Goal: Task Accomplishment & Management: Complete application form

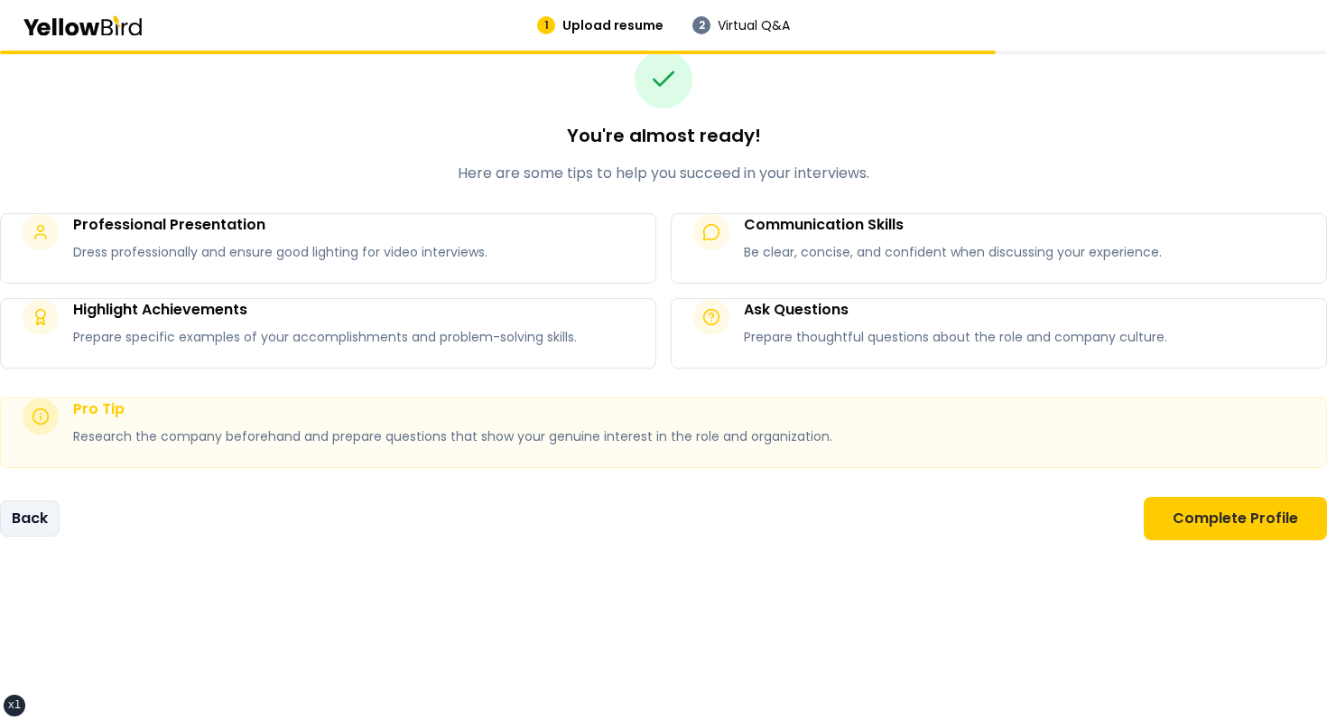
click at [17, 510] on button "Back" at bounding box center [30, 518] width 60 height 36
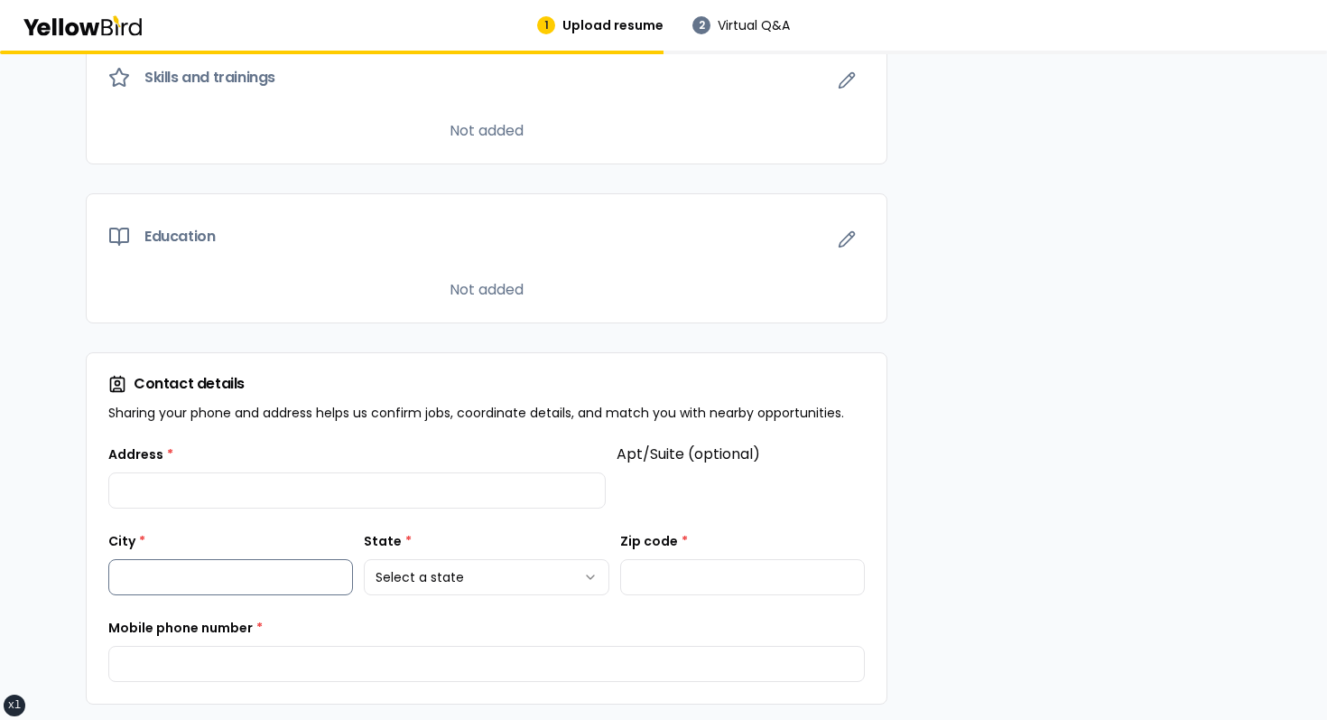
scroll to position [1430, 0]
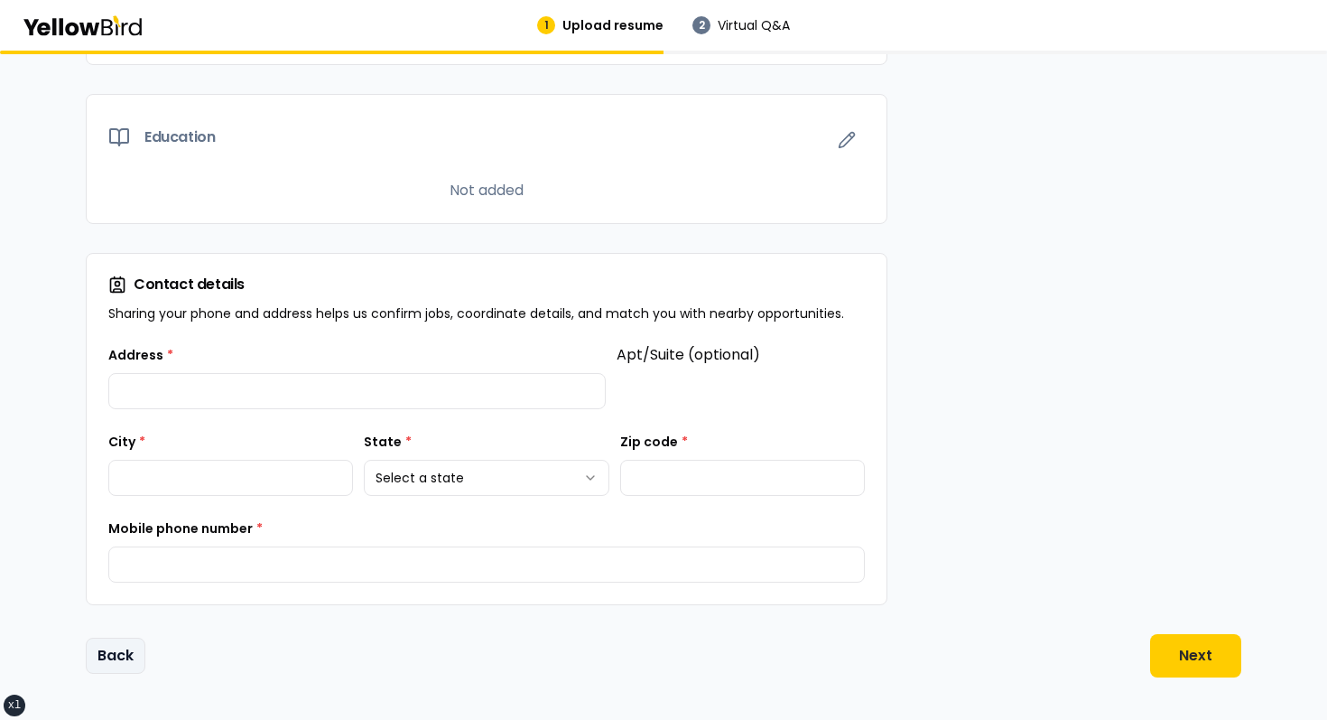
click at [114, 666] on button "Back" at bounding box center [116, 656] width 60 height 36
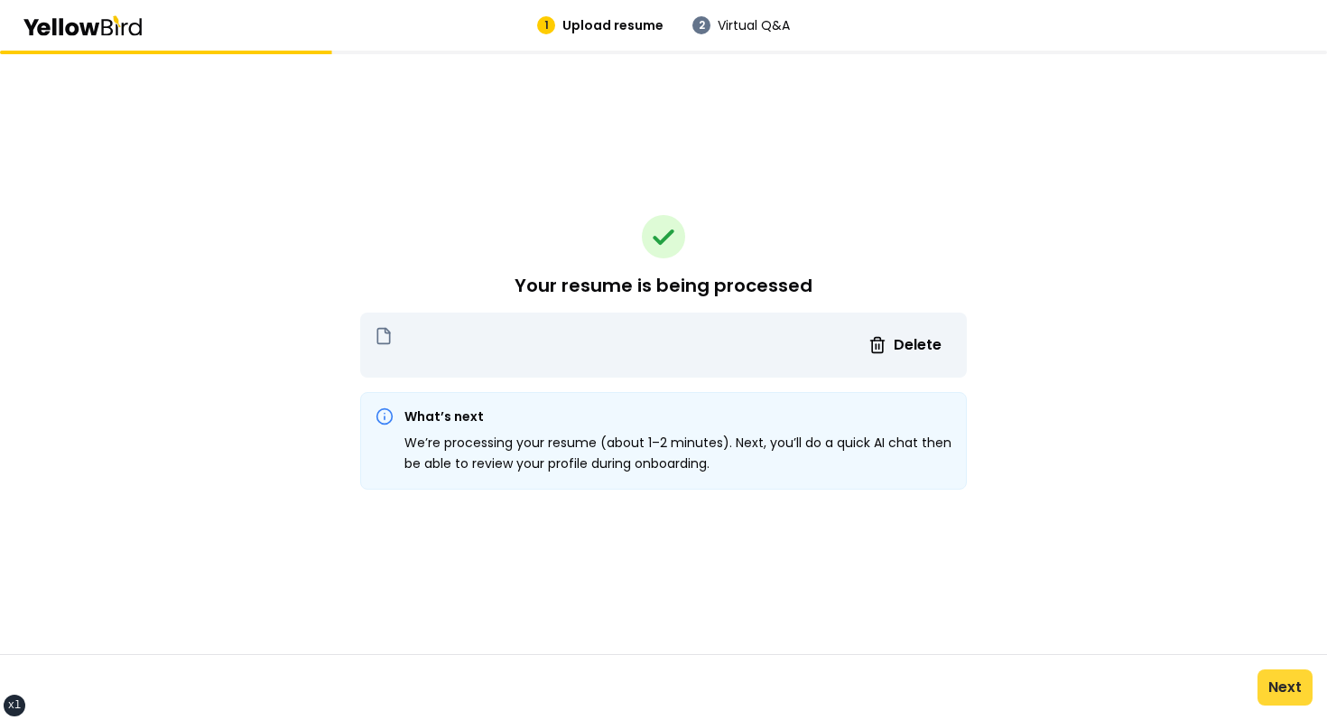
click at [1289, 679] on button "Next" at bounding box center [1285, 687] width 55 height 36
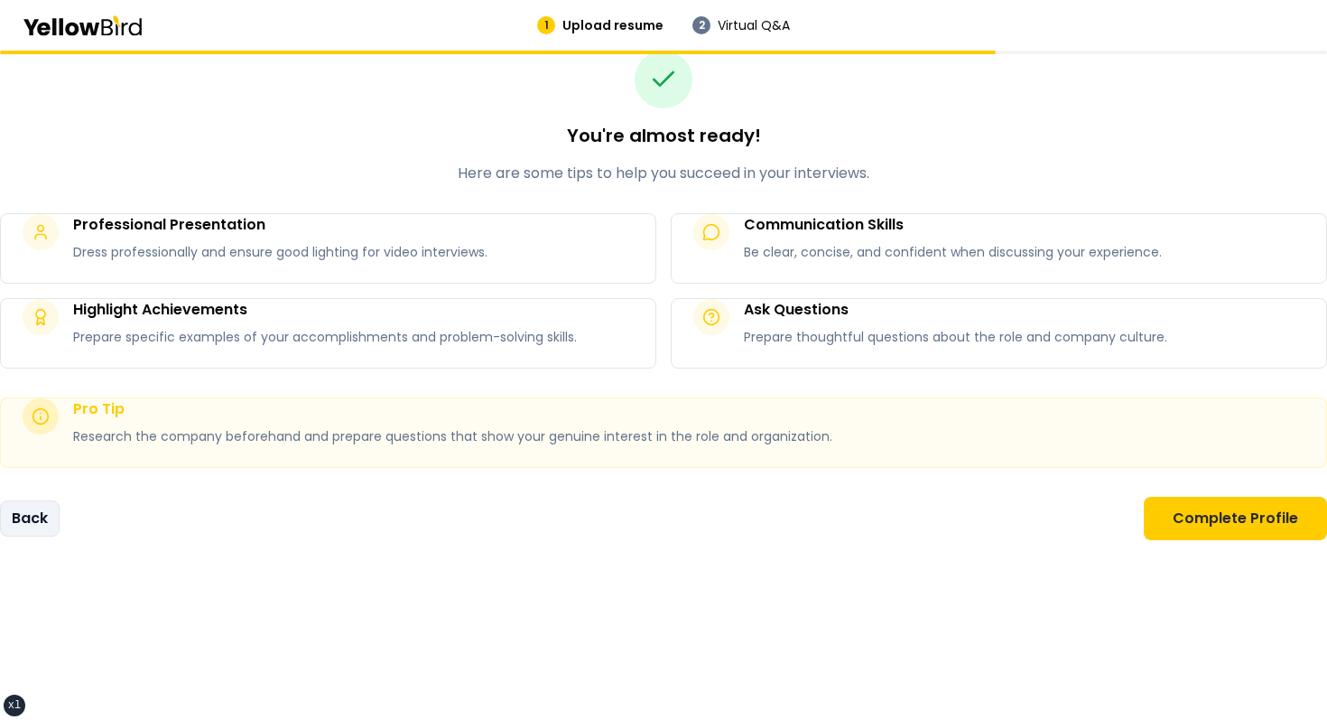
click at [8, 522] on button "Back" at bounding box center [30, 518] width 60 height 36
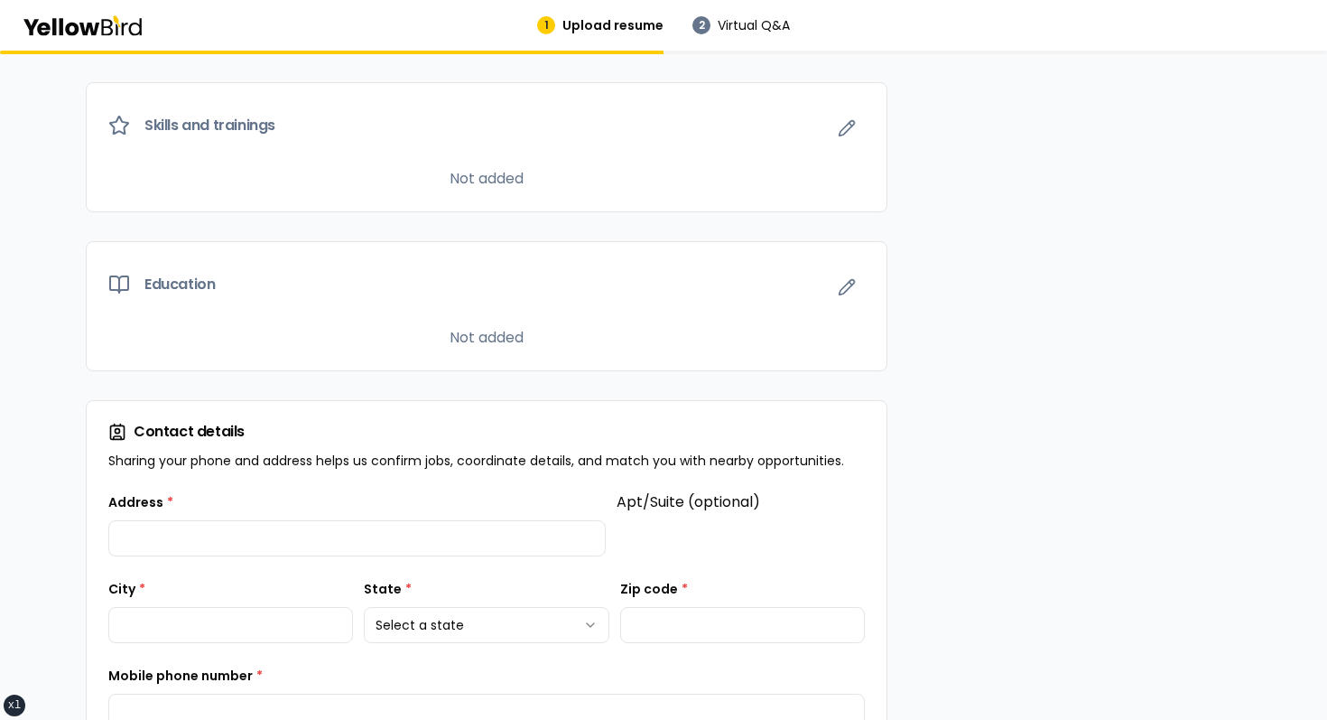
scroll to position [1430, 0]
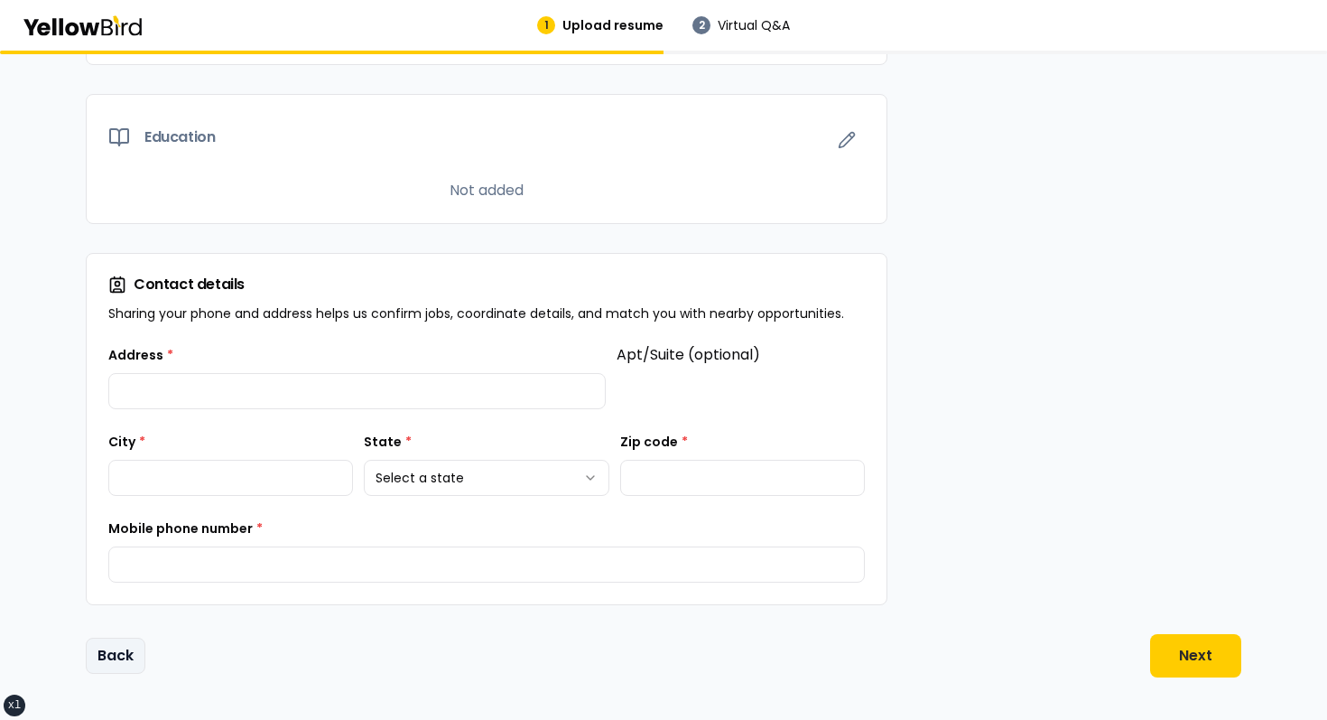
click at [120, 654] on button "Back" at bounding box center [116, 656] width 60 height 36
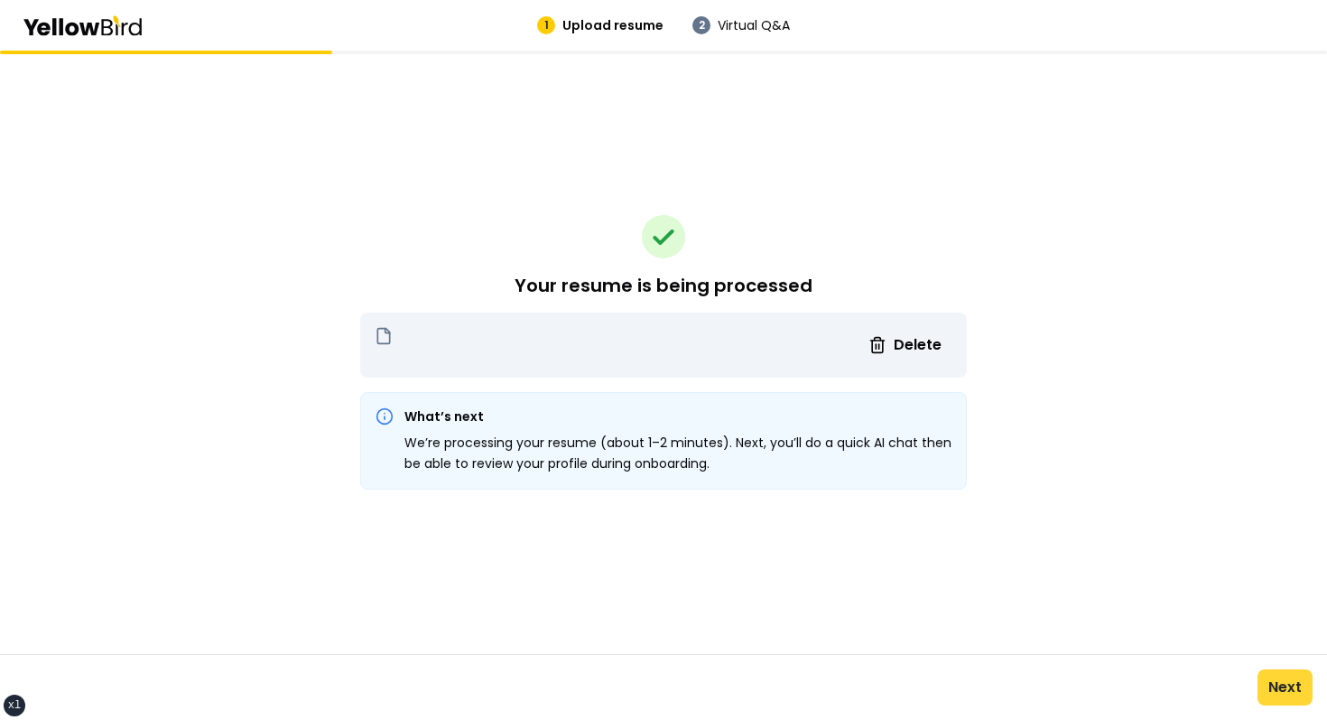
click at [1282, 672] on button "Next" at bounding box center [1285, 687] width 55 height 36
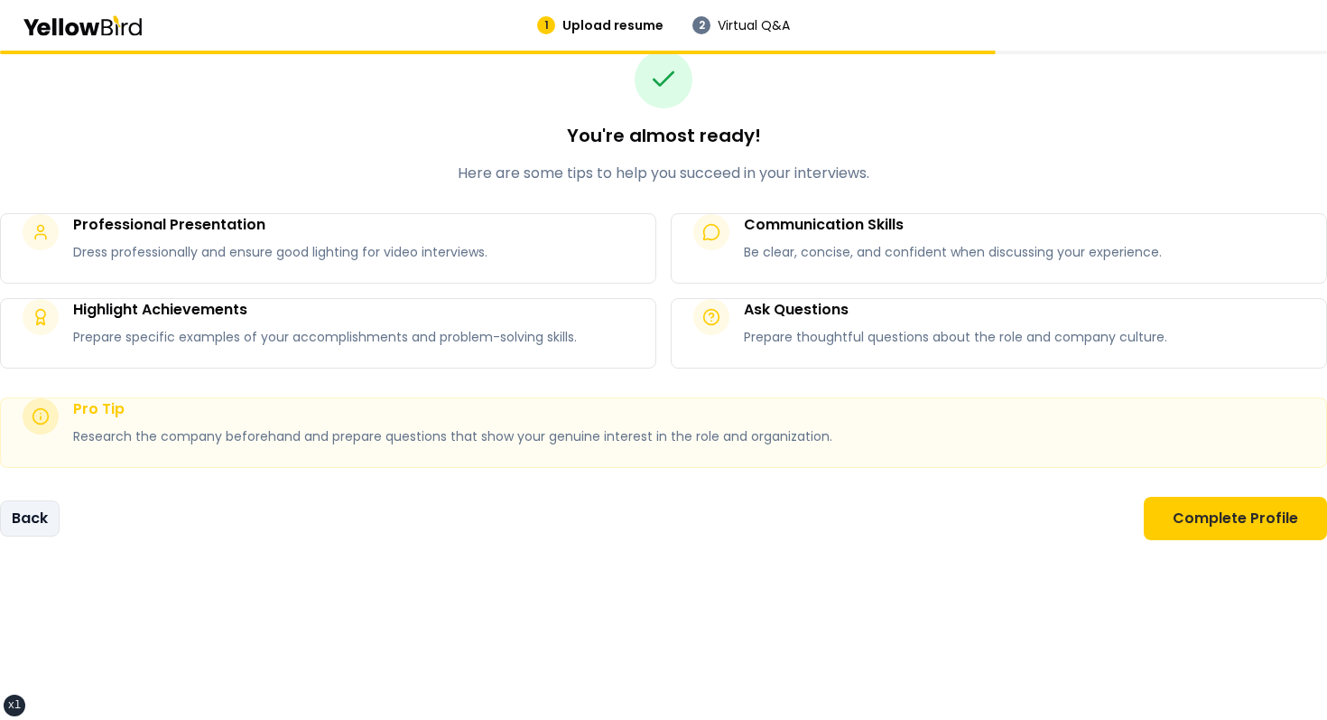
click at [56, 525] on button "Back" at bounding box center [30, 518] width 60 height 36
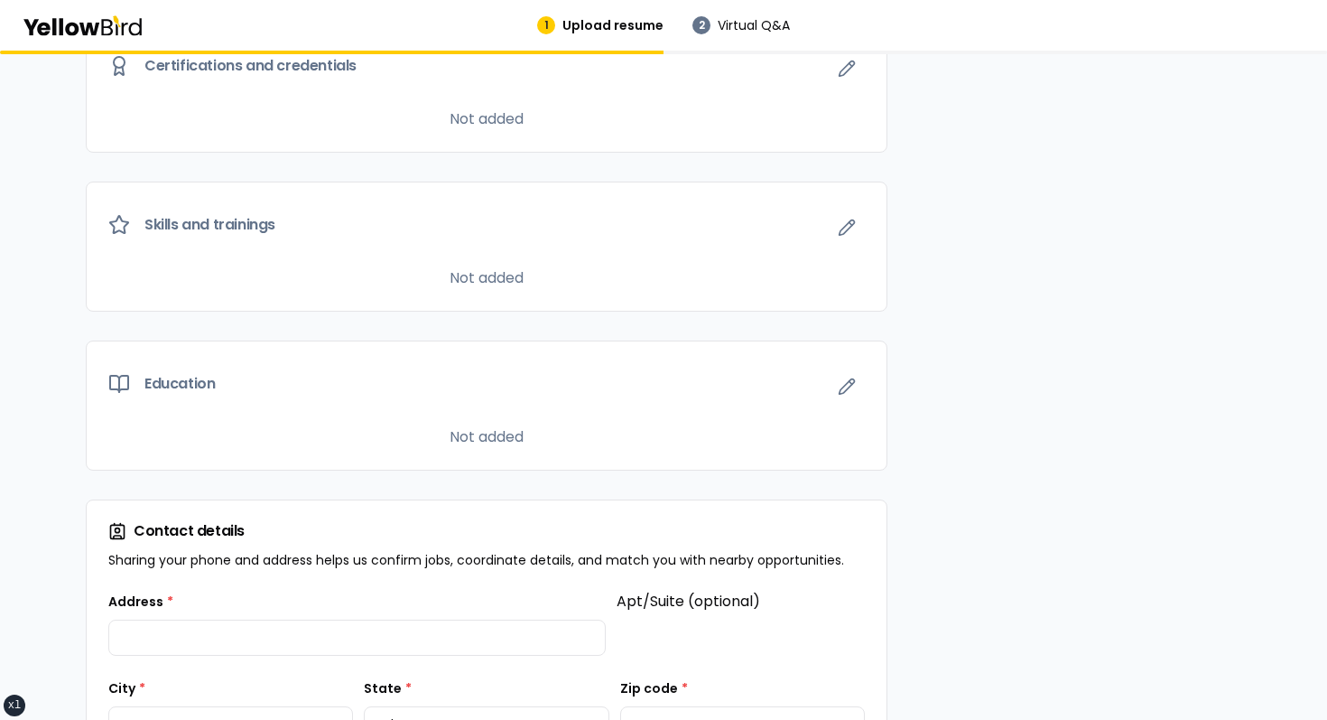
scroll to position [1430, 0]
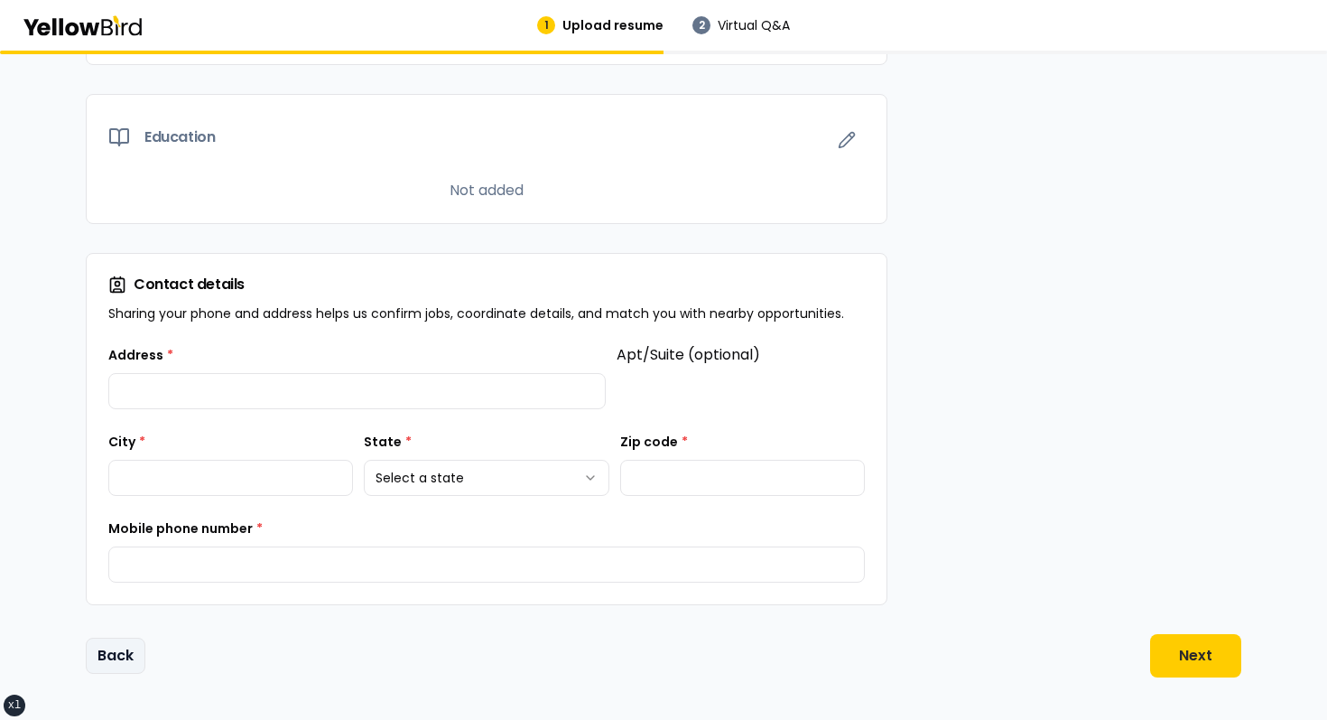
click at [140, 638] on button "Back" at bounding box center [116, 656] width 60 height 36
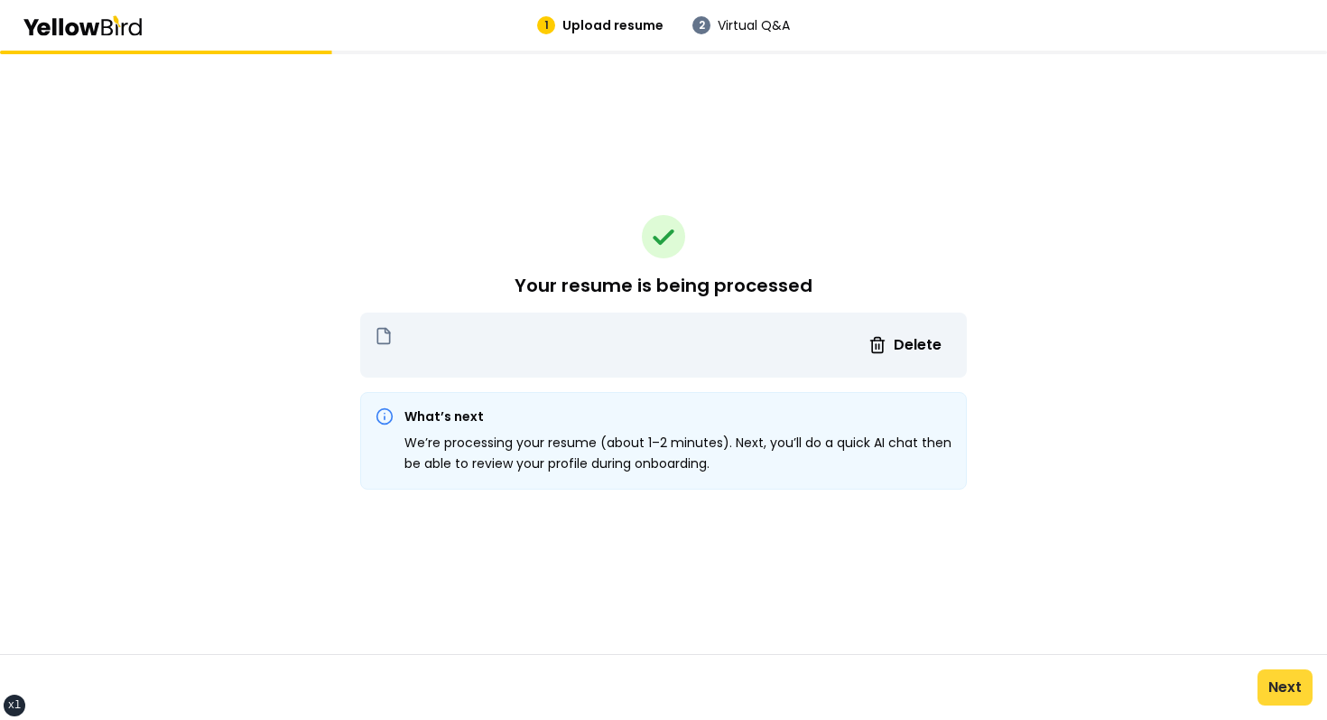
click at [1275, 683] on button "Next" at bounding box center [1285, 687] width 55 height 36
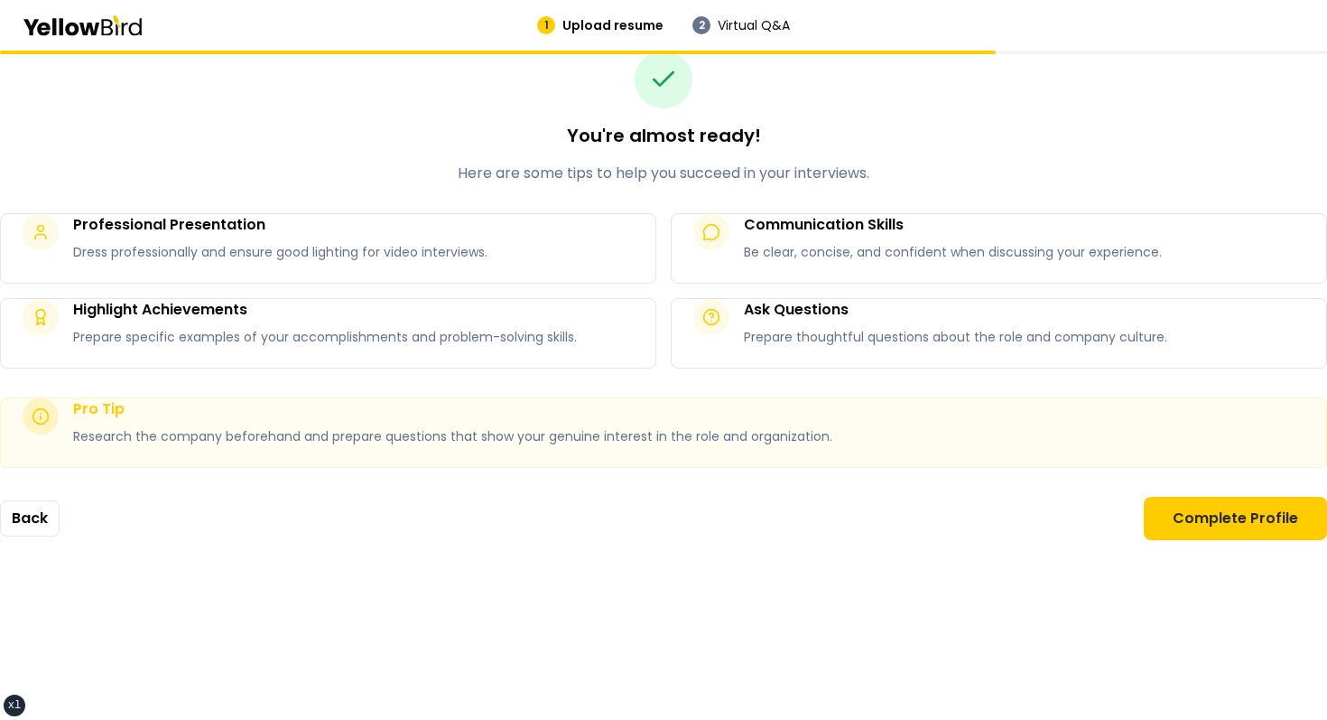
click at [67, 545] on main "You're almost ready! Here are some tips to help you succeed in your interviews.…" at bounding box center [663, 385] width 1327 height 669
click at [37, 502] on button "Back" at bounding box center [30, 518] width 60 height 36
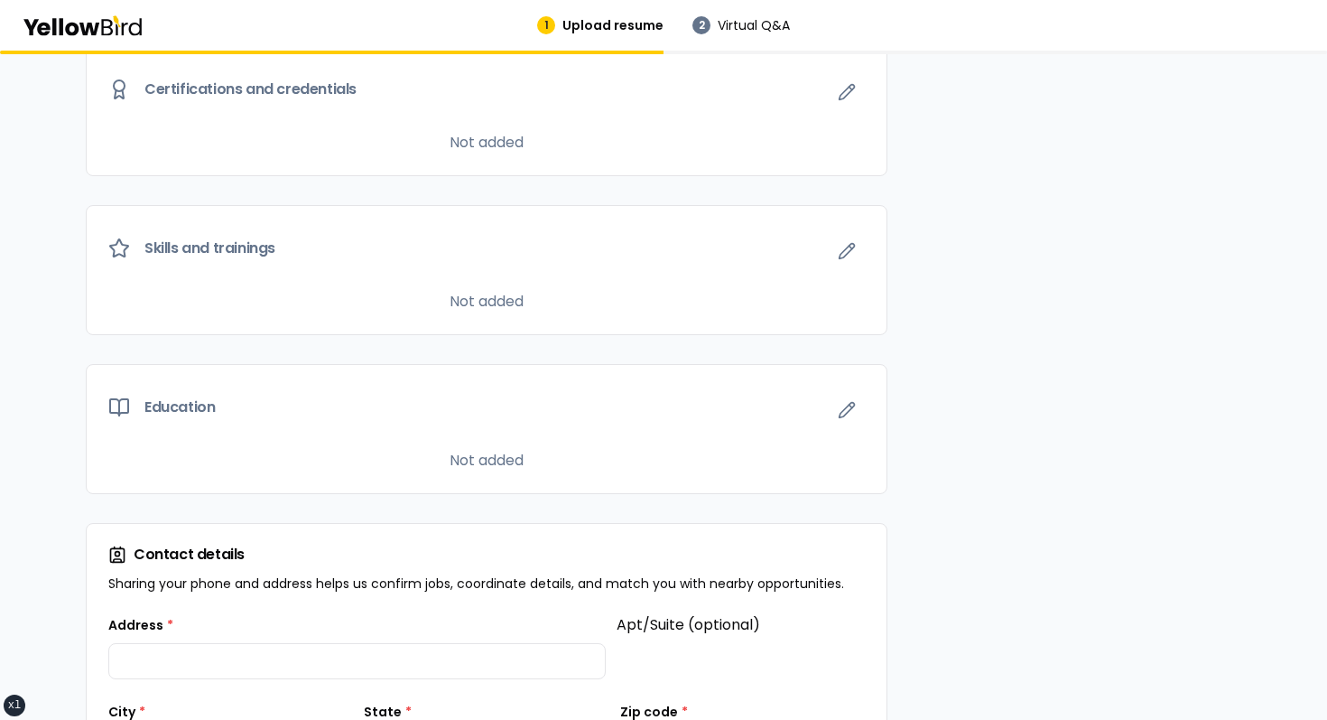
scroll to position [1430, 0]
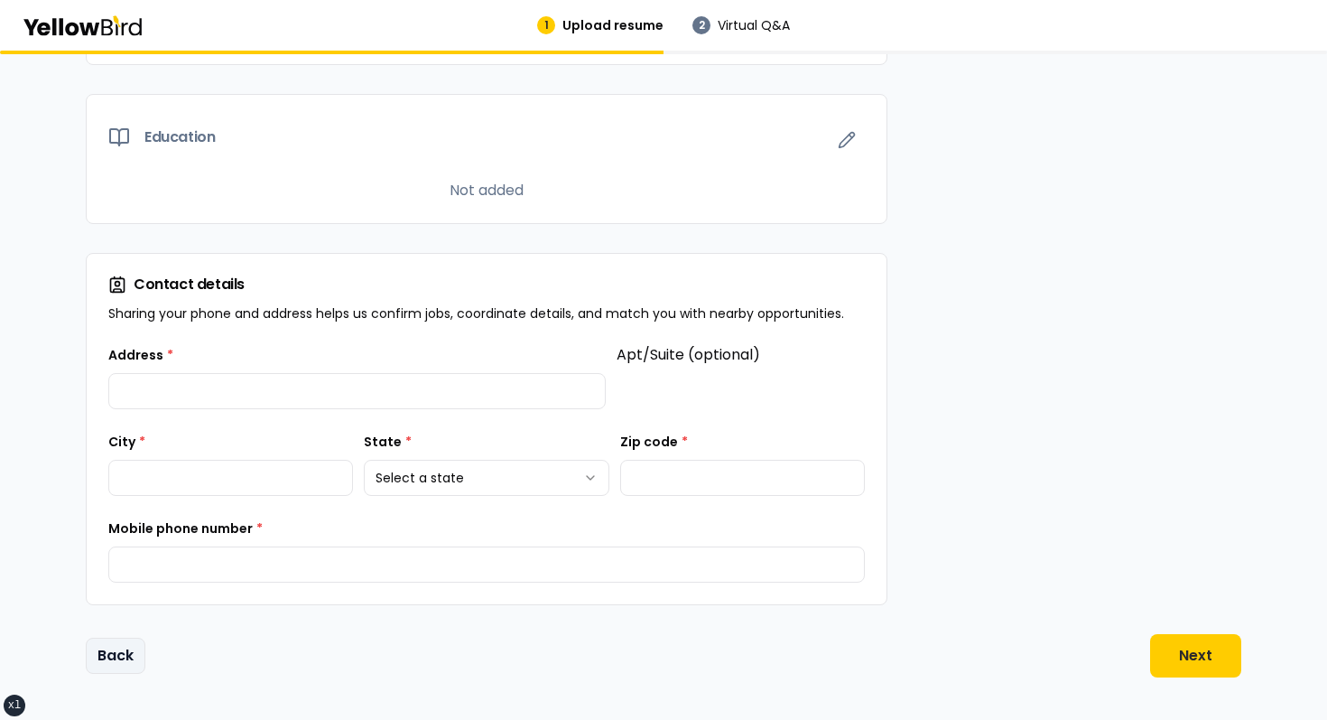
click at [108, 663] on button "Back" at bounding box center [116, 656] width 60 height 36
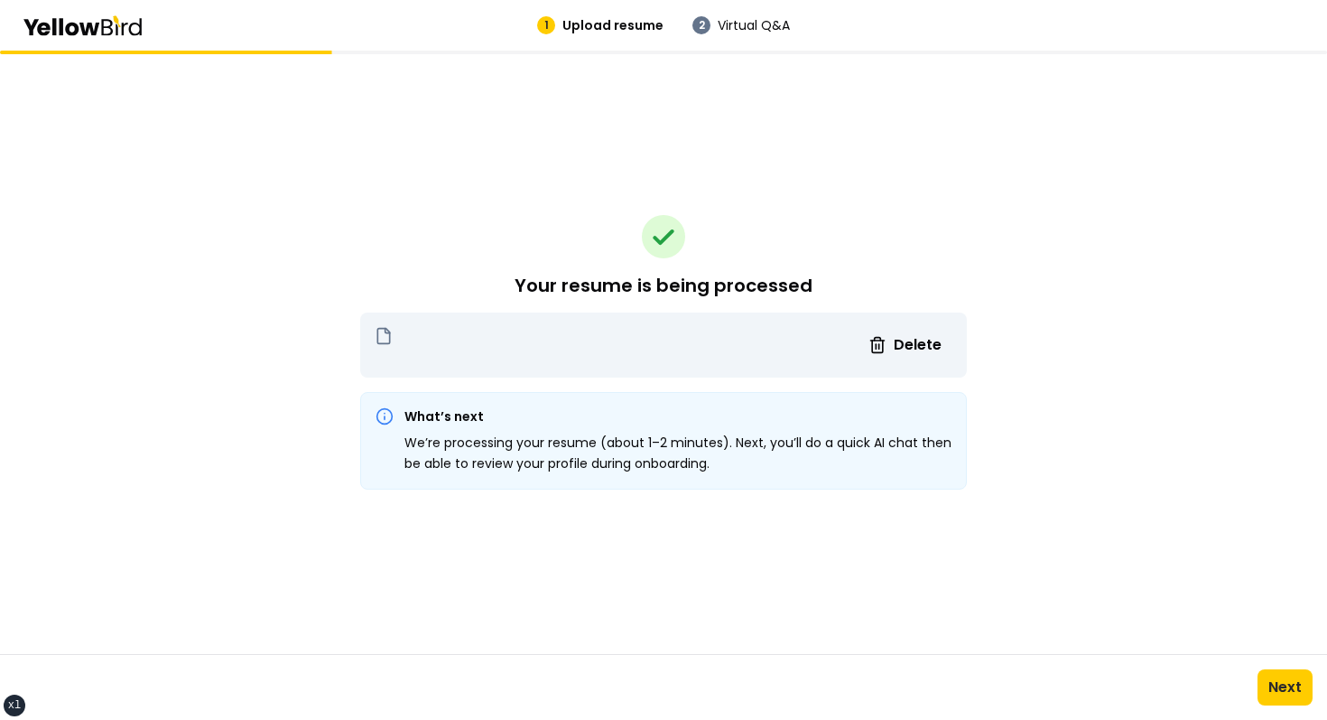
click at [623, 131] on div "Your resume is being processed Delete What’s next We’re processing your resume …" at bounding box center [663, 352] width 607 height 603
click at [573, 199] on div "Your resume is being processed Delete What’s next We’re processing your resume …" at bounding box center [663, 352] width 607 height 603
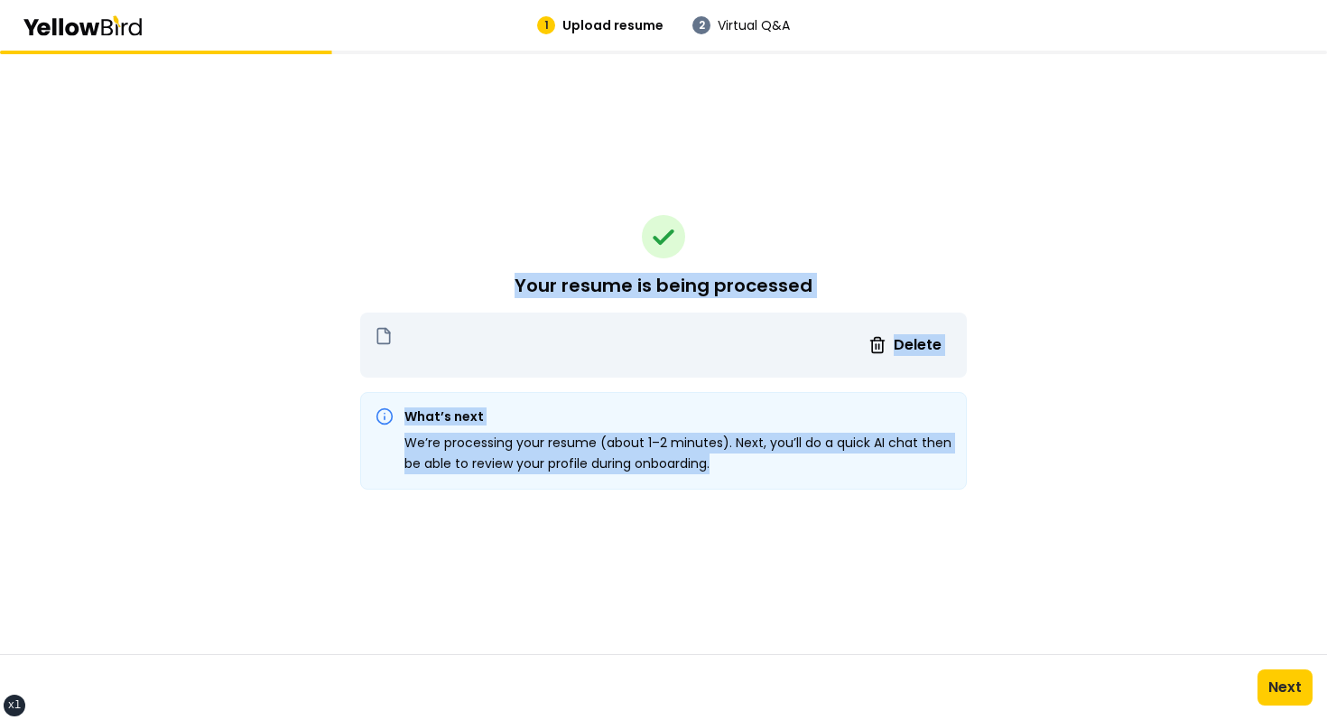
drag, startPoint x: 547, startPoint y: 230, endPoint x: 835, endPoint y: 504, distance: 397.3
click at [835, 504] on div "Your resume is being processed Delete What’s next We’re processing your resume …" at bounding box center [663, 352] width 607 height 603
click at [836, 505] on div "Your resume is being processed Delete What’s next We’re processing your resume …" at bounding box center [663, 352] width 607 height 603
drag, startPoint x: 836, startPoint y: 505, endPoint x: 515, endPoint y: 141, distance: 485.6
click at [524, 149] on div "Your resume is being processed Delete What’s next We’re processing your resume …" at bounding box center [663, 352] width 607 height 603
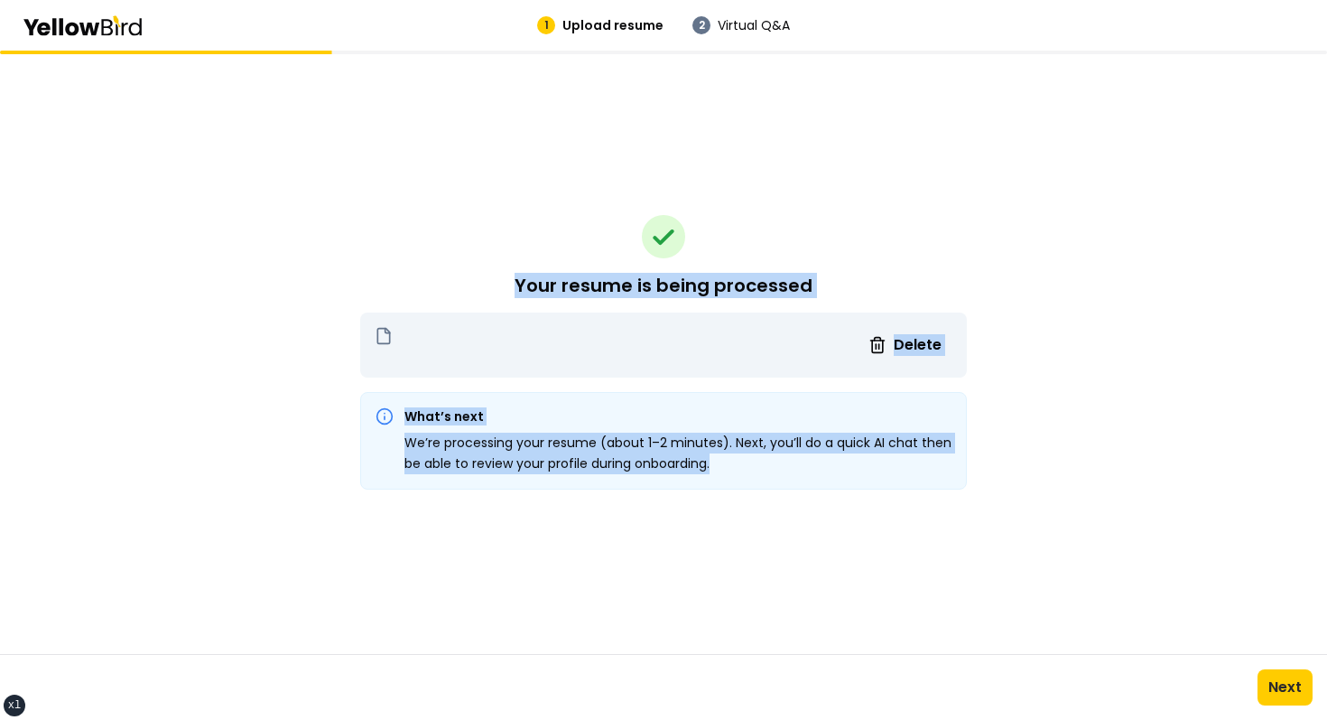
click at [515, 141] on div "Your resume is being processed Delete What’s next We’re processing your resume …" at bounding box center [663, 352] width 607 height 603
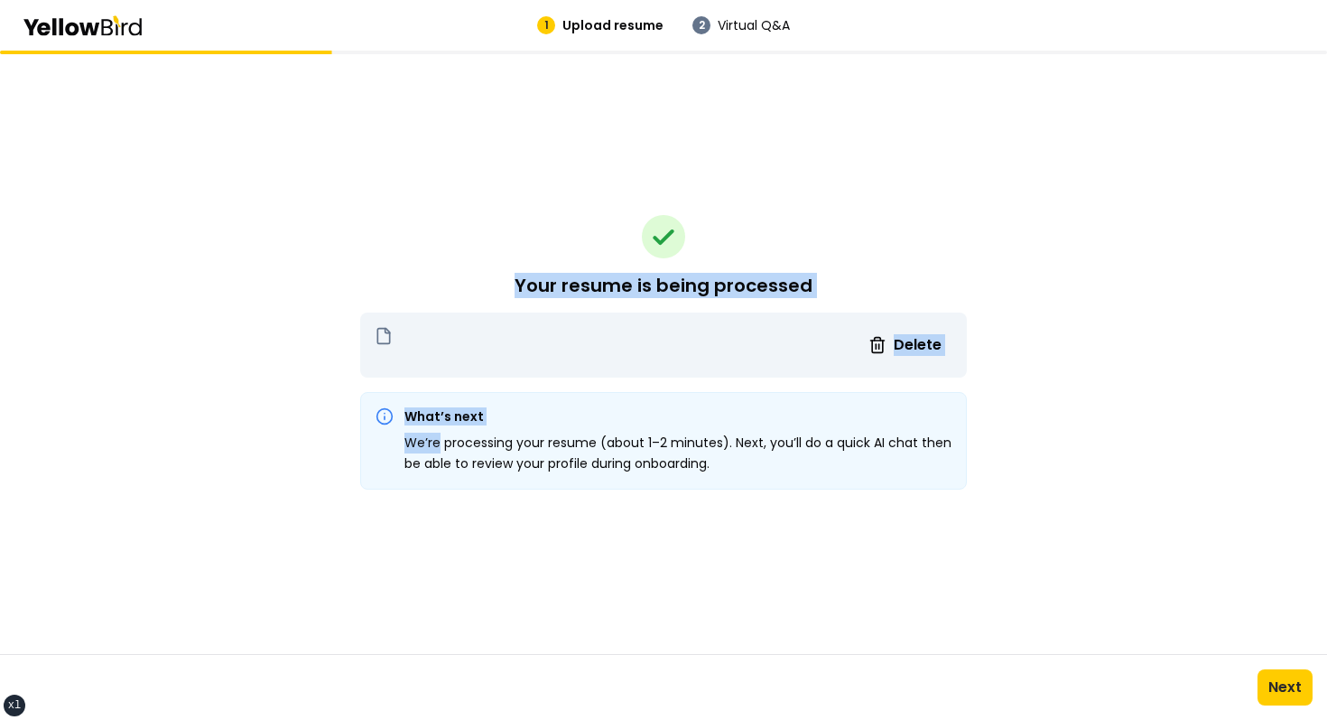
drag, startPoint x: 515, startPoint y: 141, endPoint x: 817, endPoint y: 480, distance: 454.1
click at [817, 479] on div "Your resume is being processed Delete What’s next We’re processing your resume …" at bounding box center [663, 352] width 607 height 603
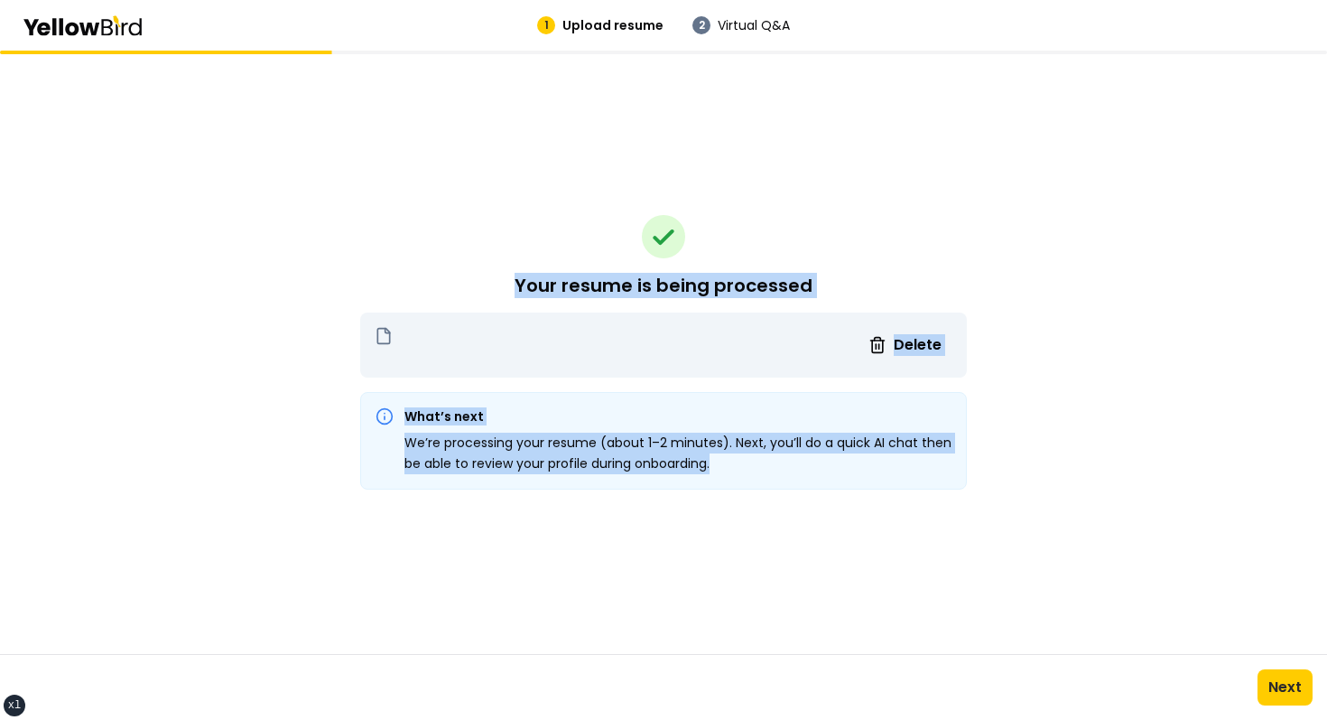
click at [817, 480] on div "What’s next We’re processing your resume (about 1–2 minutes). Next, you’ll do a…" at bounding box center [663, 441] width 607 height 98
drag, startPoint x: 817, startPoint y: 480, endPoint x: 620, endPoint y: 239, distance: 310.6
click at [620, 239] on div "Your resume is being processed Delete What’s next We’re processing your resume …" at bounding box center [663, 352] width 607 height 603
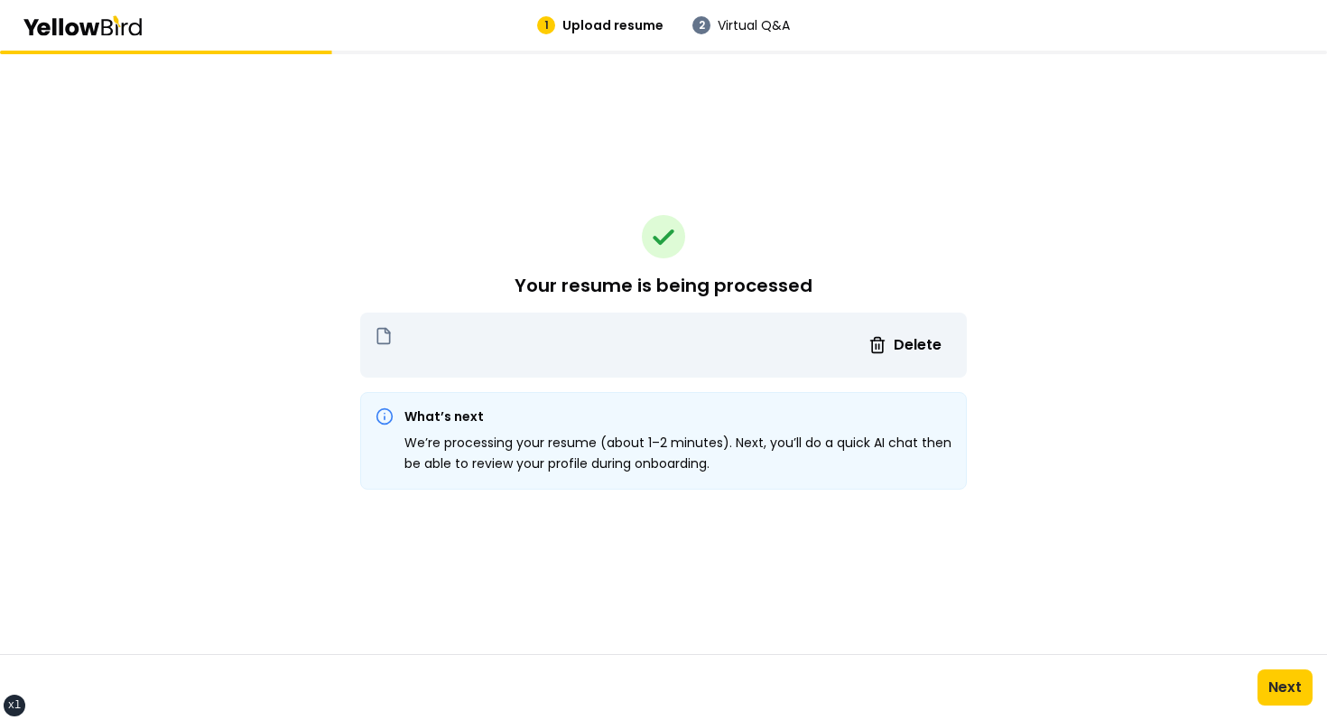
click at [619, 238] on div "Your resume is being processed Delete What’s next We’re processing your resume …" at bounding box center [663, 352] width 607 height 603
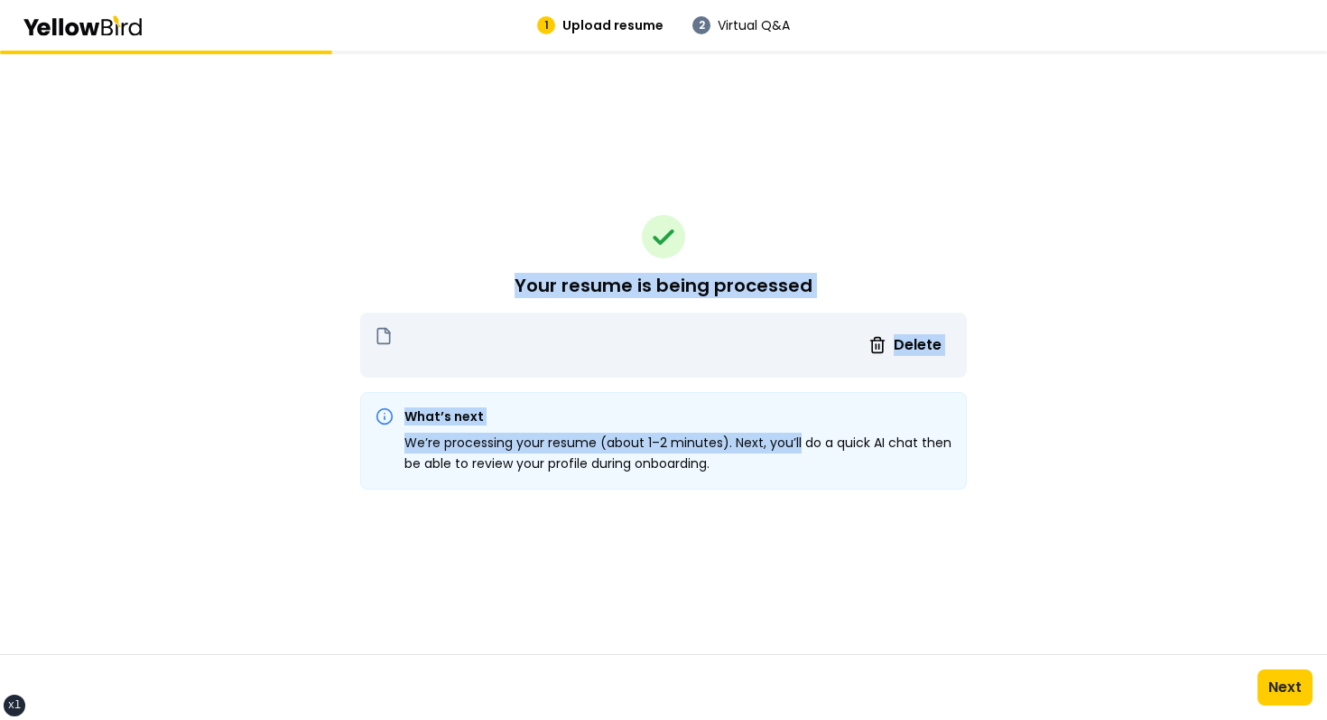
drag, startPoint x: 619, startPoint y: 238, endPoint x: 772, endPoint y: 452, distance: 262.1
click at [771, 451] on div "Your resume is being processed Delete What’s next We’re processing your resume …" at bounding box center [663, 352] width 607 height 603
click at [772, 452] on p "We’re processing your resume (about 1–2 minutes). Next, you’ll do a quick AI ch…" at bounding box center [678, 454] width 547 height 42
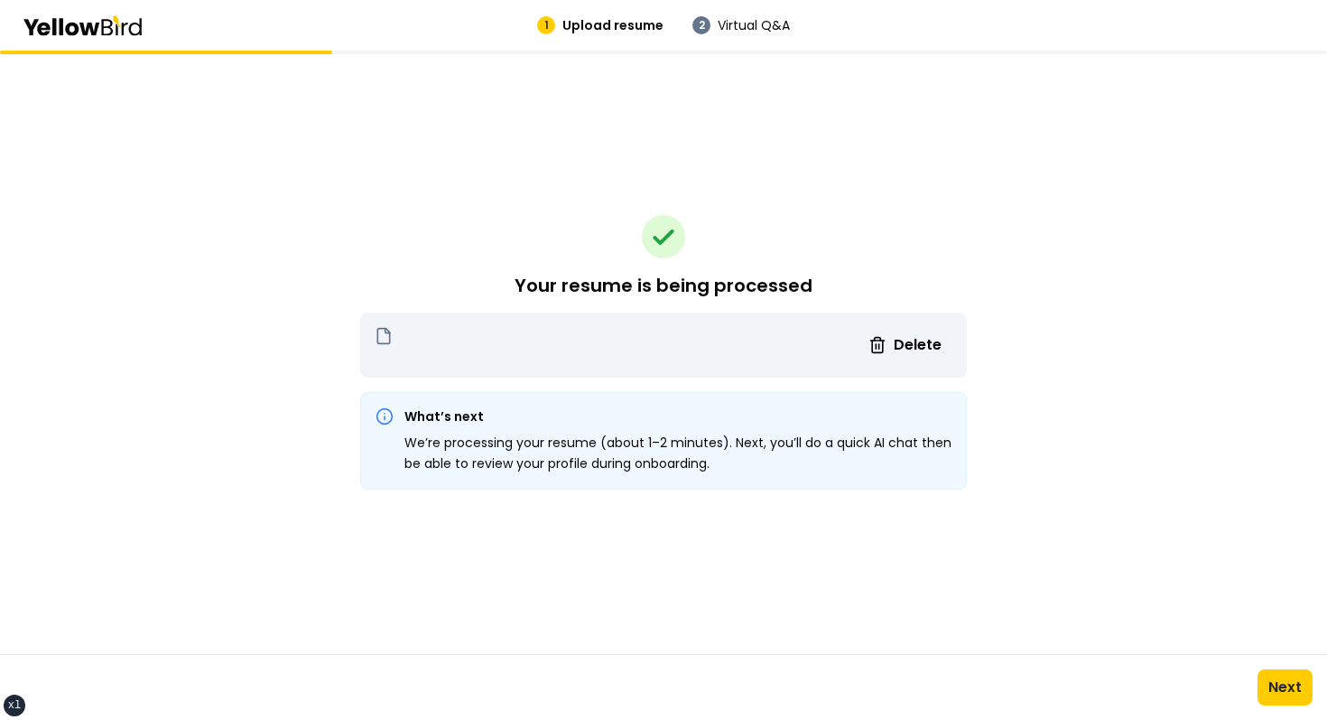
click at [1306, 713] on div "Next" at bounding box center [663, 687] width 1327 height 66
click at [1290, 702] on button "Next" at bounding box center [1285, 687] width 55 height 36
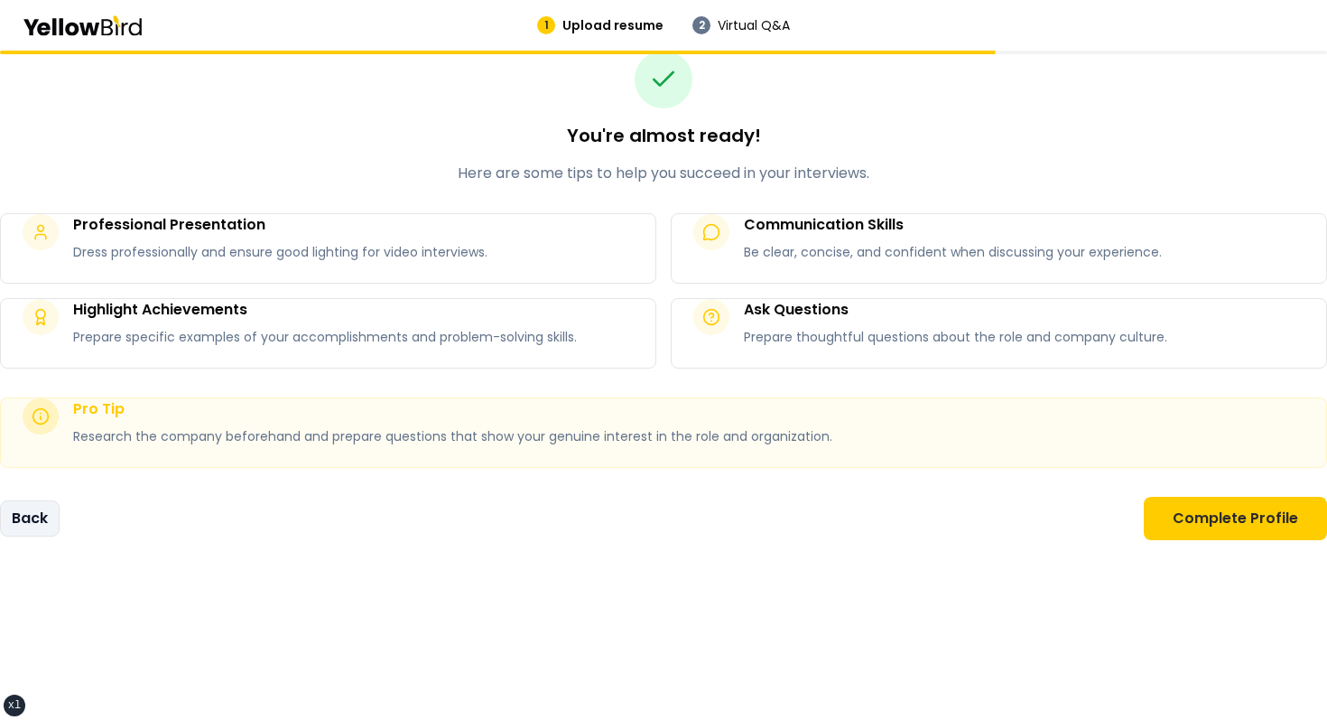
click at [41, 527] on button "Back" at bounding box center [30, 518] width 60 height 36
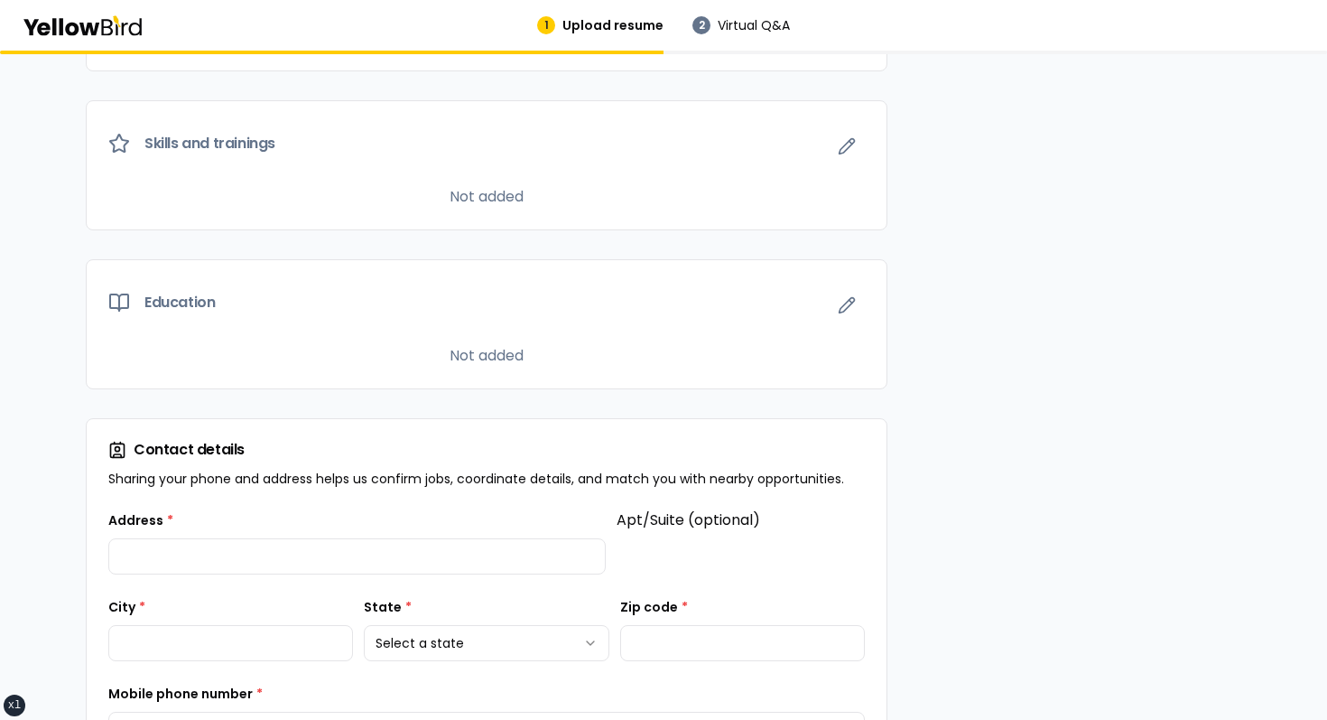
scroll to position [1430, 0]
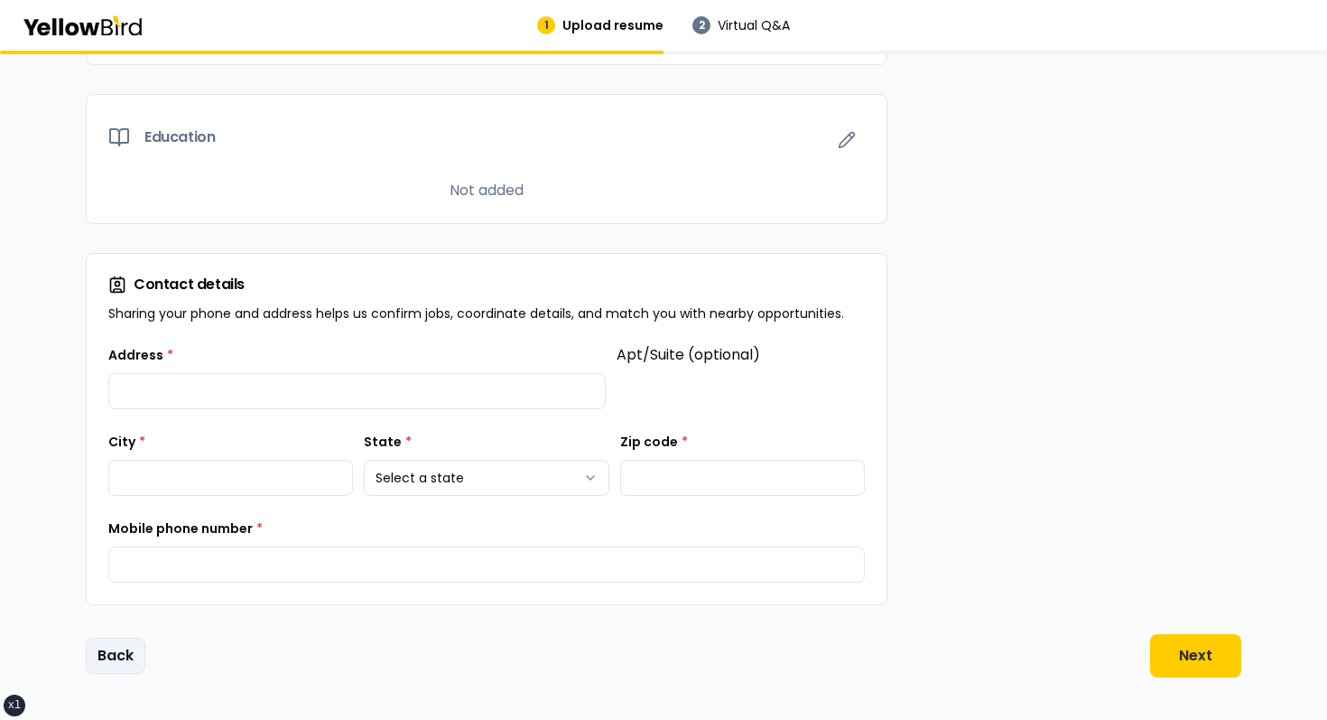
click at [119, 647] on button "Back" at bounding box center [116, 656] width 60 height 36
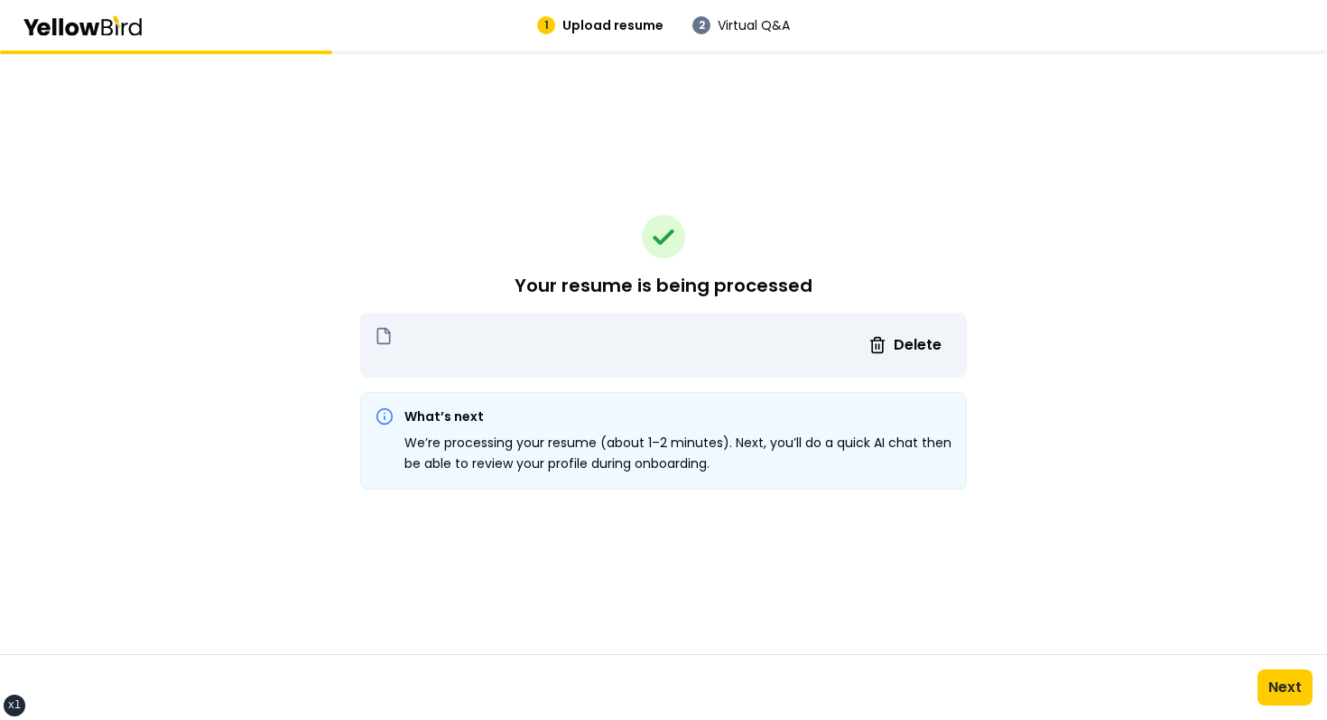
click at [486, 223] on div "Your resume is being processed Delete What’s next We’re processing your resume …" at bounding box center [663, 352] width 607 height 603
click at [517, 210] on div "Your resume is being processed Delete What’s next We’re processing your resume …" at bounding box center [663, 352] width 607 height 603
click at [1297, 690] on button "Next" at bounding box center [1285, 687] width 55 height 36
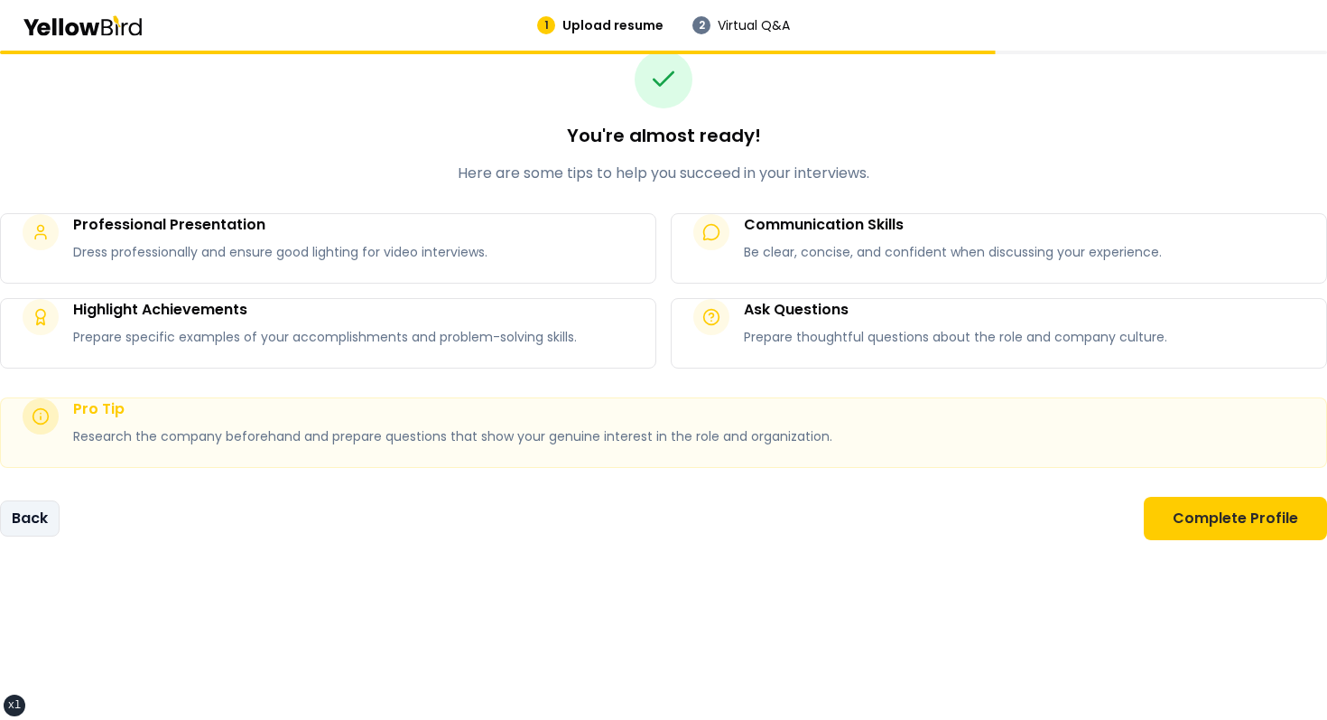
click at [42, 516] on button "Back" at bounding box center [30, 518] width 60 height 36
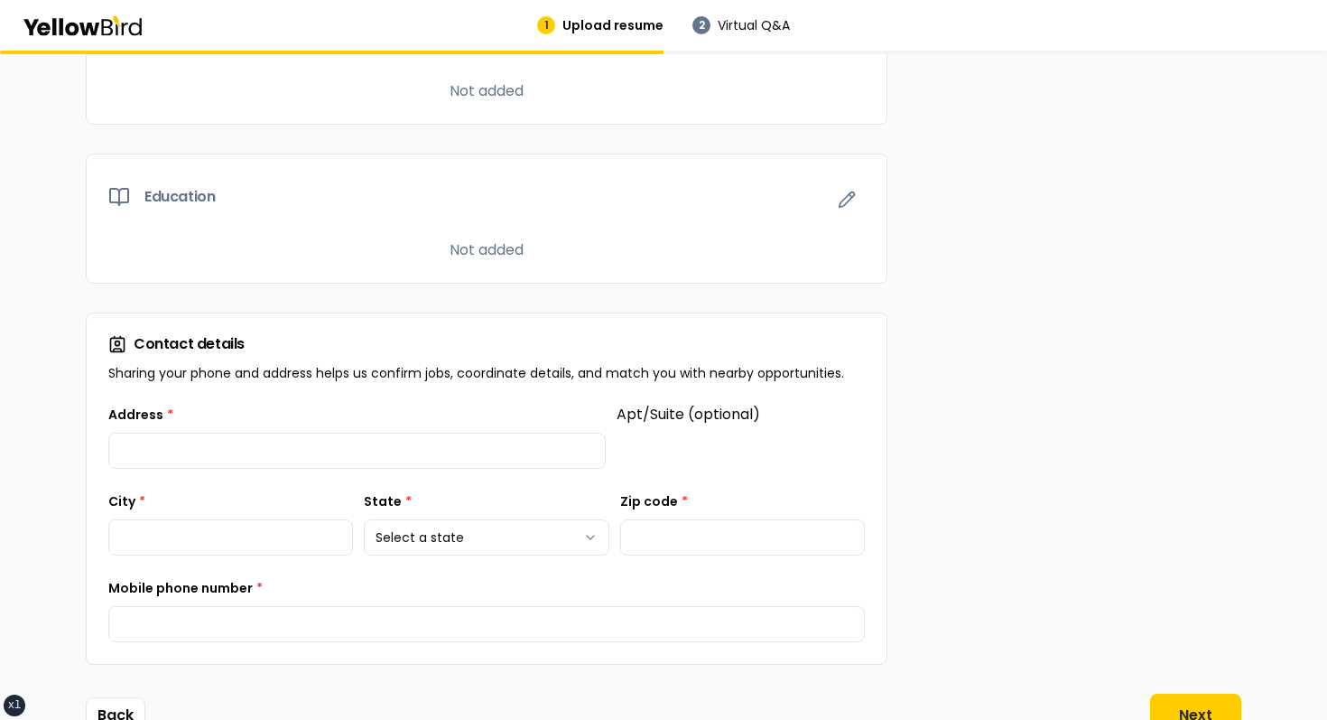
scroll to position [1430, 0]
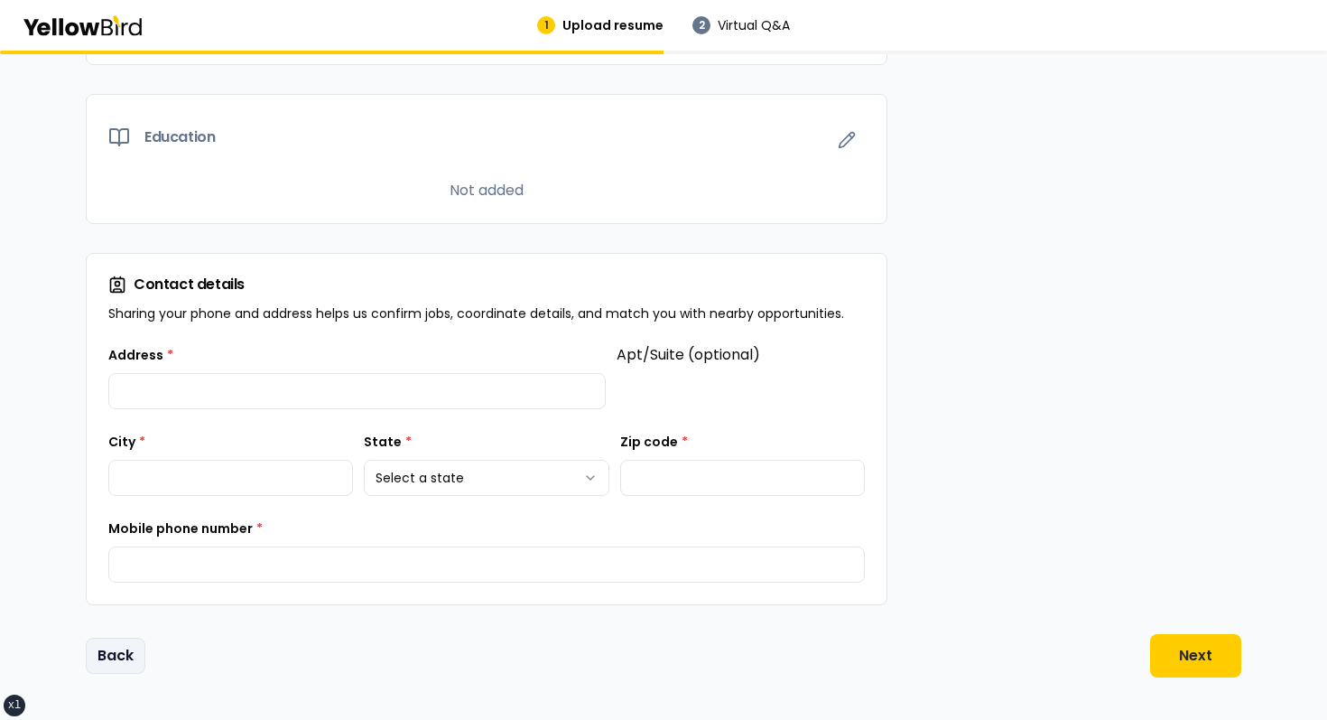
click at [136, 650] on button "Back" at bounding box center [116, 656] width 60 height 36
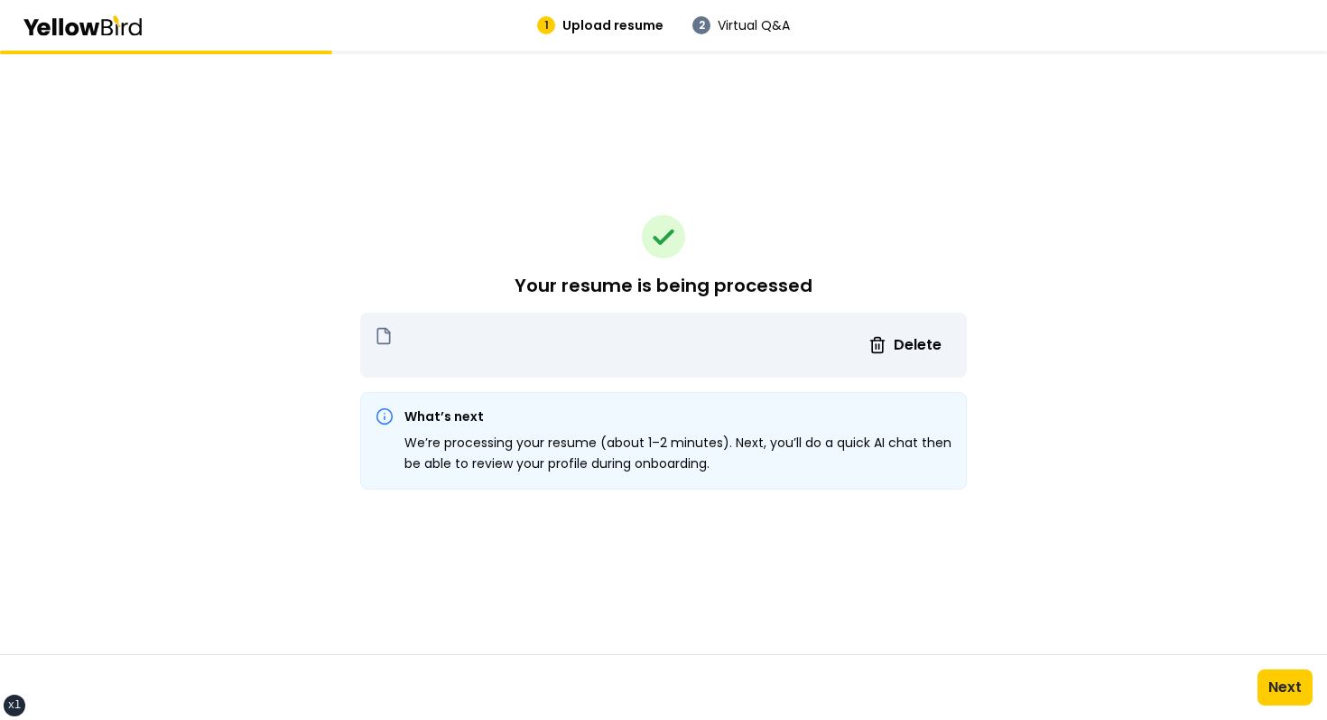
click at [401, 228] on div "Your resume is being processed Delete What’s next We’re processing your resume …" at bounding box center [663, 352] width 607 height 603
click at [547, 156] on div "Your resume is being processed Delete What’s next We’re processing your resume …" at bounding box center [663, 352] width 607 height 603
click at [1298, 692] on button "Next" at bounding box center [1285, 687] width 55 height 36
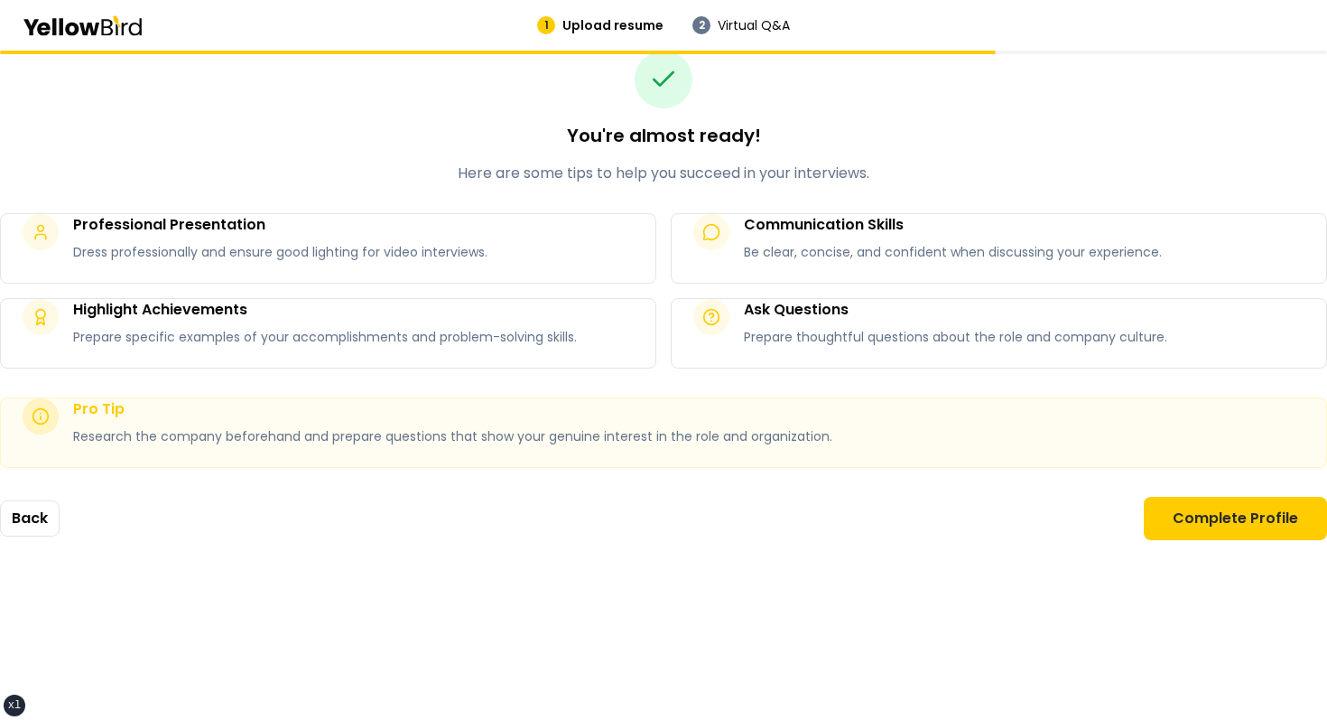
click at [431, 516] on div "Back Complete Profile" at bounding box center [663, 518] width 1327 height 43
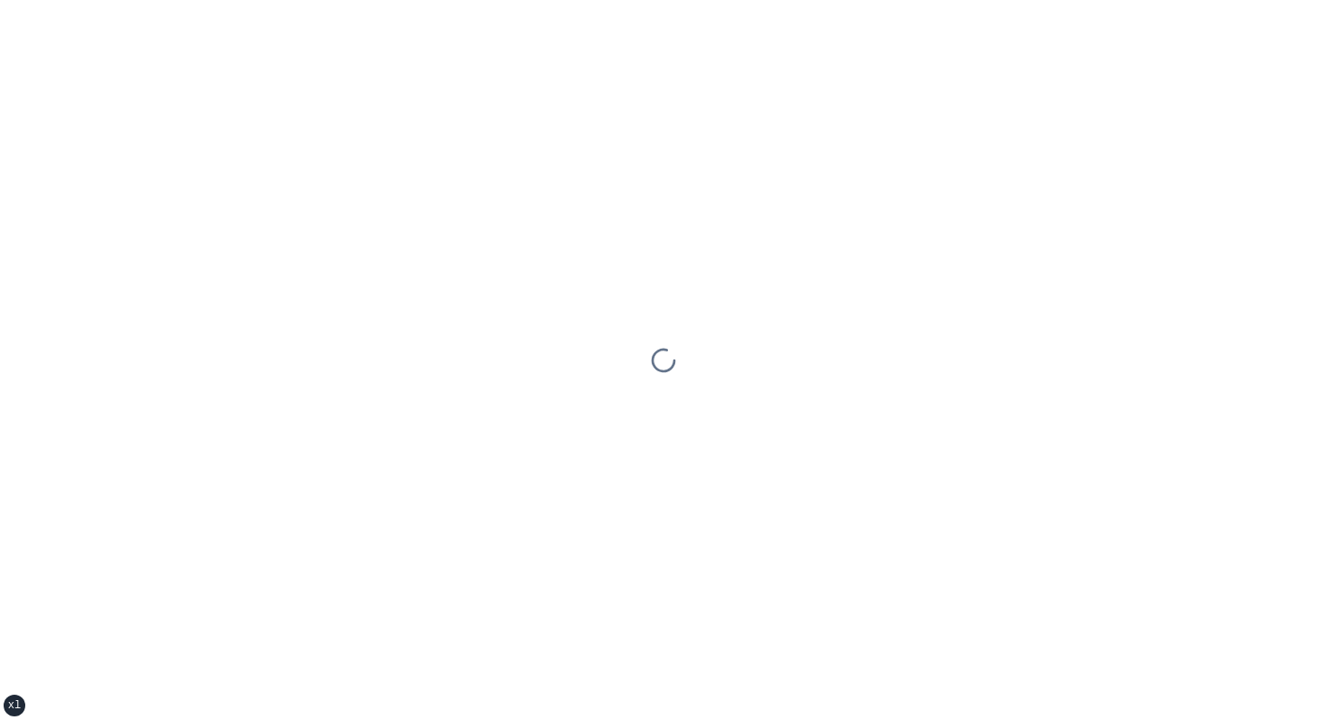
click at [592, 221] on div at bounding box center [663, 360] width 1327 height 720
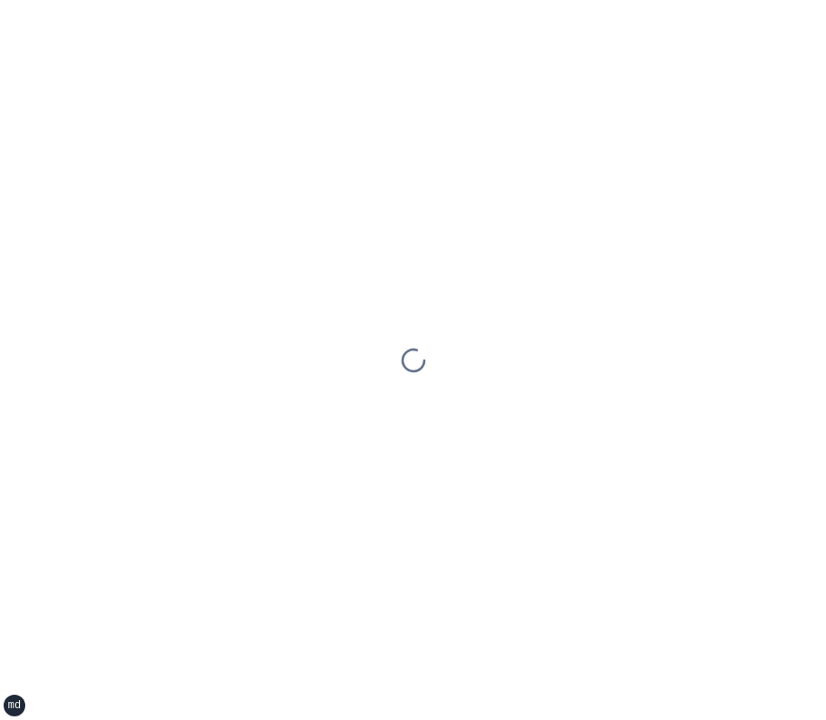
click at [766, 453] on div at bounding box center [413, 360] width 826 height 720
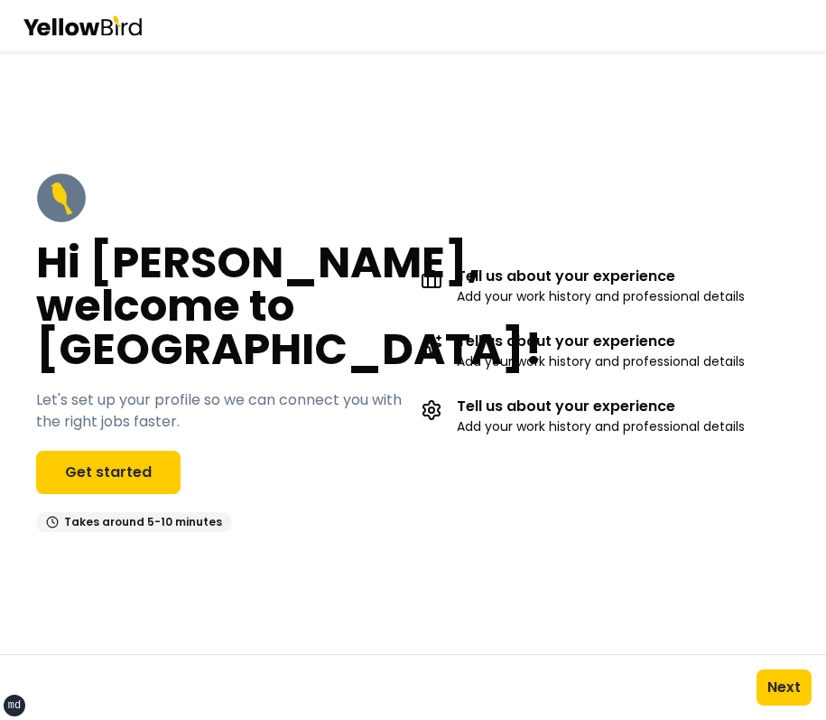
click at [453, 248] on div "Tell us about your experience Add your work history and professional details Te…" at bounding box center [606, 351] width 370 height 359
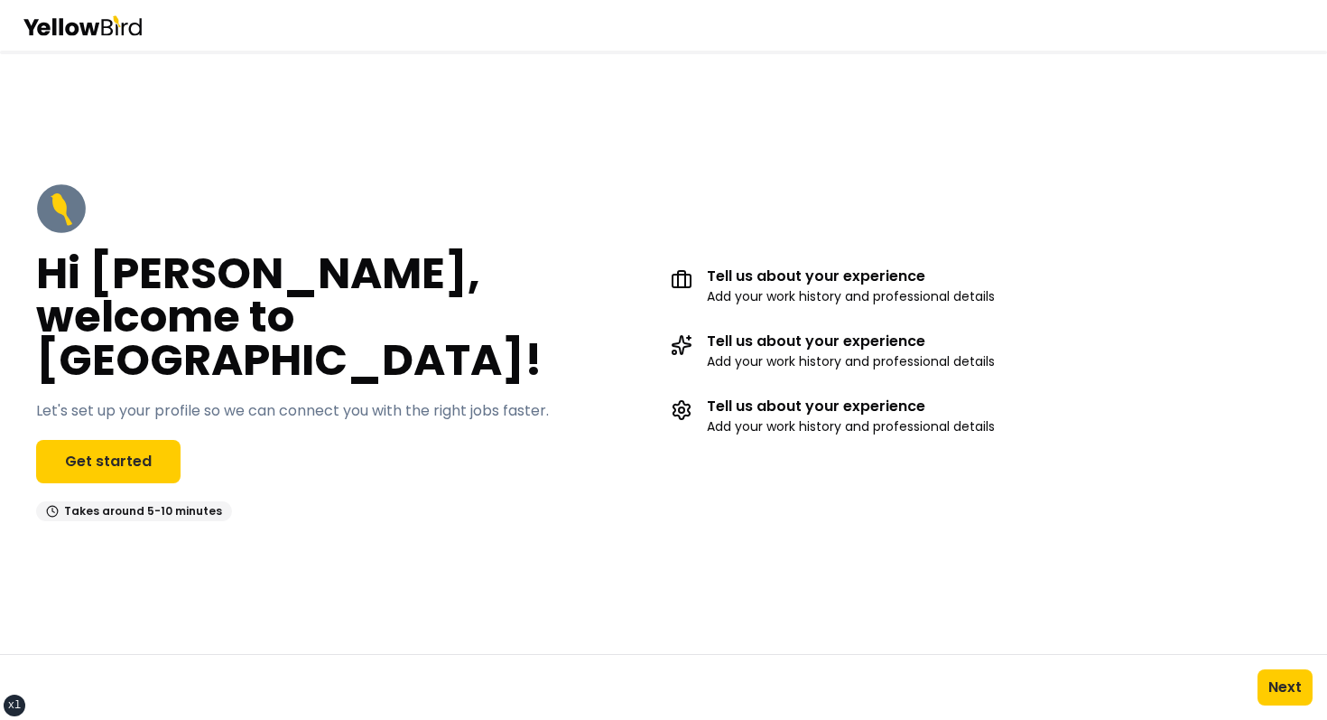
click at [825, 172] on div "Hi [PERSON_NAME], welcome to [GEOGRAPHIC_DATA]! Let's set up your profile so we…" at bounding box center [663, 352] width 1327 height 410
click at [613, 213] on div "Hi [PERSON_NAME], welcome to [GEOGRAPHIC_DATA]! Let's set up your profile so we…" at bounding box center [346, 352] width 620 height 338
click at [825, 685] on button "Next" at bounding box center [1285, 687] width 55 height 36
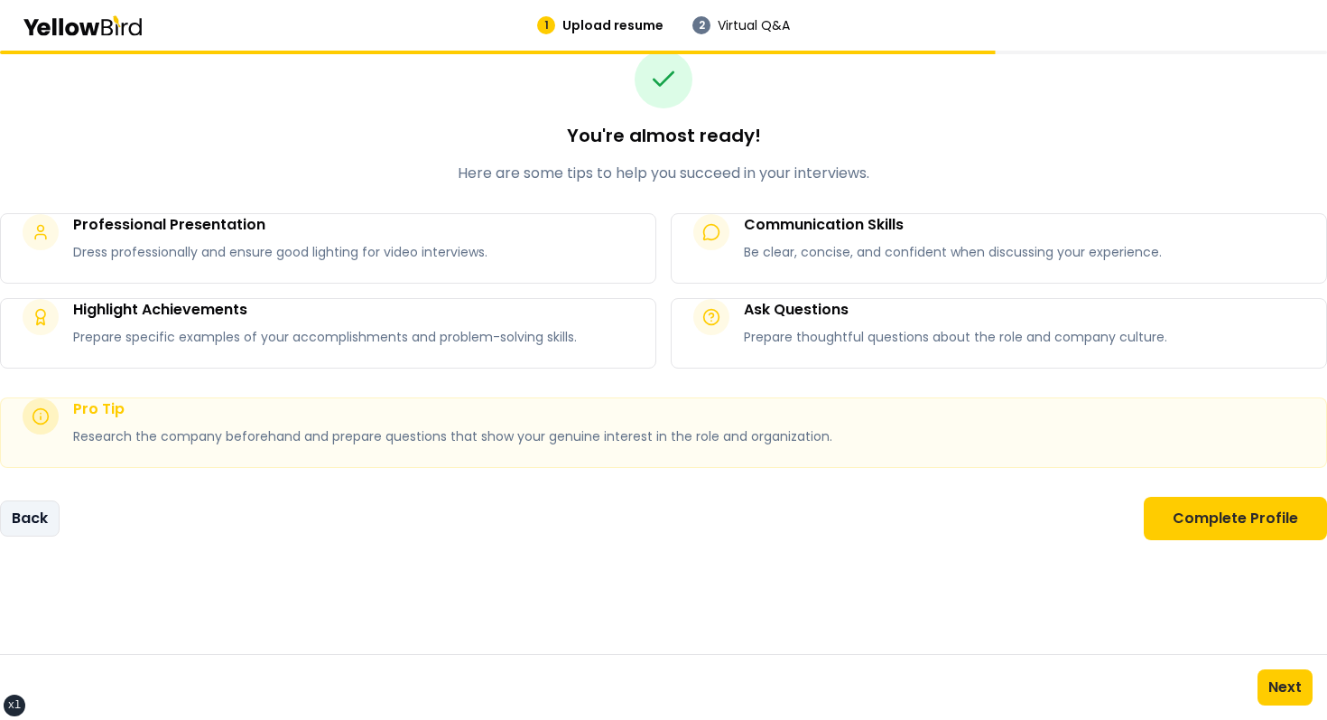
click at [51, 528] on button "Back" at bounding box center [30, 518] width 60 height 36
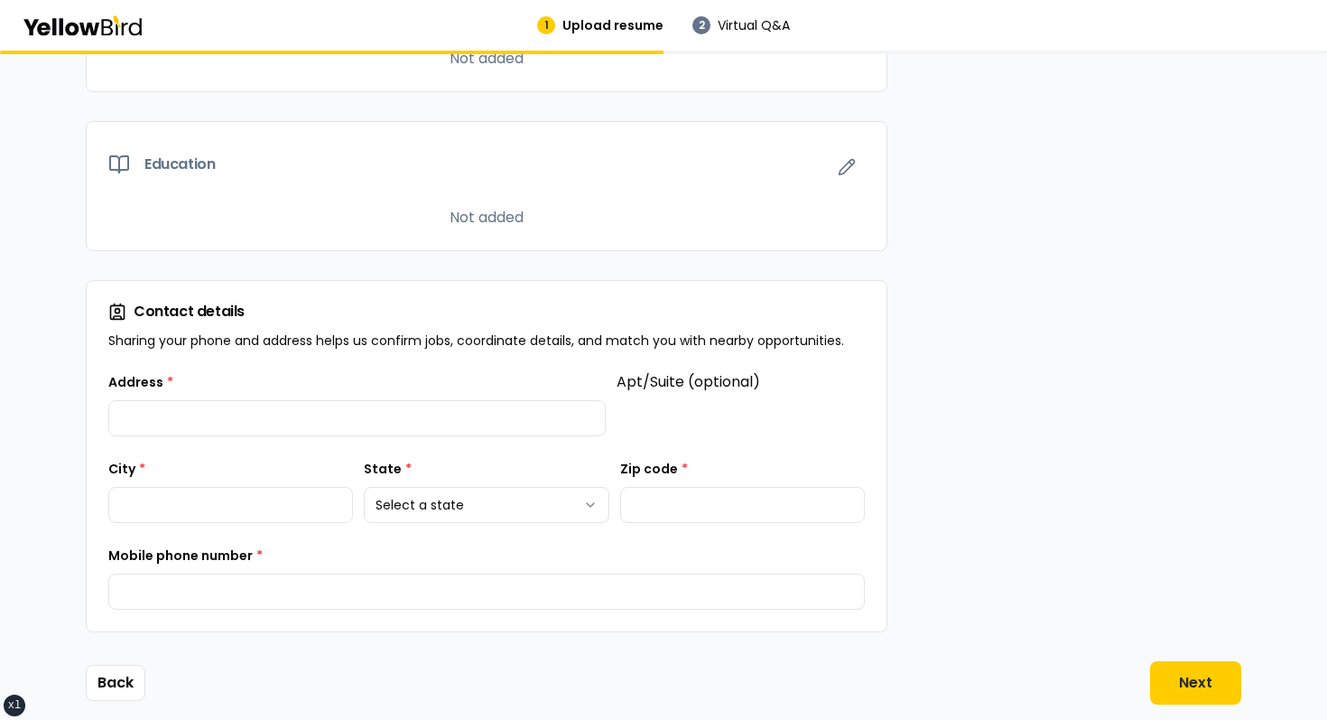
scroll to position [1495, 0]
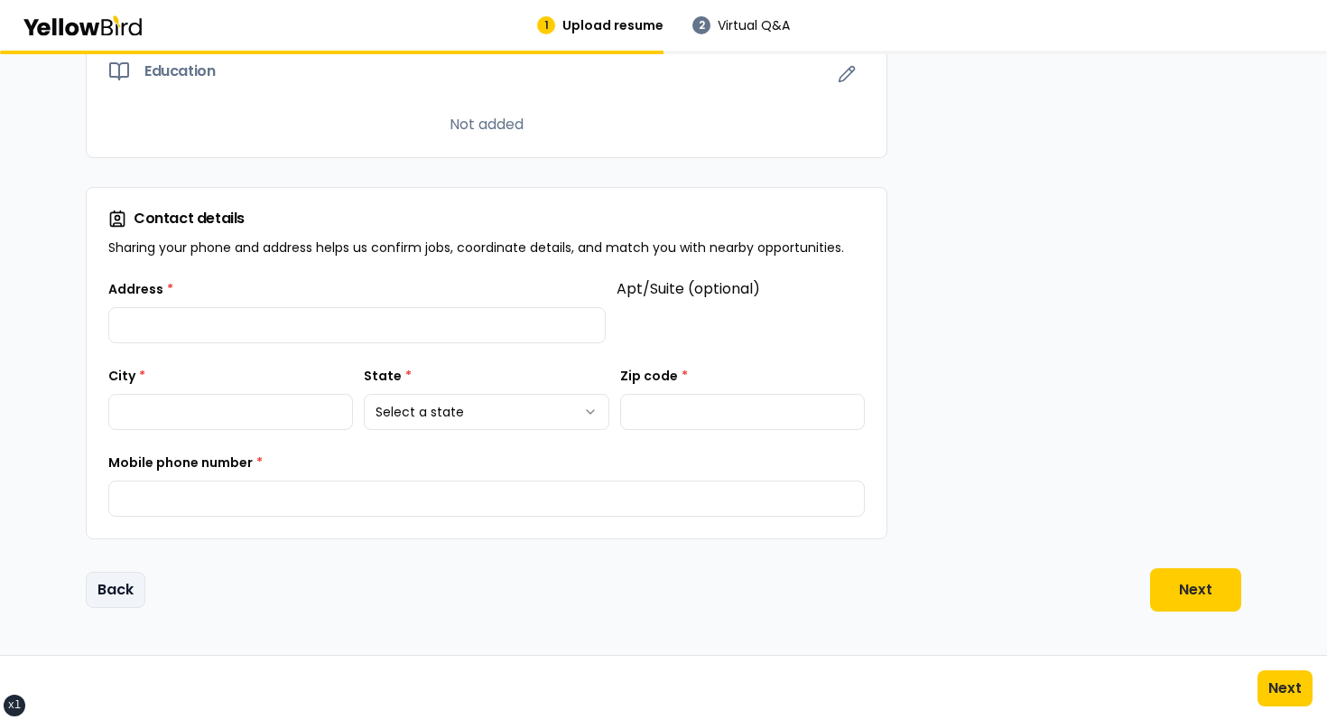
click at [111, 573] on button "Back" at bounding box center [116, 590] width 60 height 36
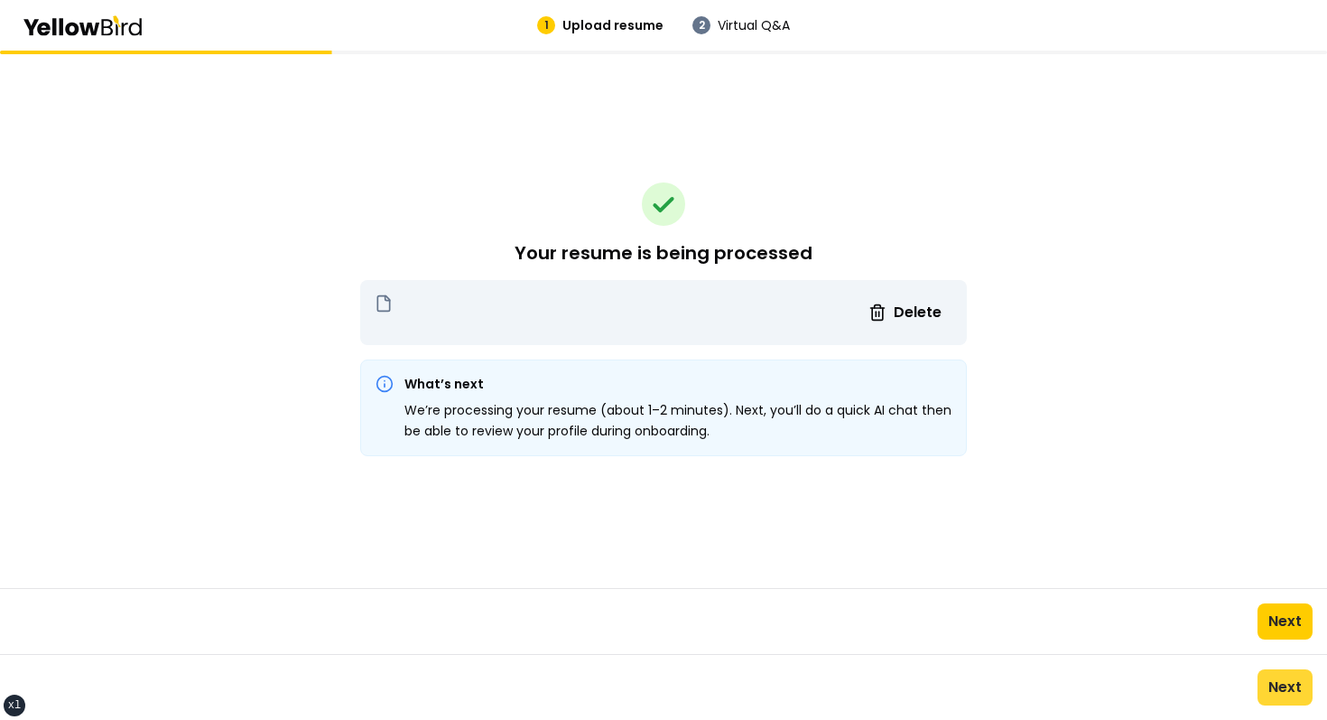
click at [825, 693] on button "Next" at bounding box center [1285, 687] width 55 height 36
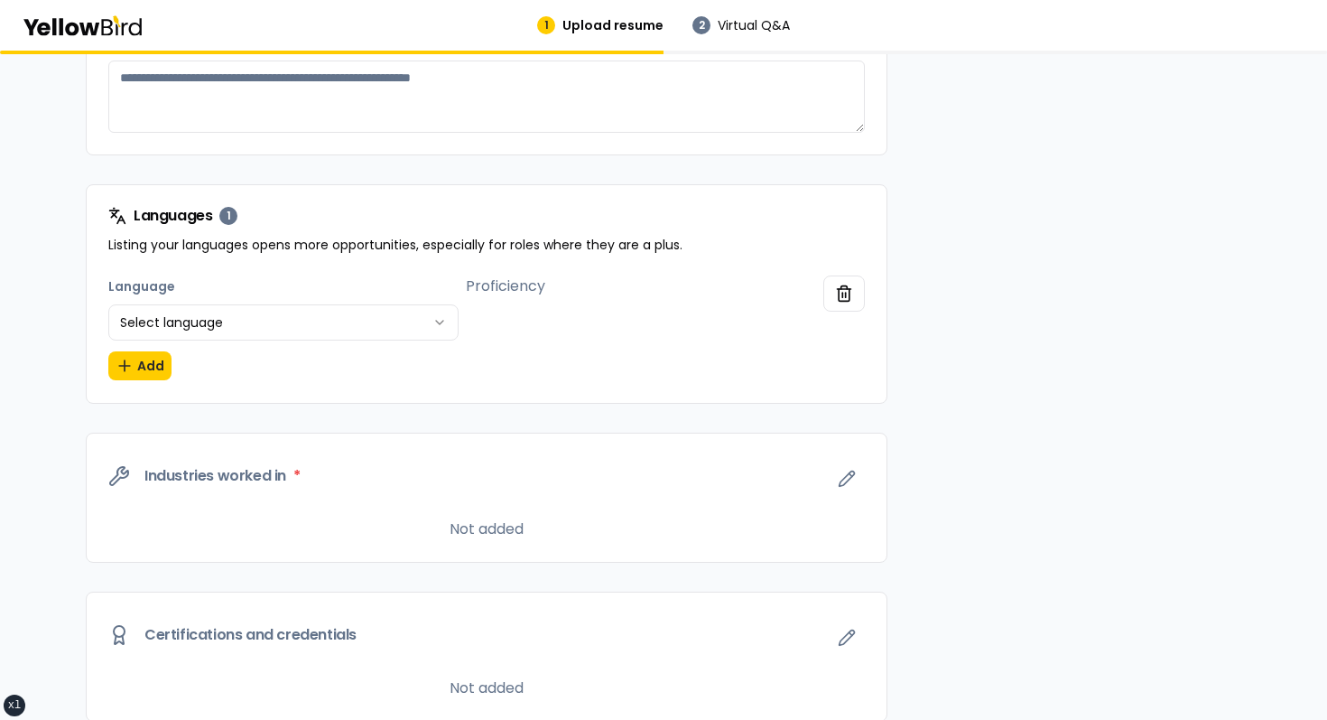
scroll to position [1495, 0]
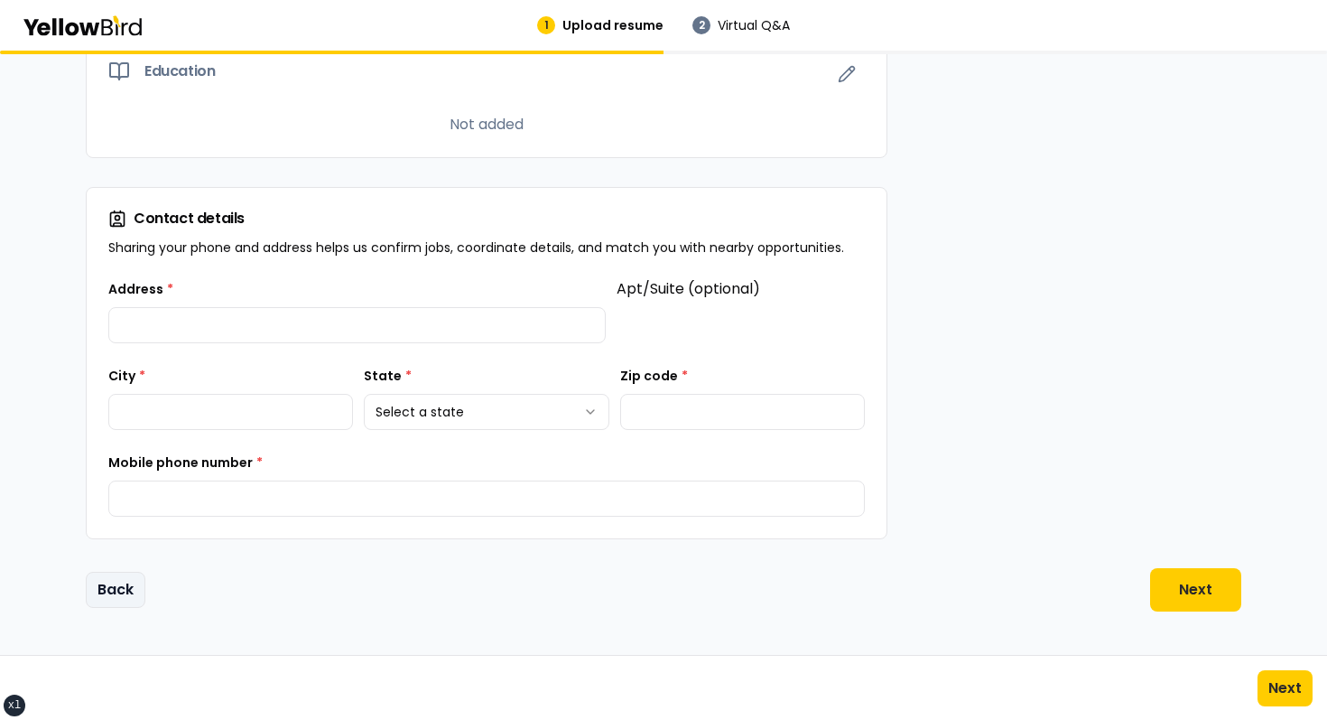
click at [120, 592] on button "Back" at bounding box center [116, 590] width 60 height 36
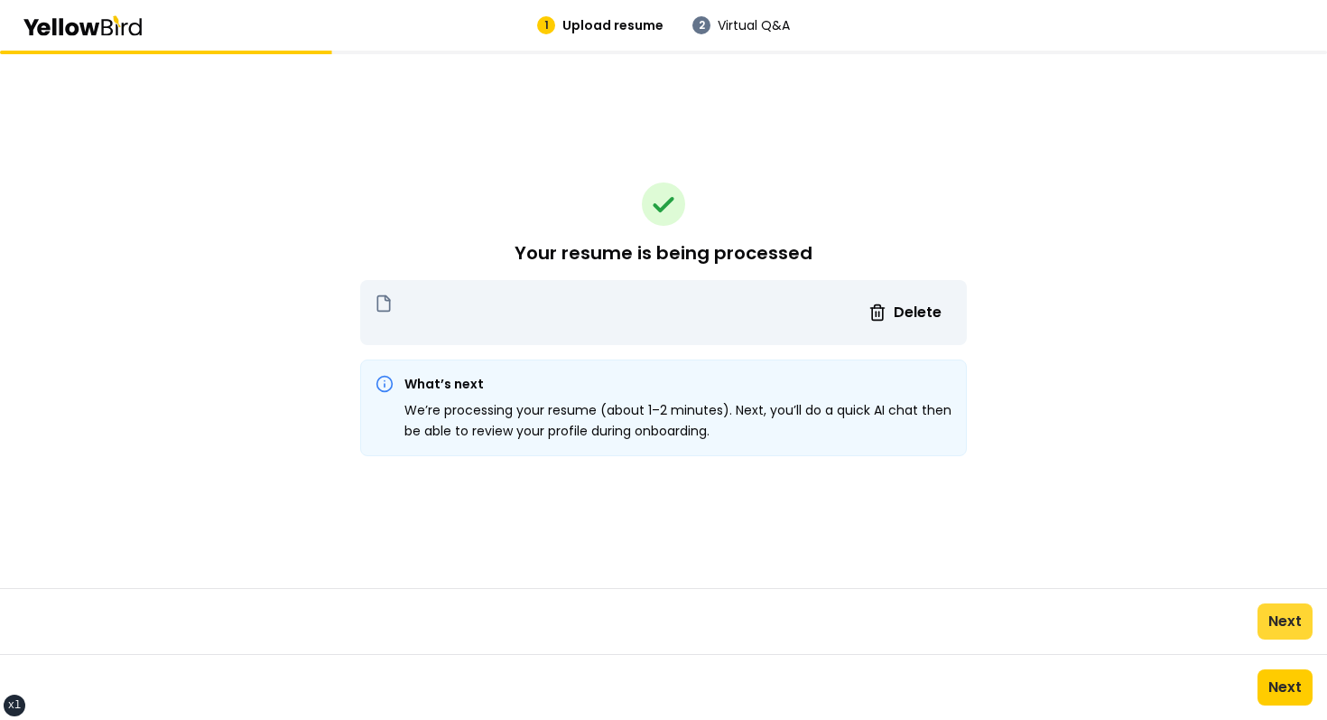
click at [825, 625] on button "Next" at bounding box center [1285, 621] width 55 height 36
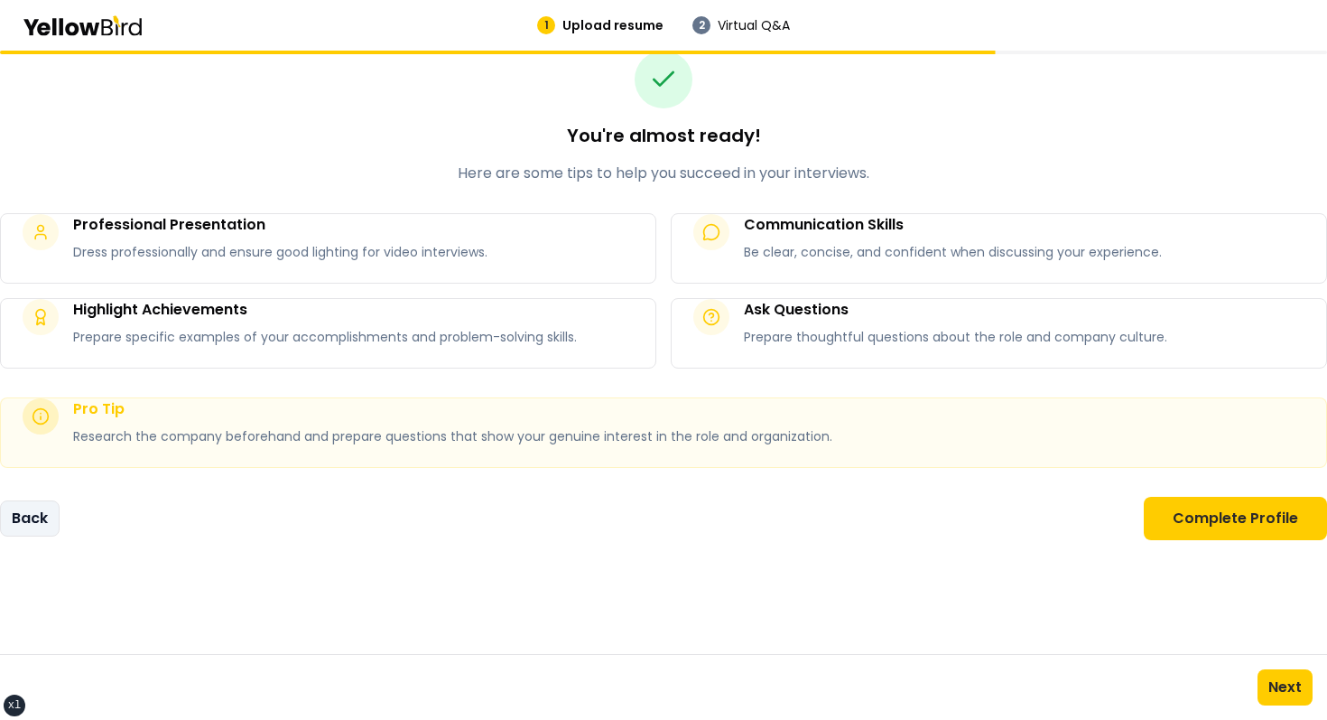
click at [33, 525] on button "Back" at bounding box center [30, 518] width 60 height 36
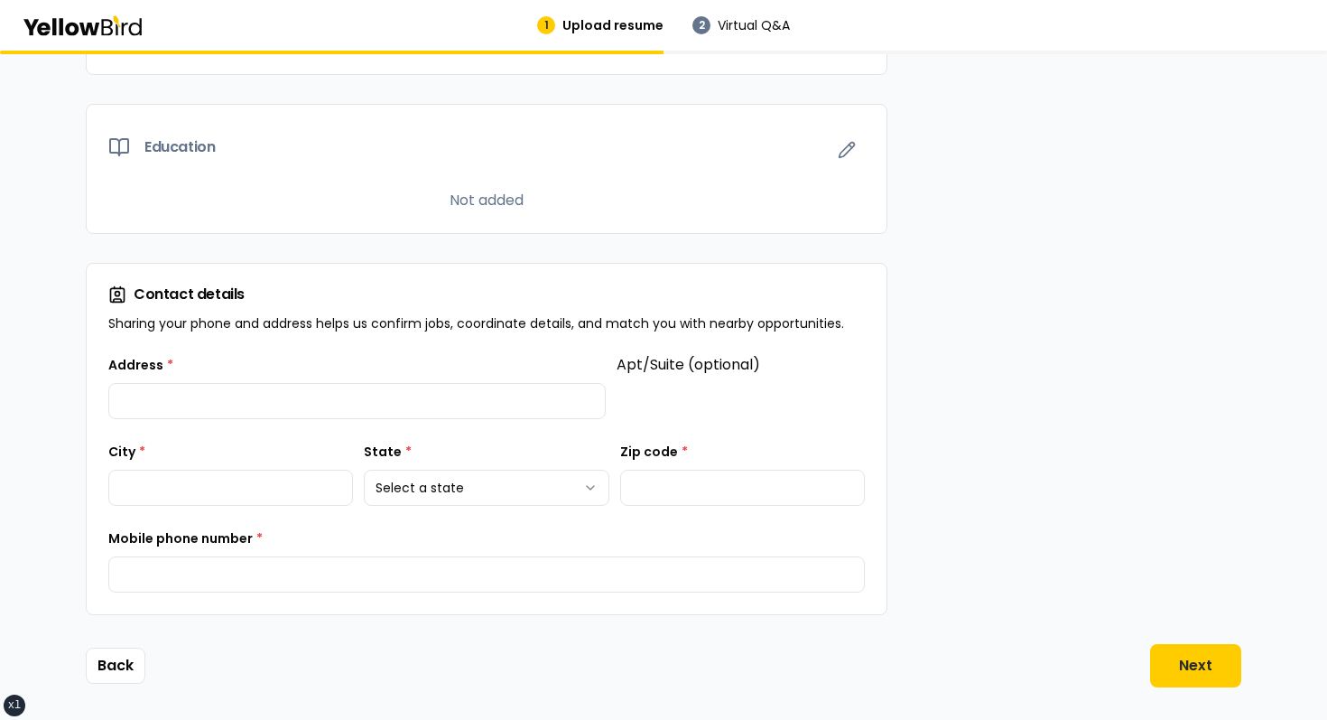
scroll to position [1495, 0]
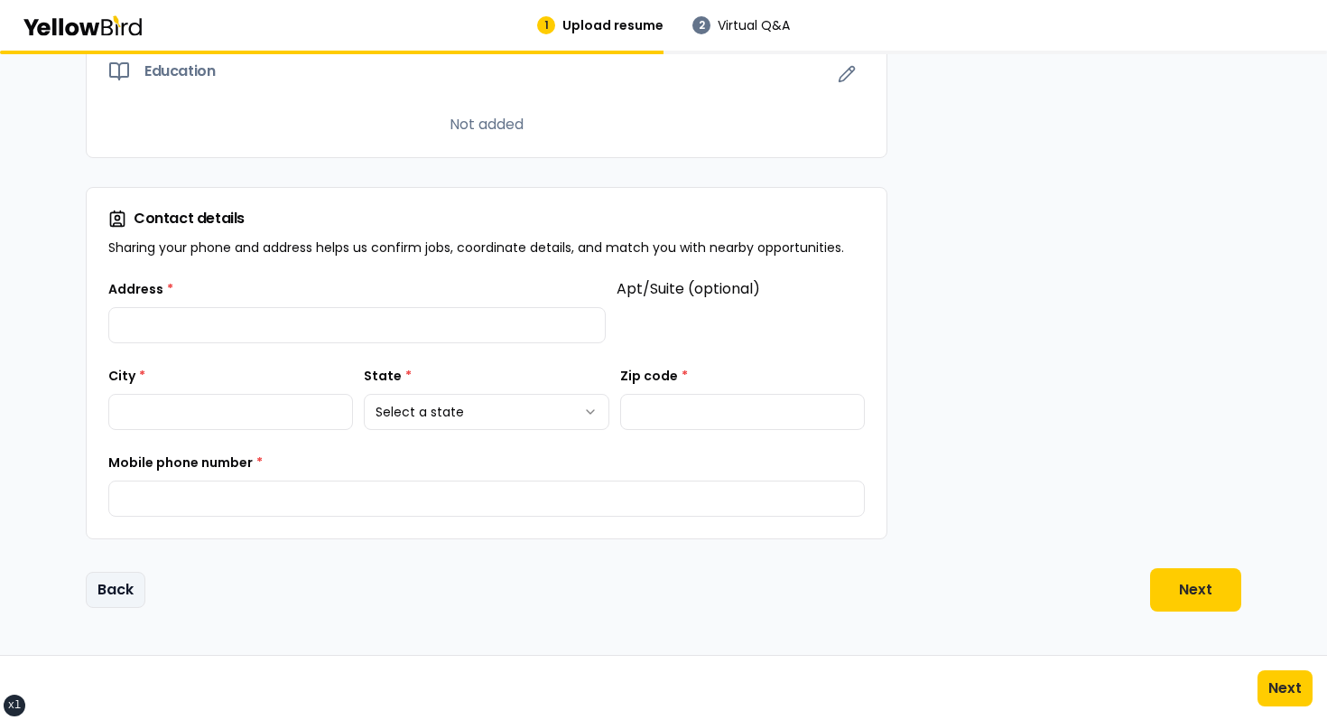
click at [134, 578] on button "Back" at bounding box center [116, 590] width 60 height 36
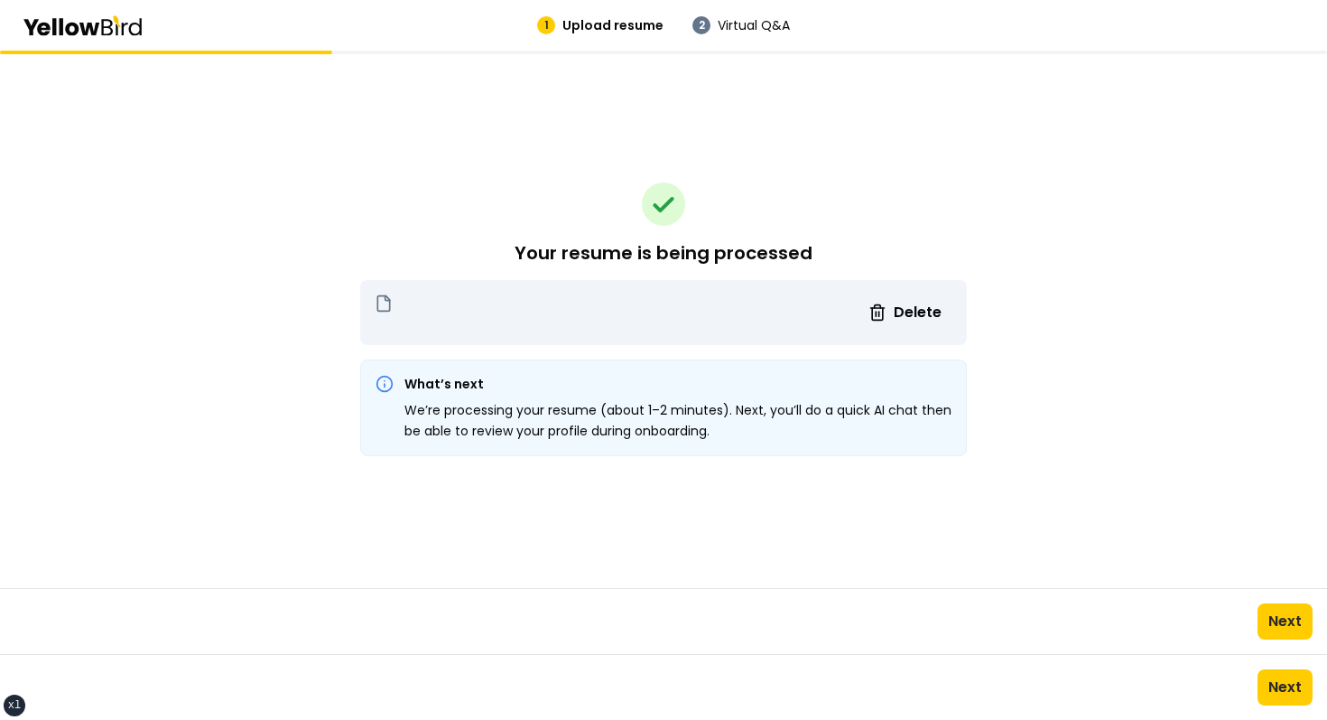
click at [586, 229] on div "Your resume is being processed Delete What’s next We’re processing your resume …" at bounding box center [663, 319] width 607 height 537
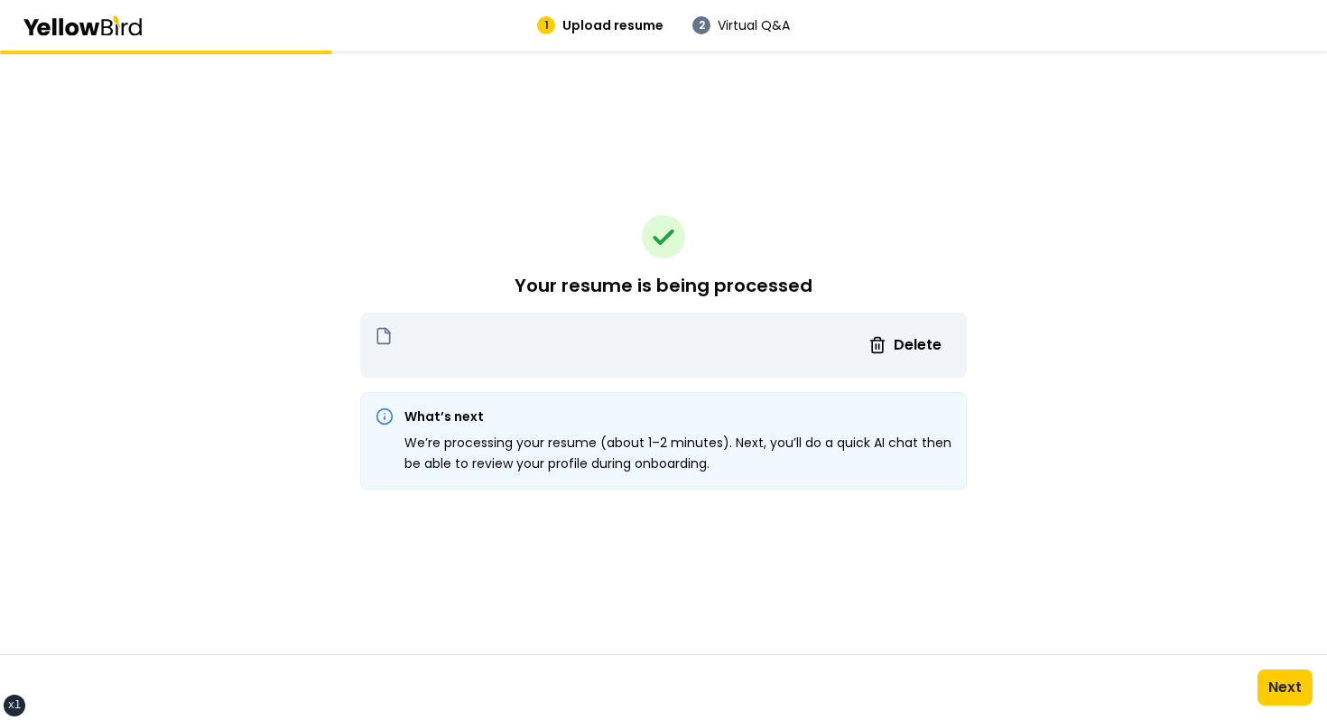
click at [825, 712] on div "Next" at bounding box center [663, 687] width 1327 height 66
click at [825, 694] on button "Next" at bounding box center [1285, 687] width 55 height 36
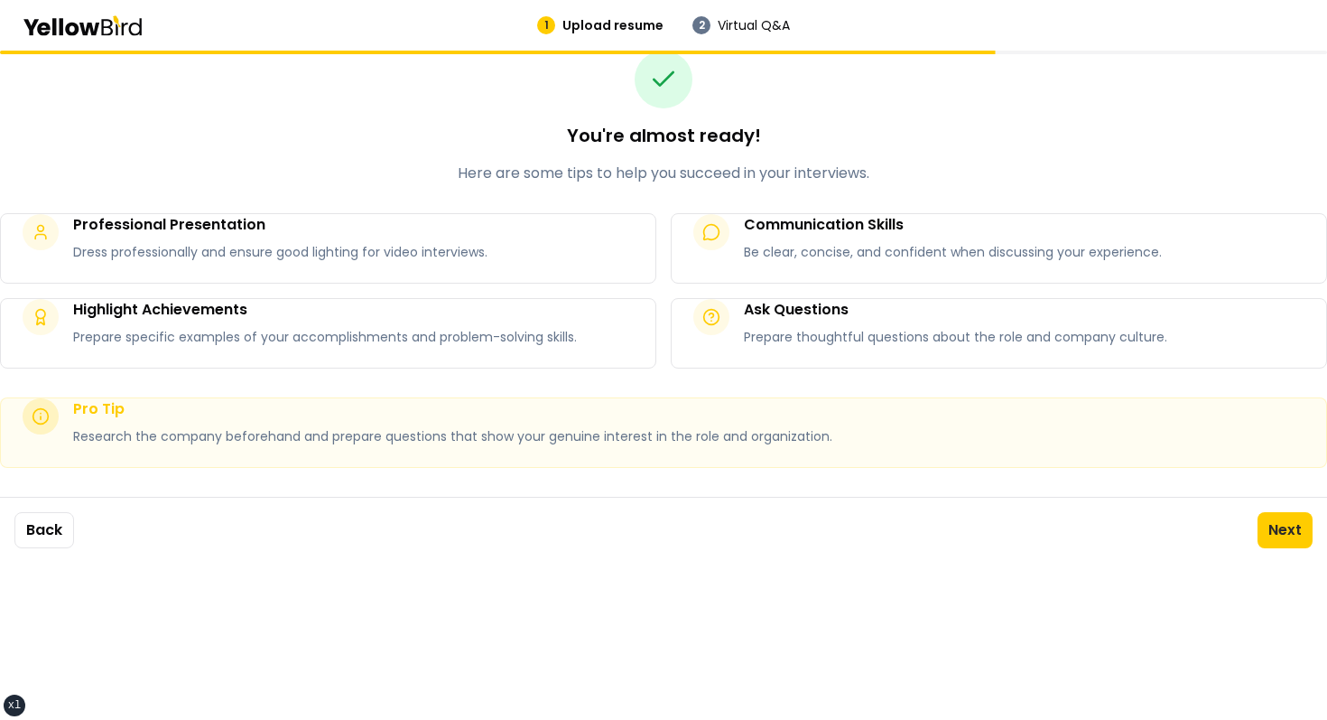
click at [560, 26] on p "1 Upload resume" at bounding box center [600, 25] width 126 height 18
drag, startPoint x: 560, startPoint y: 26, endPoint x: 641, endPoint y: 26, distance: 81.3
click at [640, 26] on p "1 Upload resume" at bounding box center [600, 25] width 126 height 18
click at [641, 26] on span "Upload resume" at bounding box center [613, 25] width 101 height 18
drag, startPoint x: 641, startPoint y: 26, endPoint x: 573, endPoint y: 26, distance: 68.6
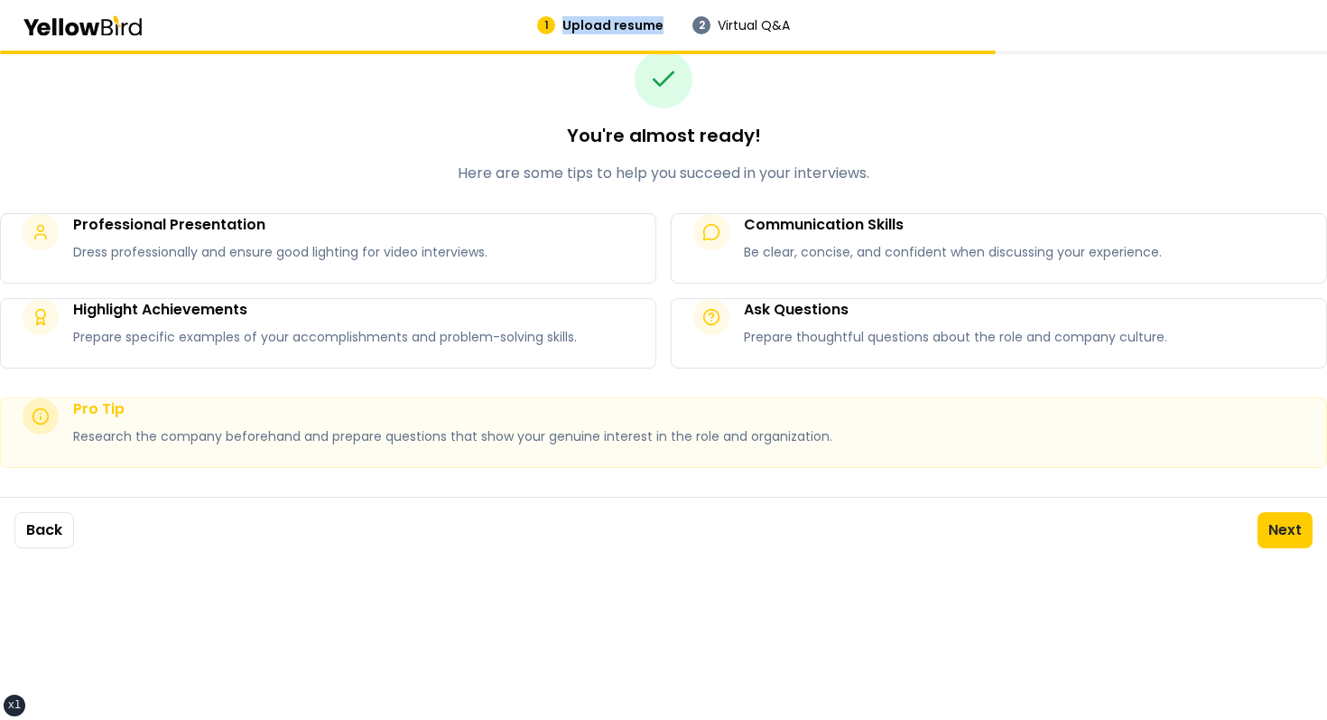
click at [573, 26] on span "Upload resume" at bounding box center [613, 25] width 101 height 18
drag, startPoint x: 573, startPoint y: 26, endPoint x: 799, endPoint y: 8, distance: 227.4
click at [779, 20] on div "1 Upload resume 2 Virtual Q&A" at bounding box center [663, 25] width 995 height 18
click at [825, 100] on div "You're almost ready! Here are some tips to help you succeed in your interviews." at bounding box center [663, 118] width 1327 height 134
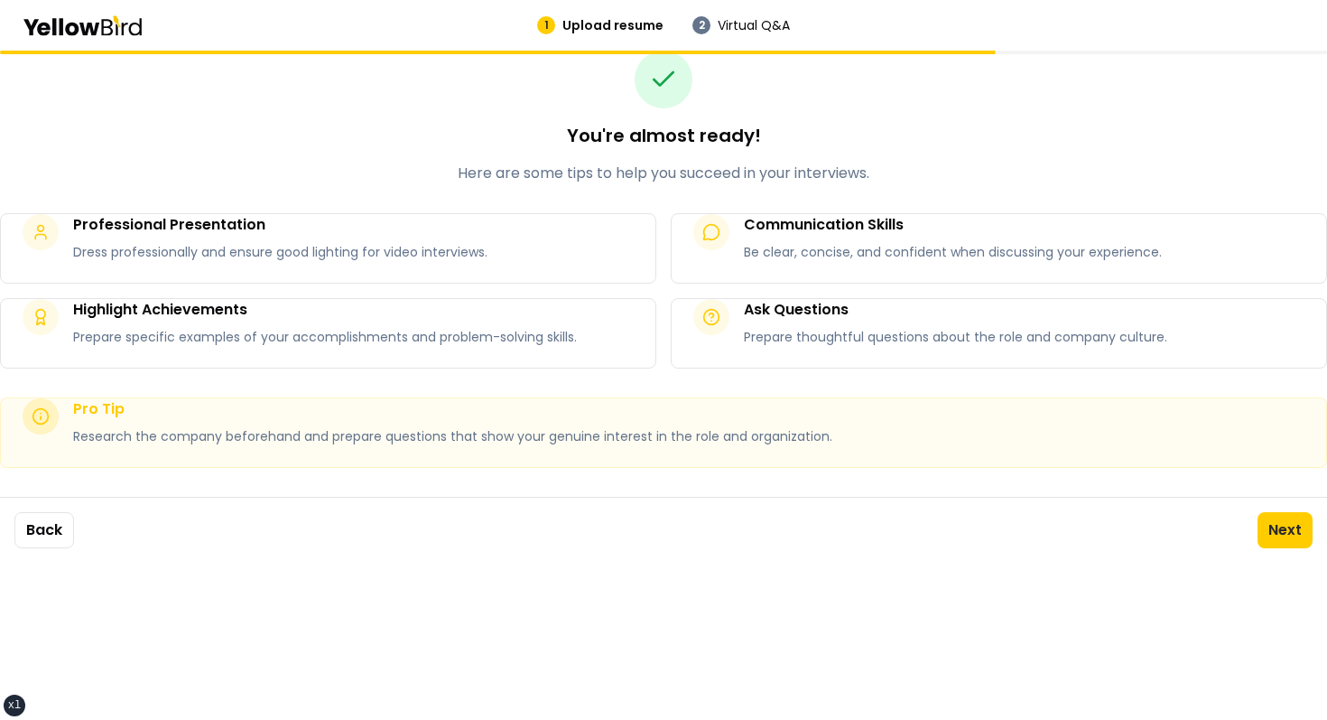
click at [801, 138] on h2 "You're almost ready!" at bounding box center [663, 135] width 1327 height 25
click at [65, 536] on button "Back" at bounding box center [44, 530] width 60 height 36
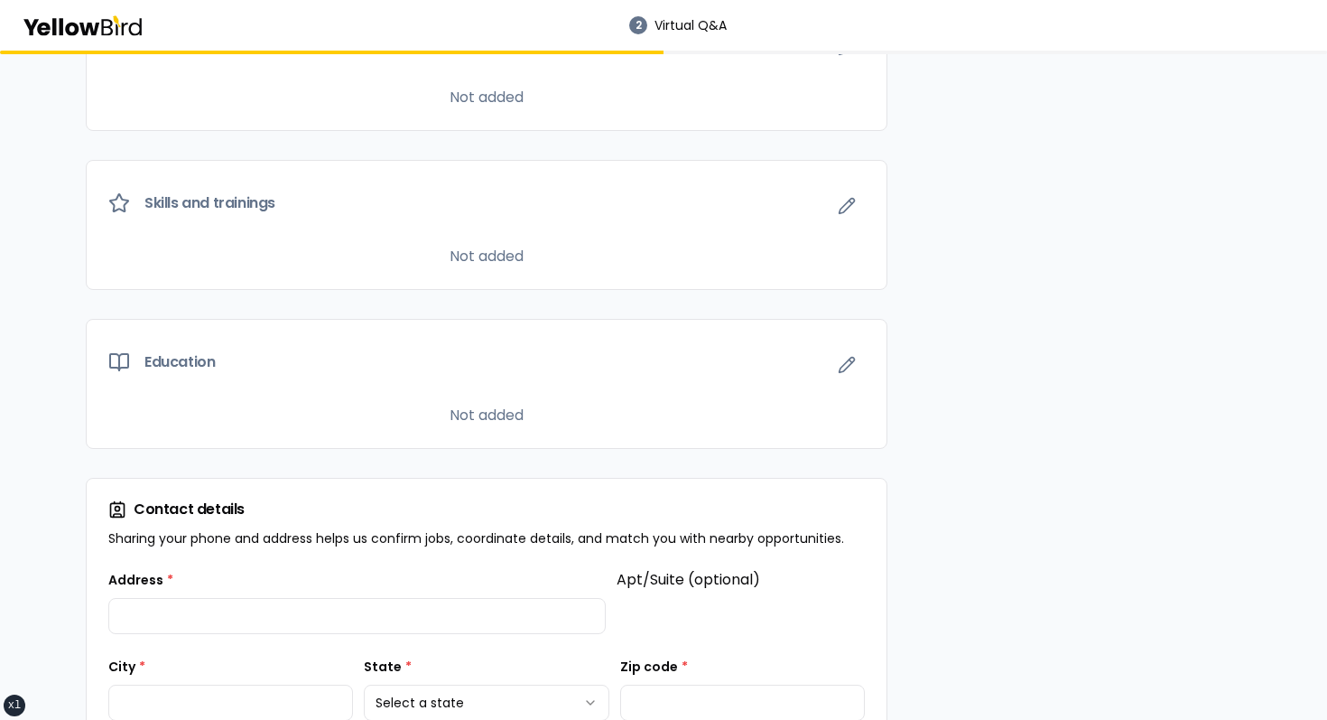
scroll to position [1430, 0]
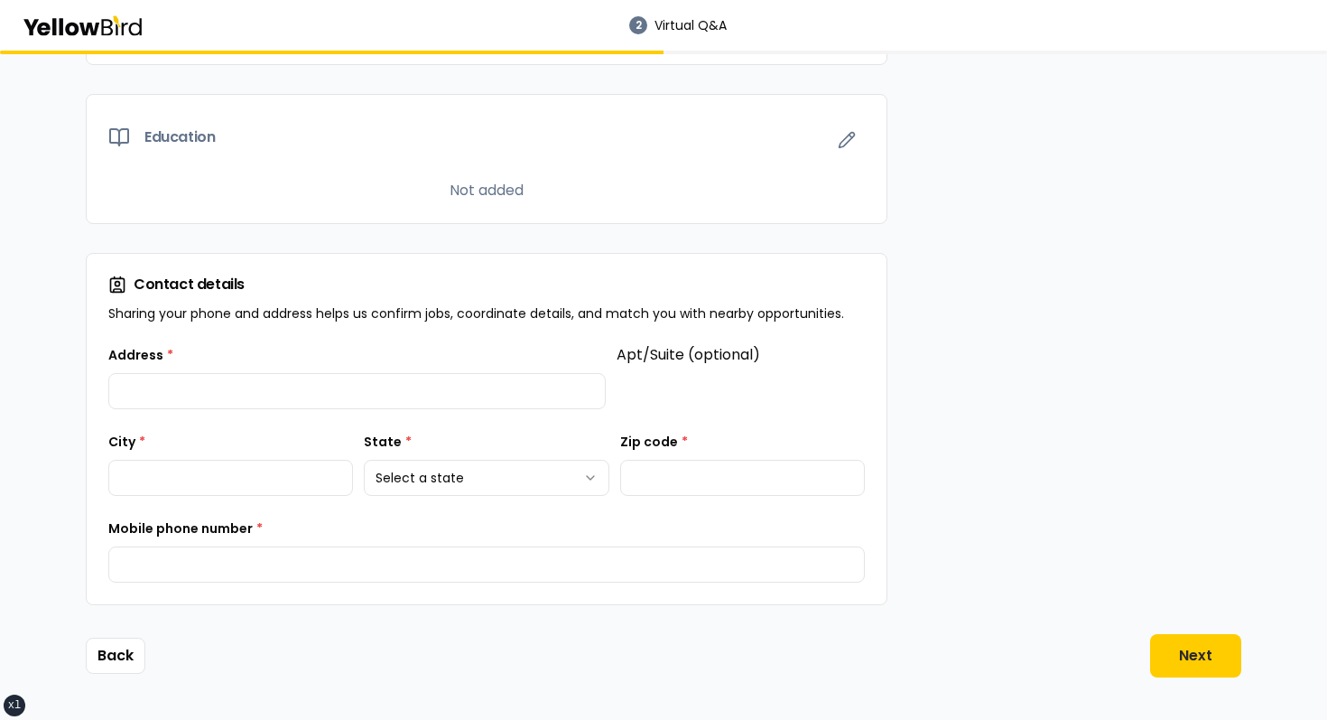
click at [825, 656] on button "Next" at bounding box center [1195, 655] width 91 height 43
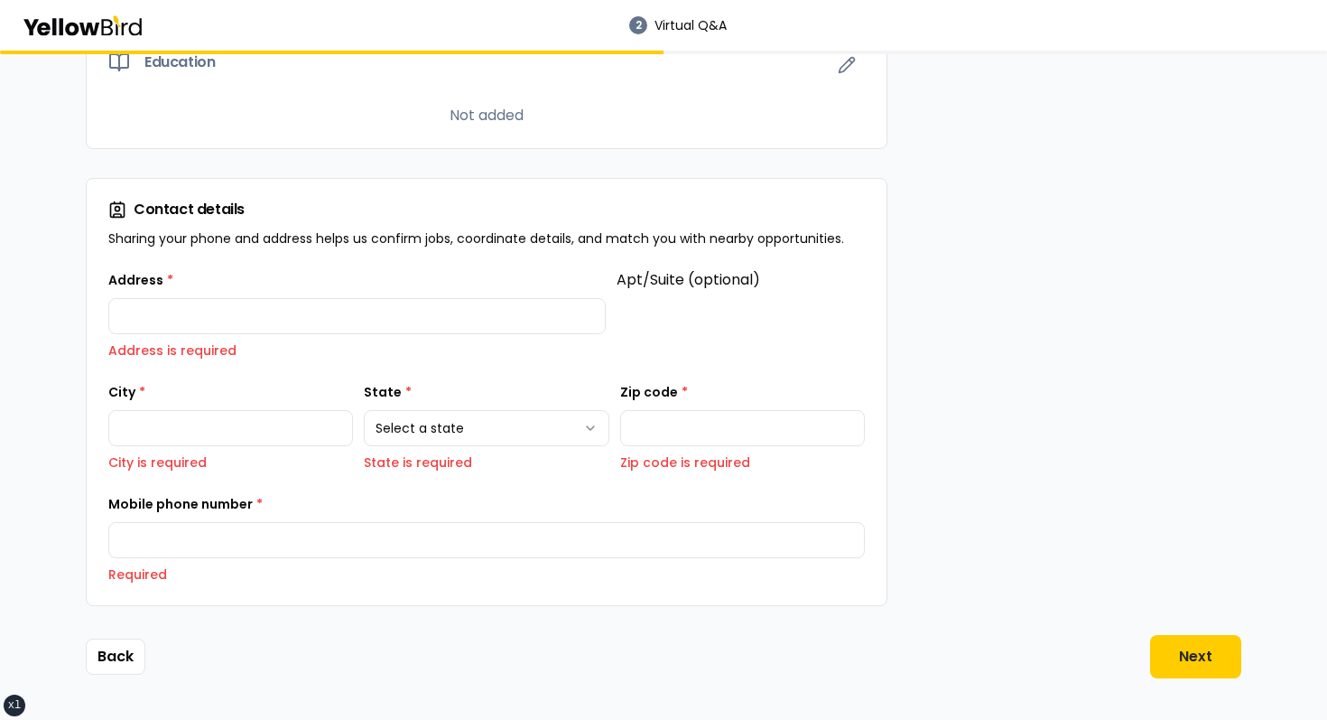
scroll to position [1556, 0]
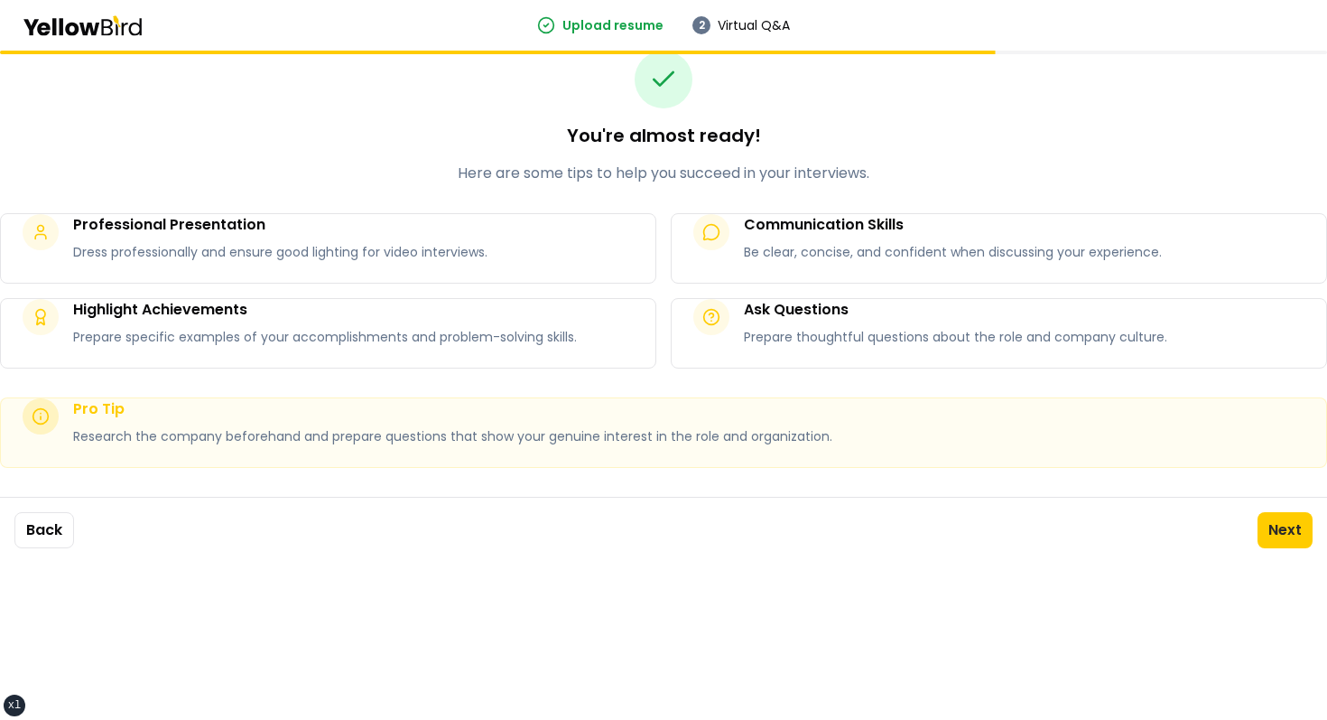
click at [649, 466] on div "Pro Tip Research the company beforehand and prepare questions that show your ge…" at bounding box center [664, 432] width 1326 height 69
click at [422, 134] on h2 "You're almost ready!" at bounding box center [663, 135] width 1327 height 25
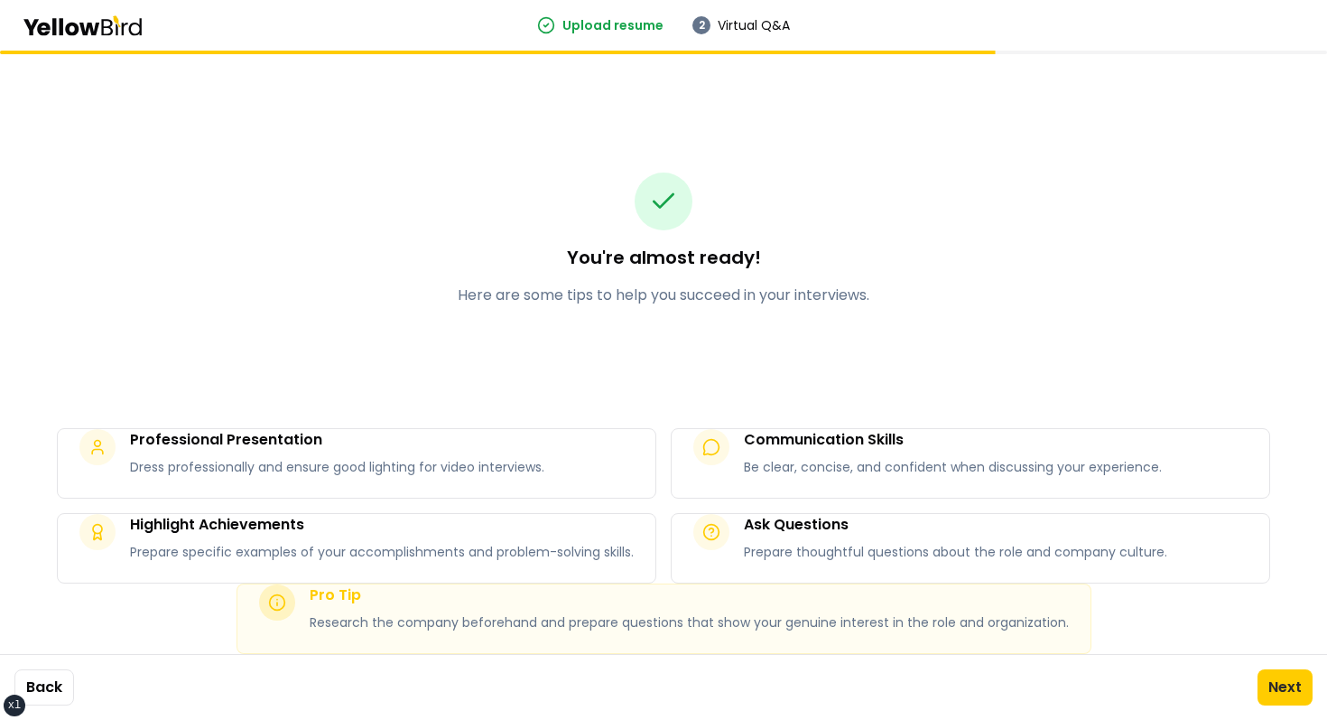
click at [994, 182] on div "You're almost ready! Here are some tips to help you succeed in your interviews.…" at bounding box center [663, 385] width 1327 height 669
click at [895, 343] on div "You're almost ready! Here are some tips to help you succeed in your interviews.…" at bounding box center [663, 385] width 1327 height 669
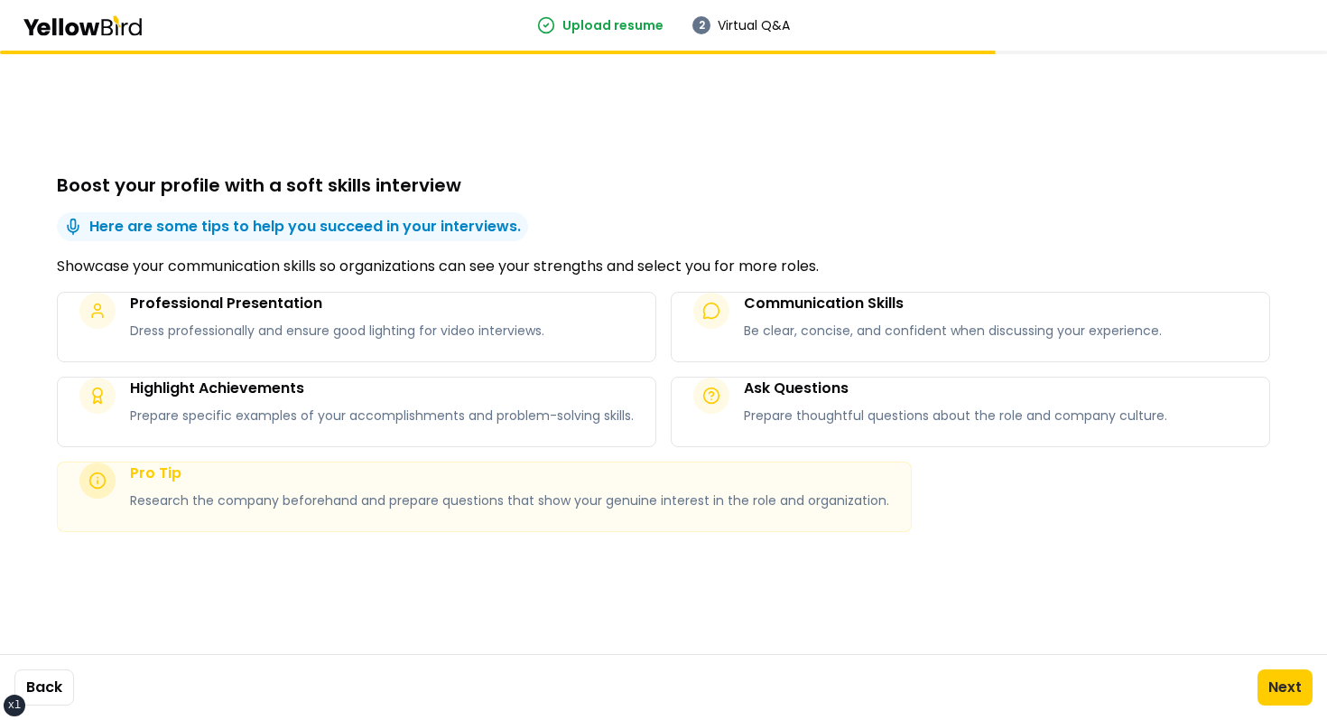
click at [706, 154] on div "Boost your profile with a soft skills interview Here are some tips to help you …" at bounding box center [664, 352] width 1214 height 603
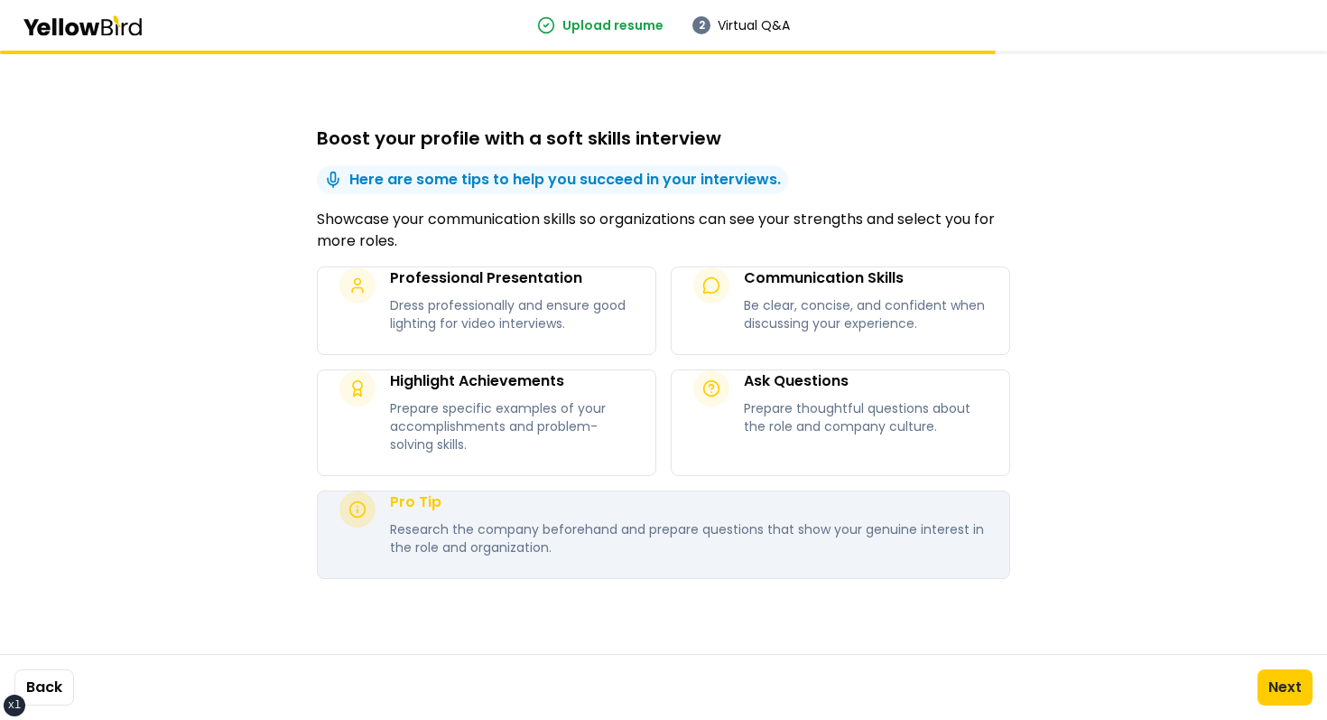
click at [214, 551] on div "Boost your profile with a soft skills interview Here are some tips to help you …" at bounding box center [663, 385] width 1327 height 669
click at [1098, 447] on div "Boost your profile with a soft skills interview Here are some tips to help you …" at bounding box center [663, 385] width 1327 height 669
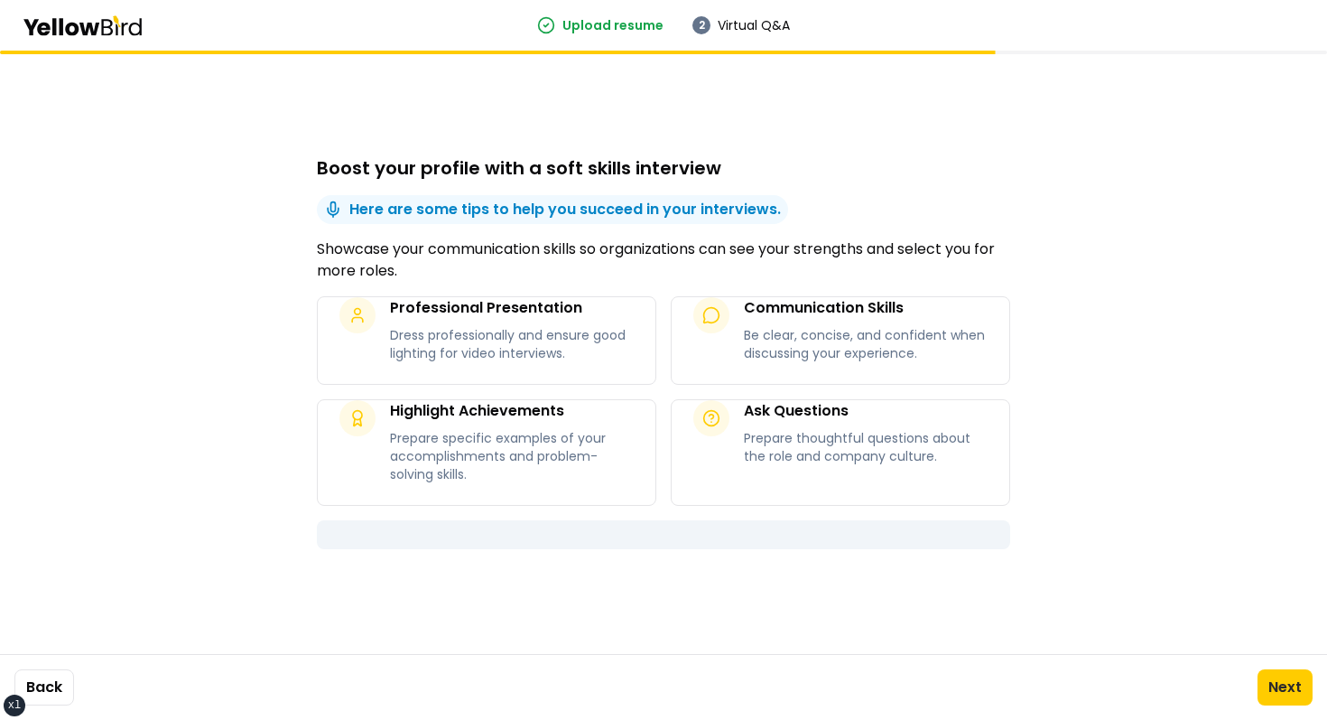
click at [750, 235] on div "Boost your profile with a soft skills interview Here are some tips to help you …" at bounding box center [664, 352] width 694 height 603
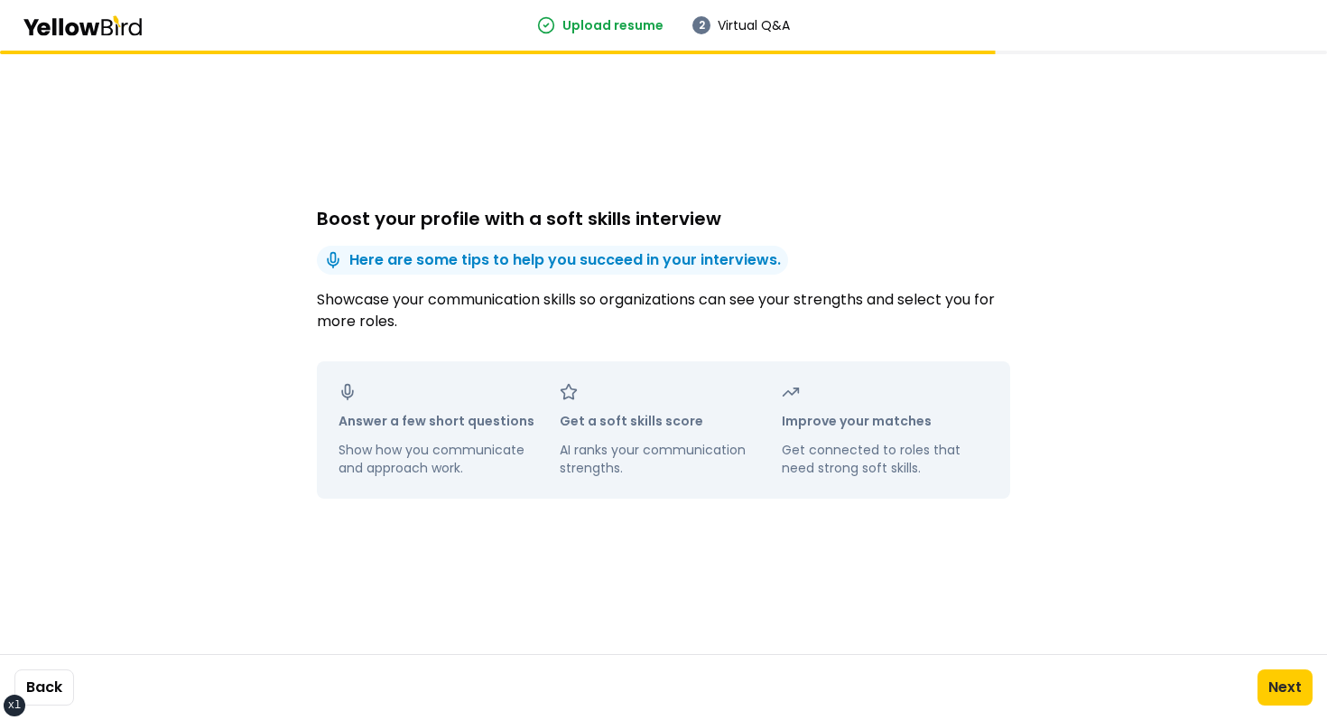
click at [857, 189] on div "Boost your profile with a soft skills interview Here are some tips to help you …" at bounding box center [664, 352] width 694 height 603
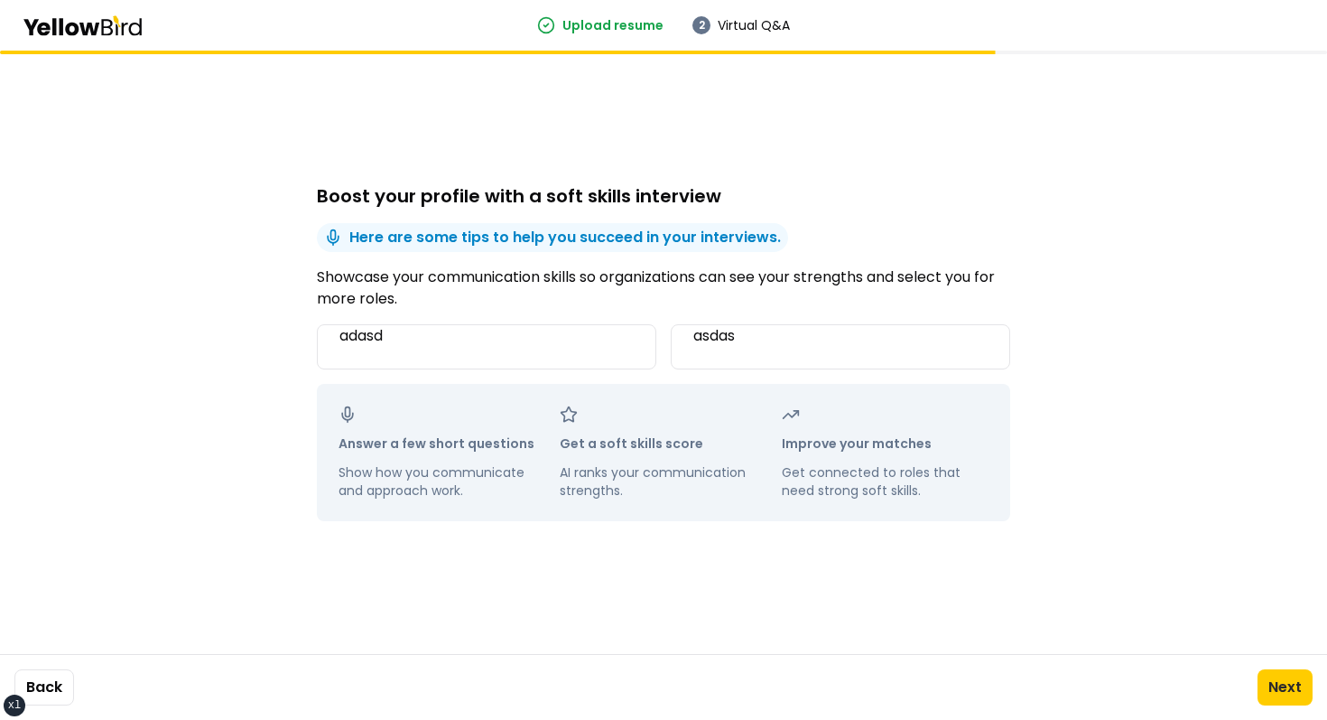
click at [807, 249] on div "Boost your profile with a soft skills interview Here are some tips to help you …" at bounding box center [664, 352] width 694 height 603
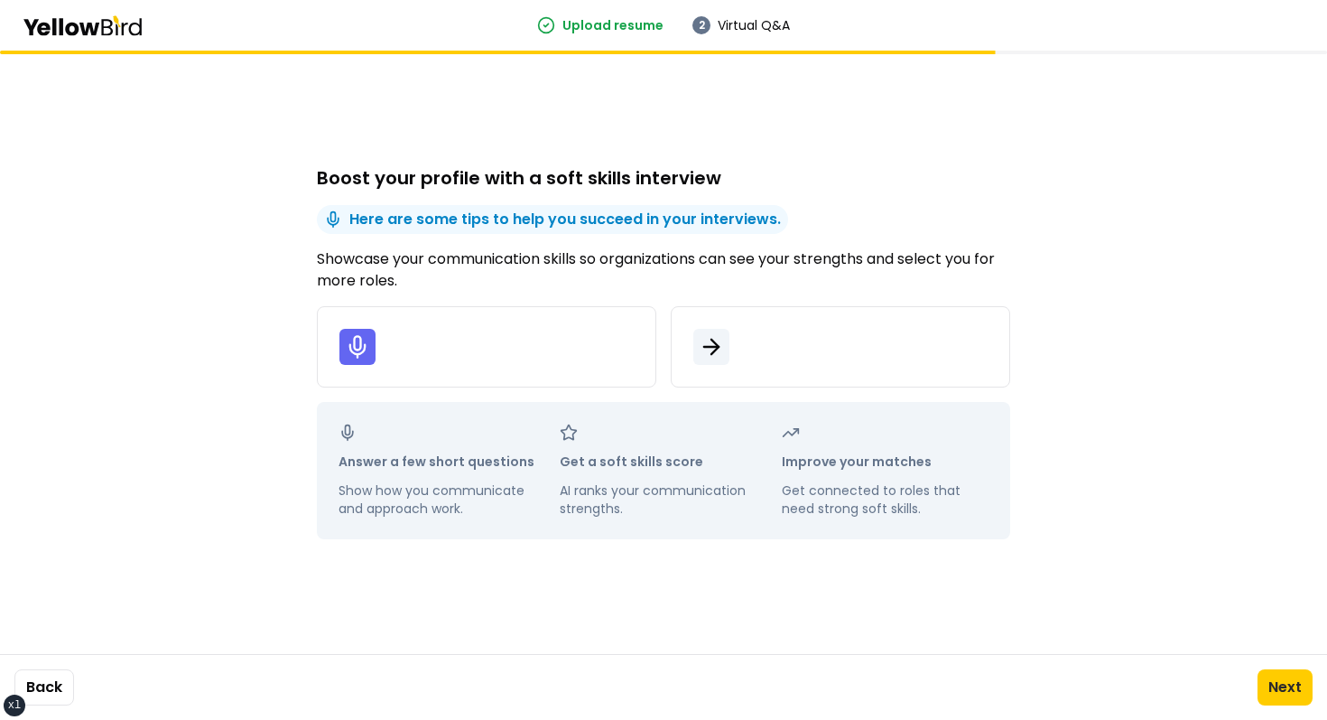
click at [936, 147] on div "Boost your profile with a soft skills interview Here are some tips to help you …" at bounding box center [664, 352] width 694 height 603
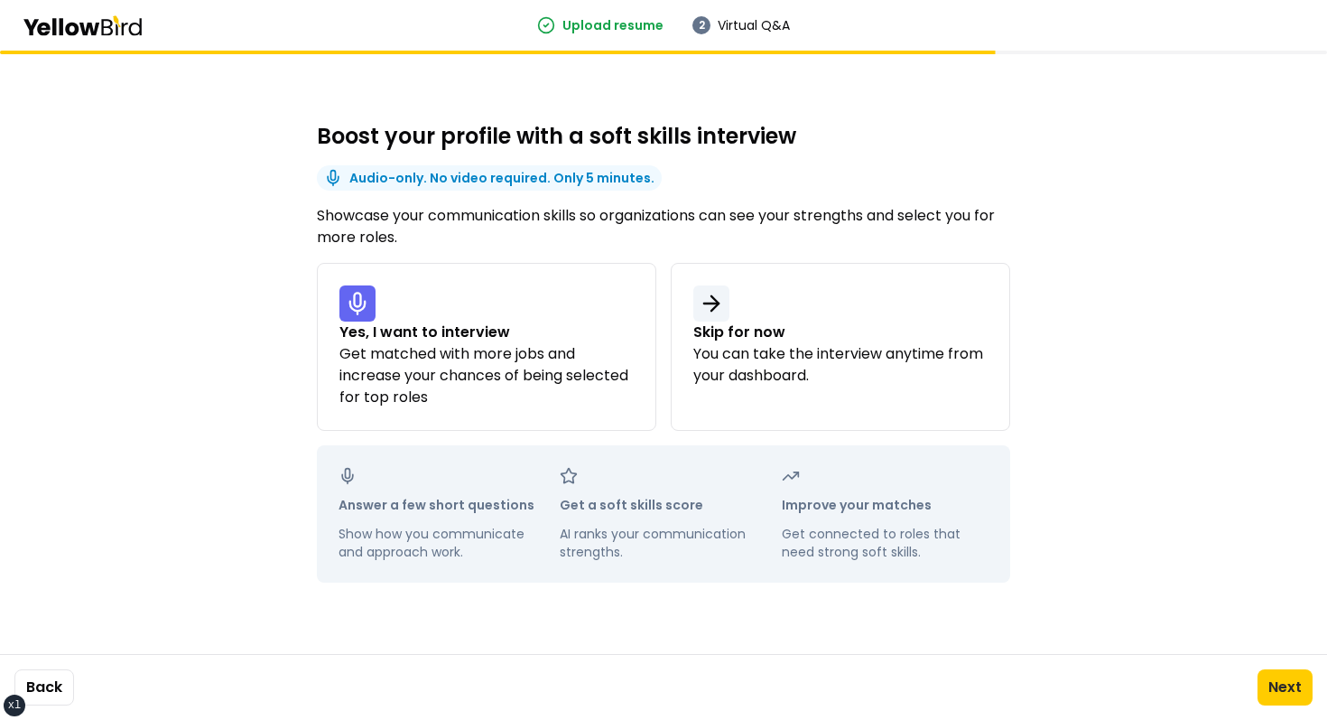
click at [460, 216] on p "Showcase your communication skills so organizations can see your strengths and …" at bounding box center [664, 226] width 694 height 43
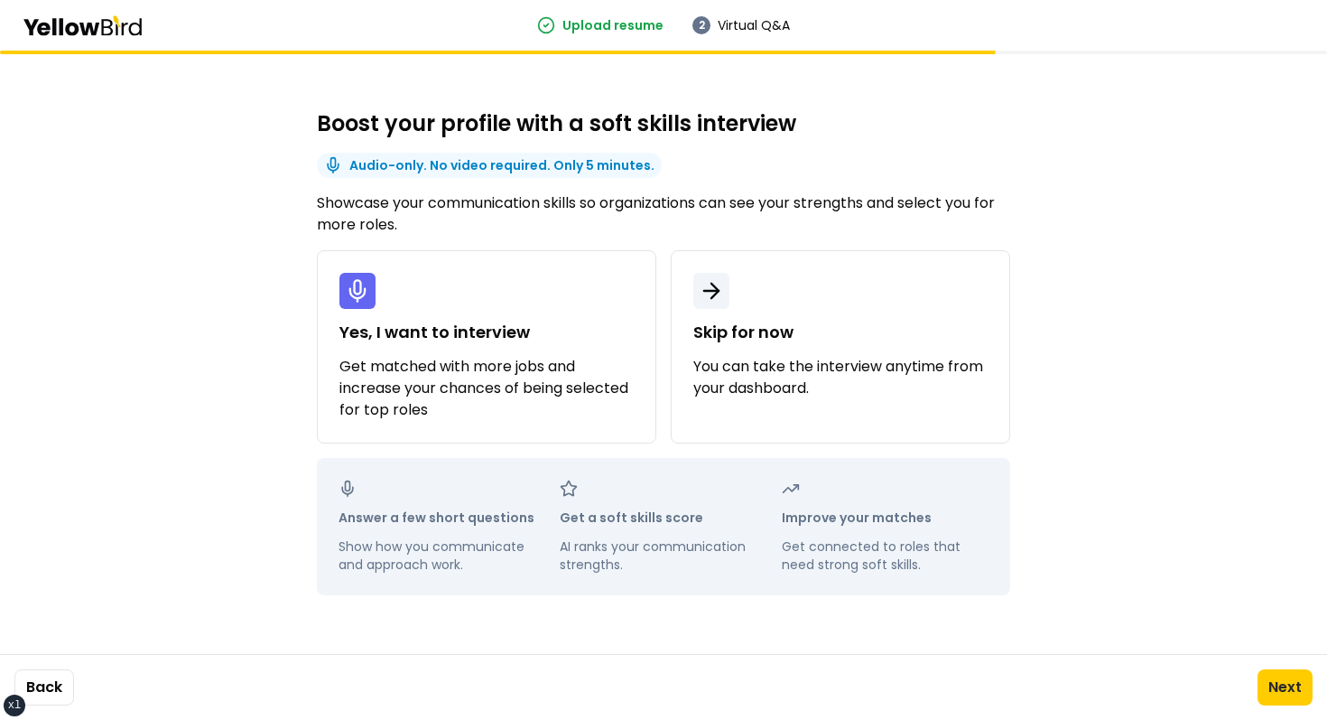
click at [880, 199] on p "Showcase your communication skills so organizations can see your strengths and …" at bounding box center [664, 213] width 694 height 43
click at [885, 154] on div "Boost your profile with a soft skills interview Audio-only. No video required. …" at bounding box center [664, 352] width 694 height 603
click at [1039, 231] on div "Boost your profile with a soft skills interview Audio-only. No video required. …" at bounding box center [663, 385] width 1327 height 669
click at [1118, 154] on div "Boost your profile with a soft skills interview Audio-only. No video required. …" at bounding box center [663, 385] width 1327 height 669
click at [1076, 159] on div "Boost your profile with a soft skills interview Audio-only. No video required. …" at bounding box center [663, 385] width 1327 height 669
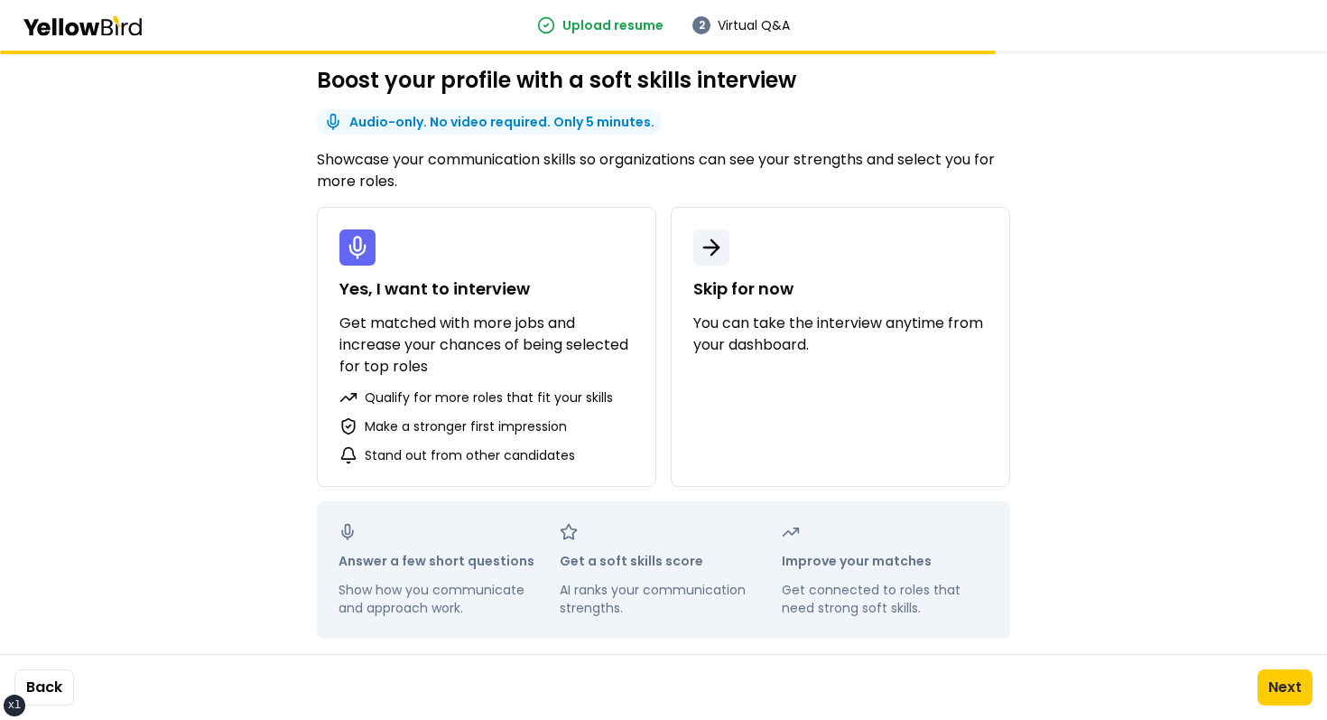
click at [596, 425] on div "Make a stronger first impression" at bounding box center [487, 426] width 294 height 18
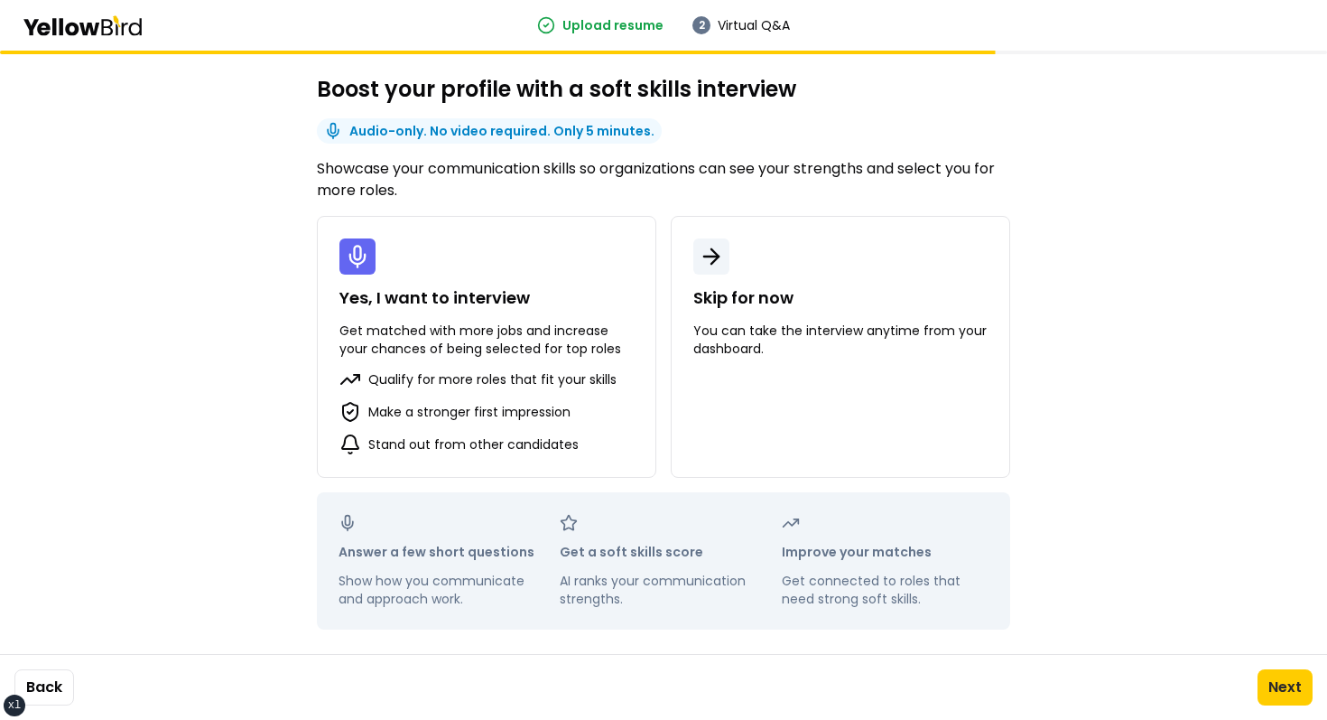
click at [982, 221] on div "Skip for now You can take the interview anytime from your dashboard." at bounding box center [841, 347] width 340 height 262
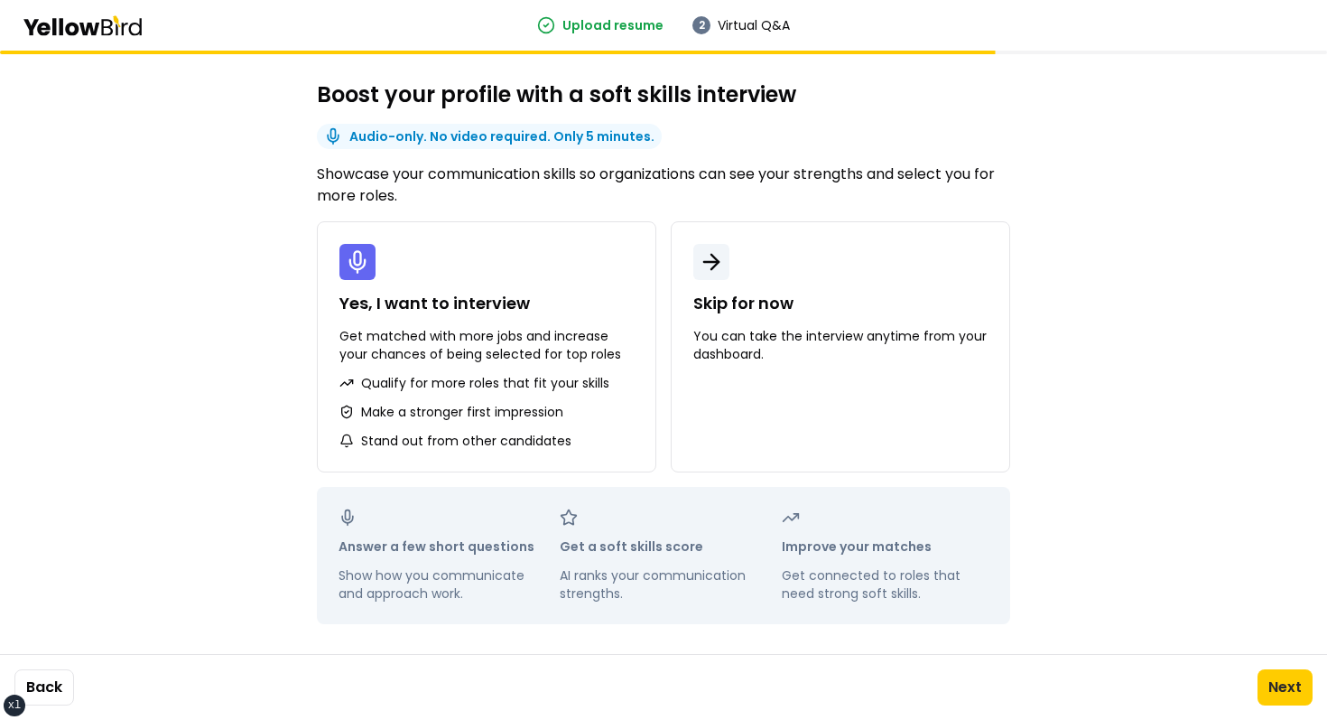
click at [642, 483] on div "Boost your profile with a soft skills interview Audio-only. No video required. …" at bounding box center [664, 352] width 694 height 603
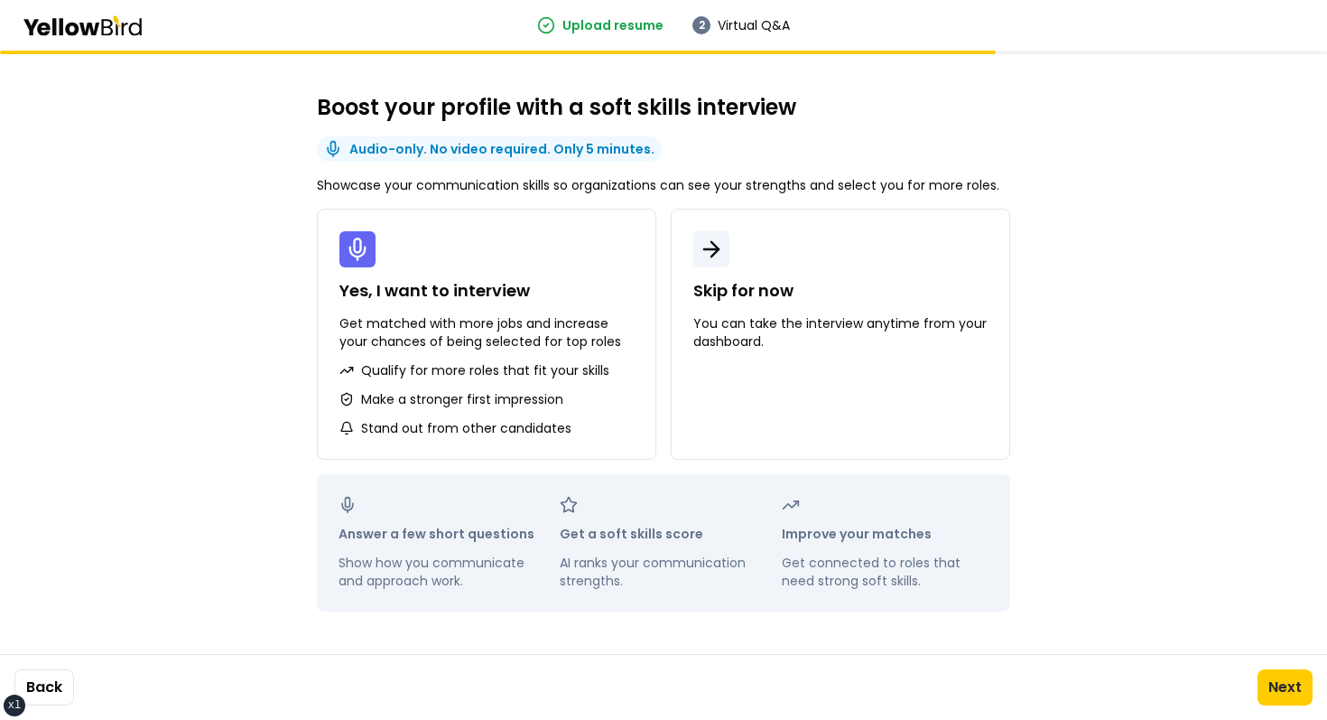
click at [713, 254] on icon at bounding box center [711, 249] width 25 height 25
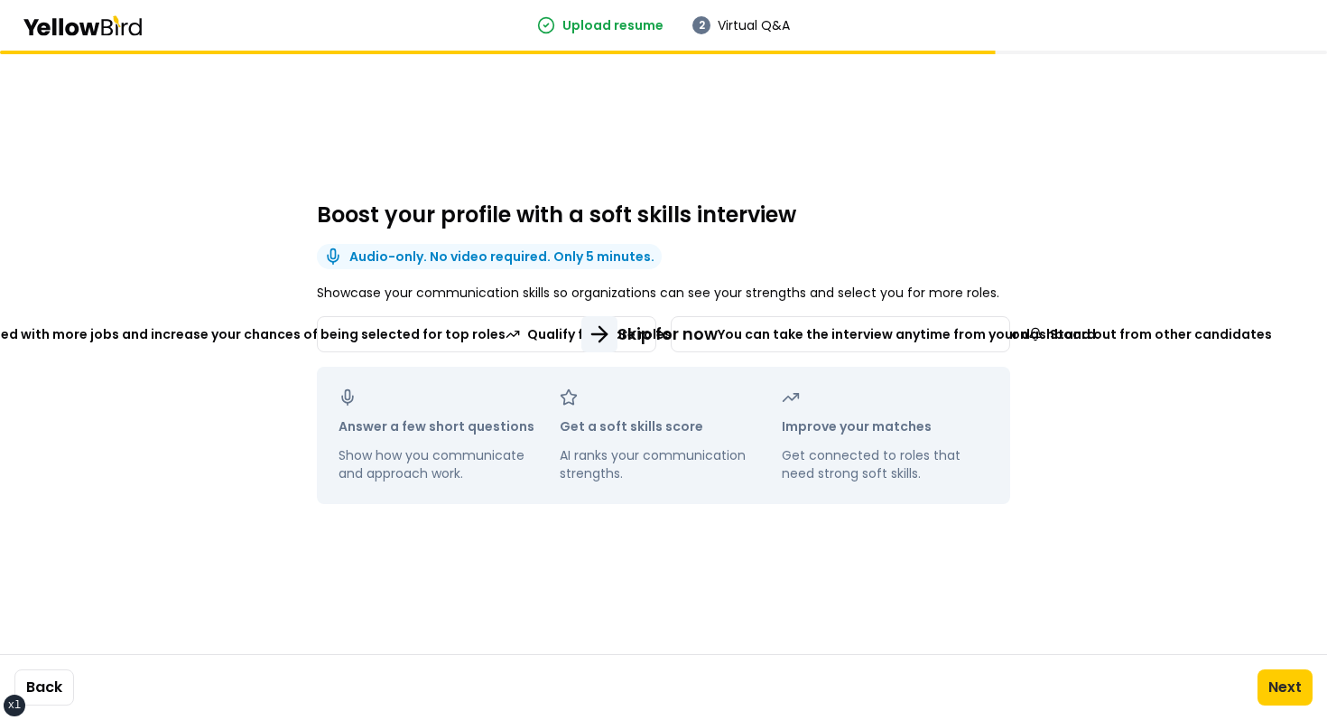
click at [902, 155] on div "Boost your profile with a soft skills interview Audio-only. No video required. …" at bounding box center [664, 352] width 694 height 603
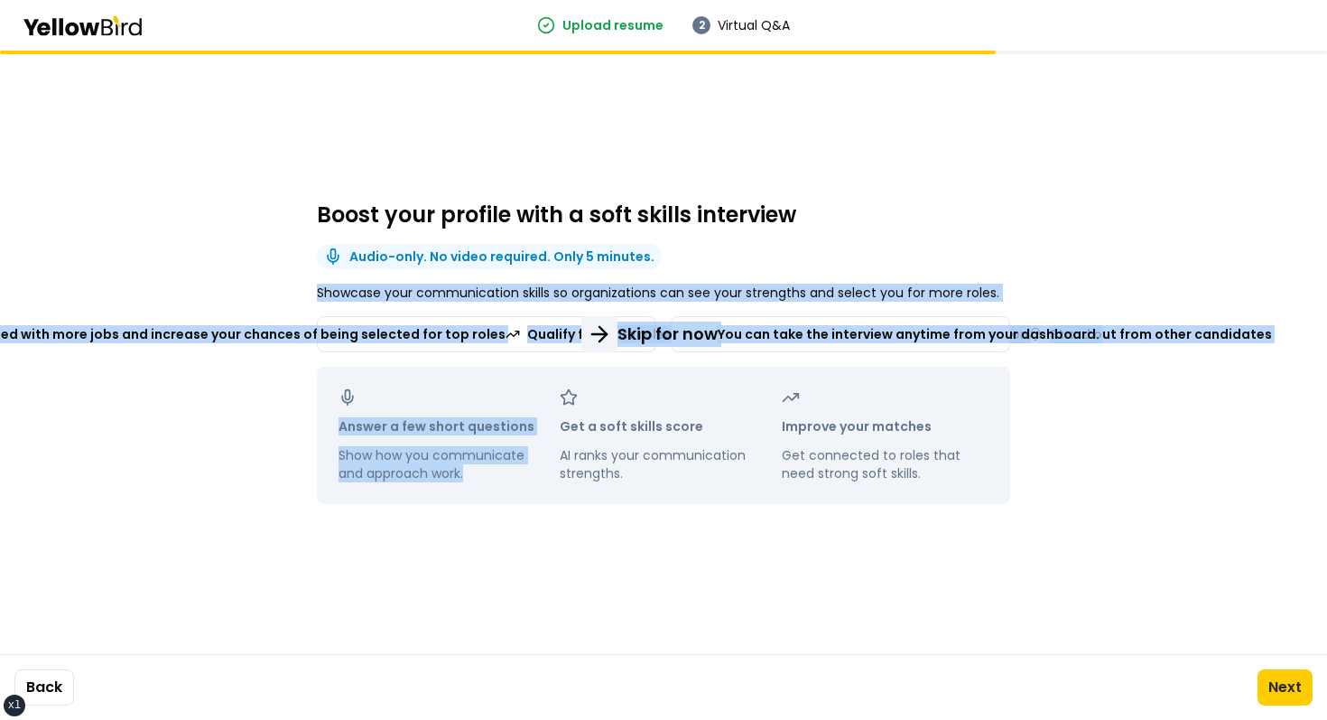
drag, startPoint x: 222, startPoint y: 284, endPoint x: 346, endPoint y: 507, distance: 254.3
click at [345, 507] on div "Boost your profile with a soft skills interview Audio-only. No video required. …" at bounding box center [663, 385] width 1327 height 669
click at [654, 591] on div "Boost your profile with a soft skills interview Audio-only. No video required. …" at bounding box center [664, 352] width 694 height 603
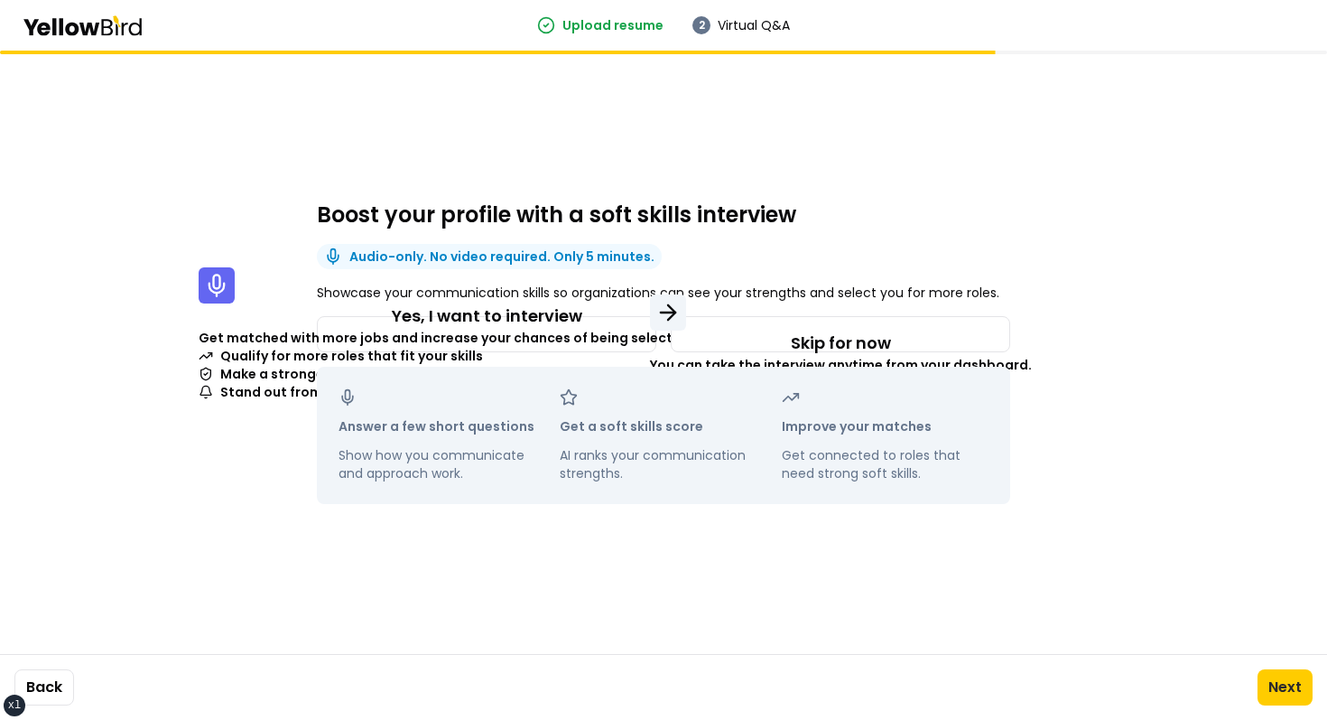
click at [852, 146] on div "Boost your profile with a soft skills interview Audio-only. No video required. …" at bounding box center [664, 352] width 694 height 603
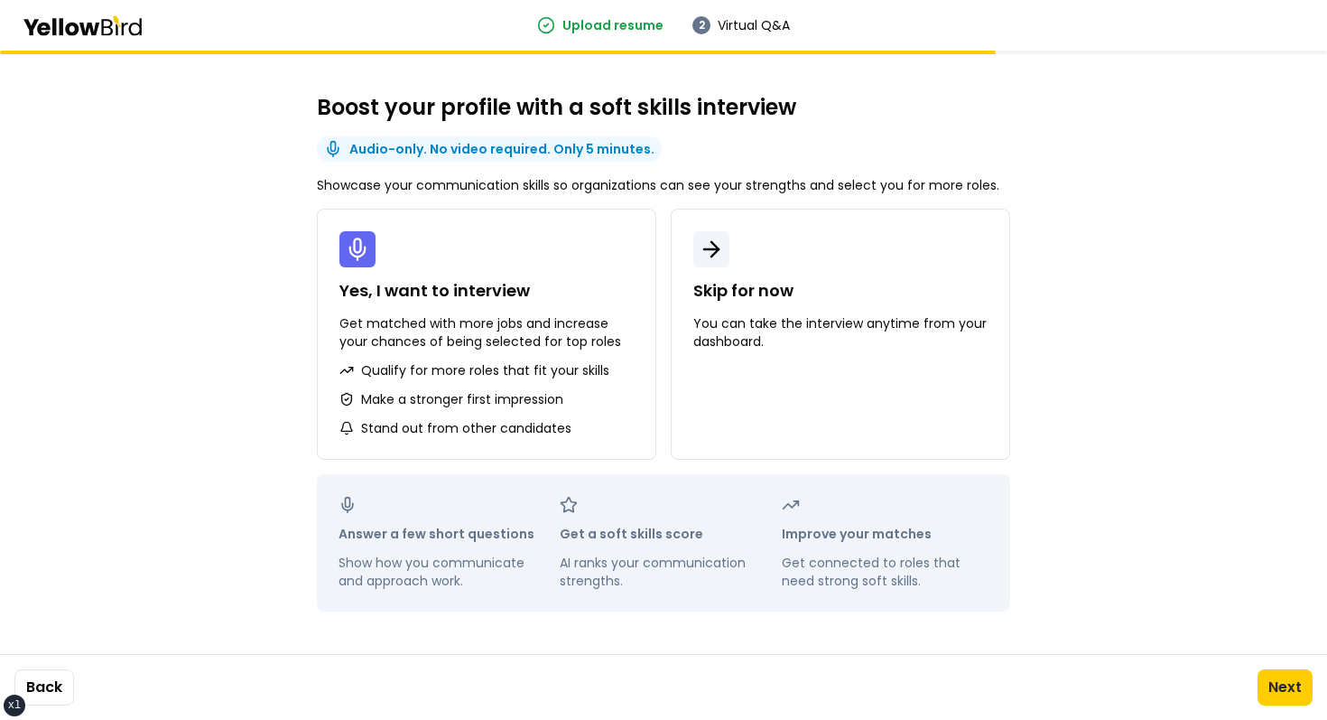
click at [1069, 265] on div "Boost your profile with a soft skills interview Audio-only. No video required. …" at bounding box center [663, 385] width 1327 height 669
click at [766, 247] on div "Skip for now You can take the interview anytime from your dashboard." at bounding box center [841, 301] width 338 height 141
